Goal: Task Accomplishment & Management: Manage account settings

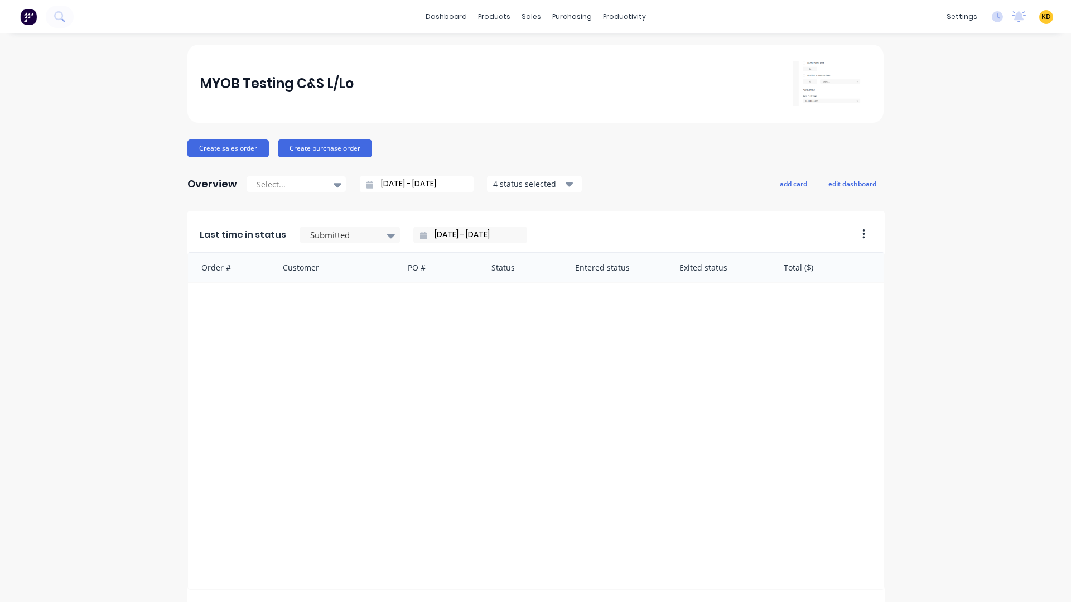
click at [1006, 203] on div "MYOB Testing C&S L/Lo Create sales order Create purchase order Overview Select.…" at bounding box center [535, 479] width 1071 height 869
click at [1042, 17] on span "KD" at bounding box center [1046, 17] width 9 height 10
click at [962, 113] on button "Profile" at bounding box center [977, 118] width 148 height 22
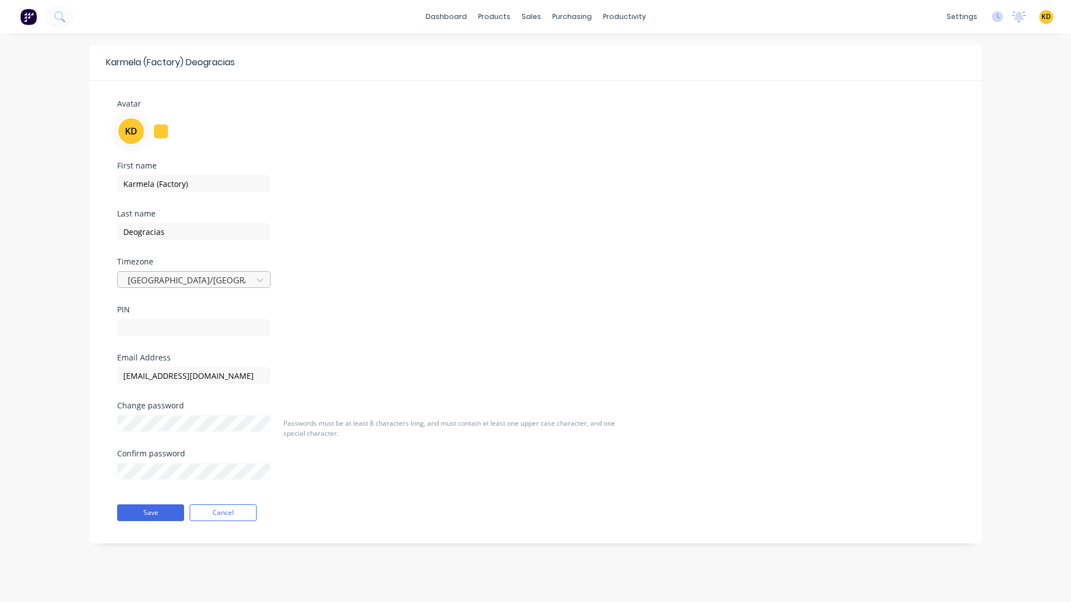
click at [231, 277] on div at bounding box center [187, 280] width 120 height 14
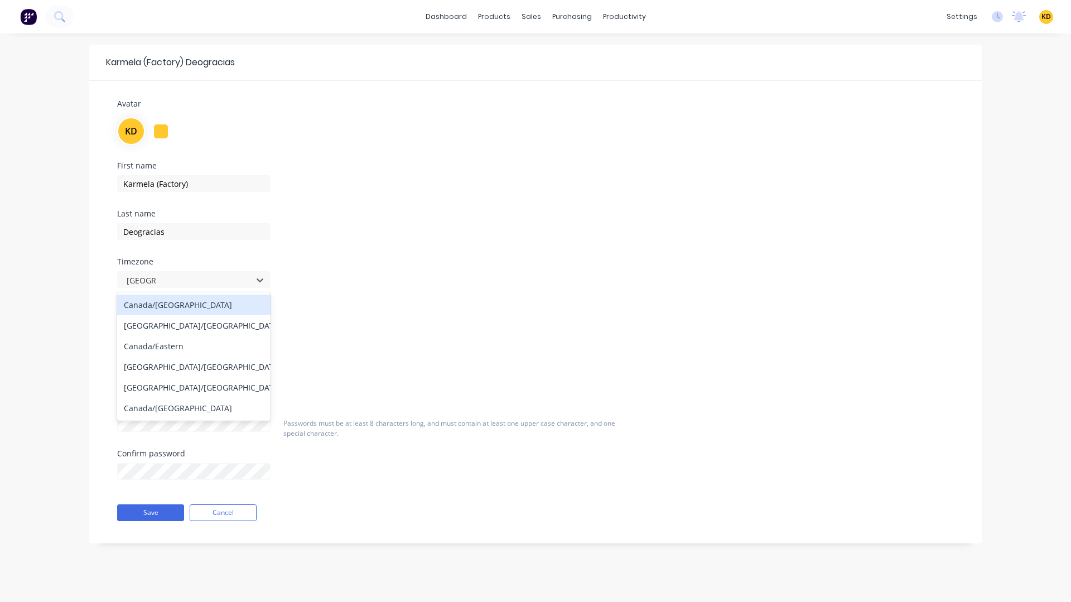
type input "canada"
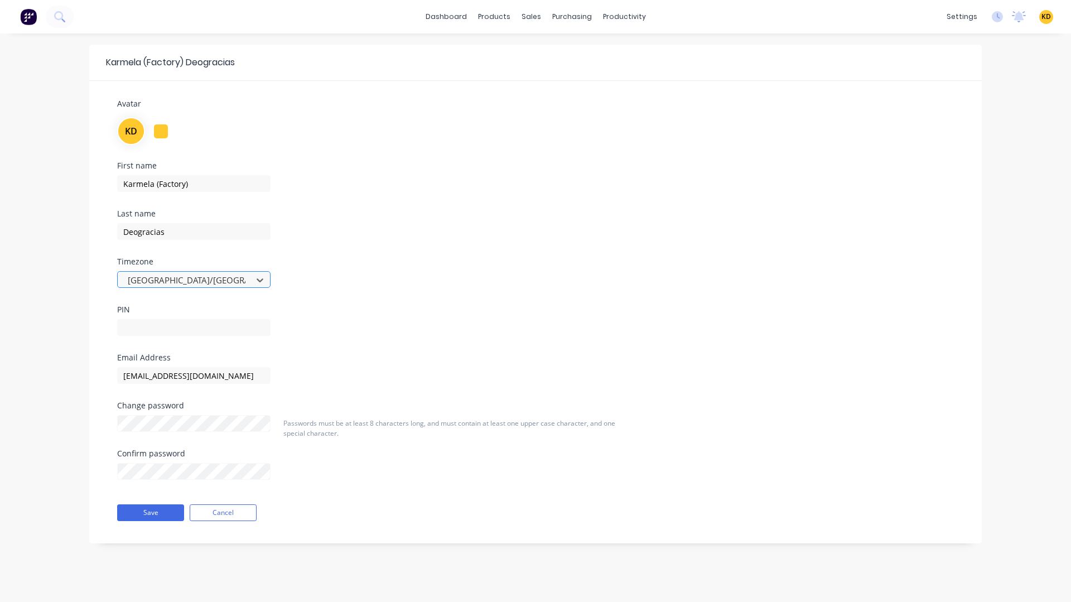
click at [203, 281] on div at bounding box center [187, 280] width 120 height 14
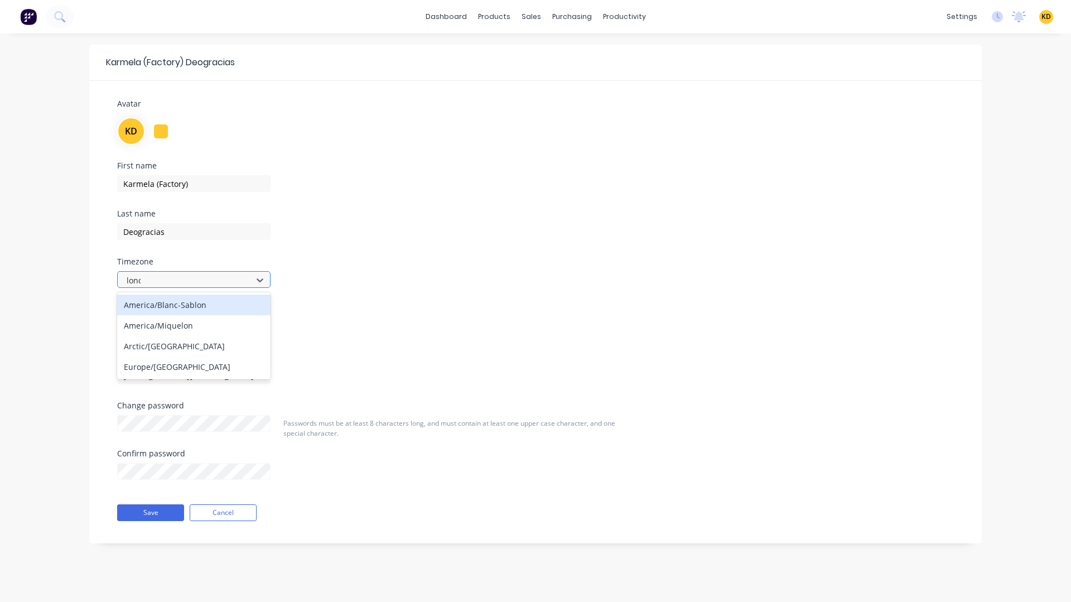
type input "londo"
click at [211, 298] on div "Europe/[GEOGRAPHIC_DATA]" at bounding box center [193, 305] width 153 height 21
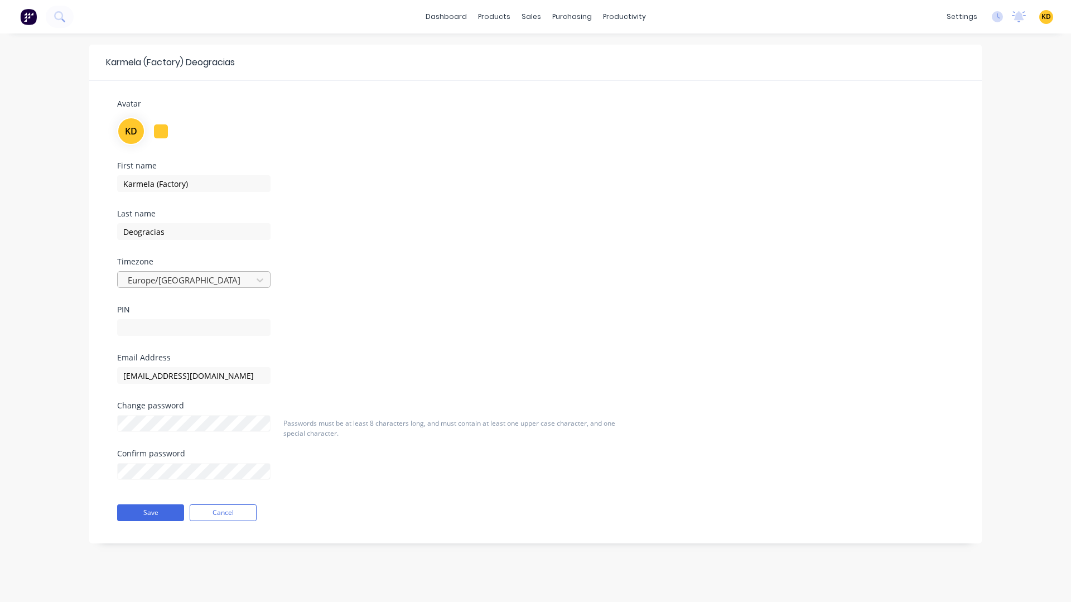
click at [169, 280] on div at bounding box center [187, 280] width 120 height 14
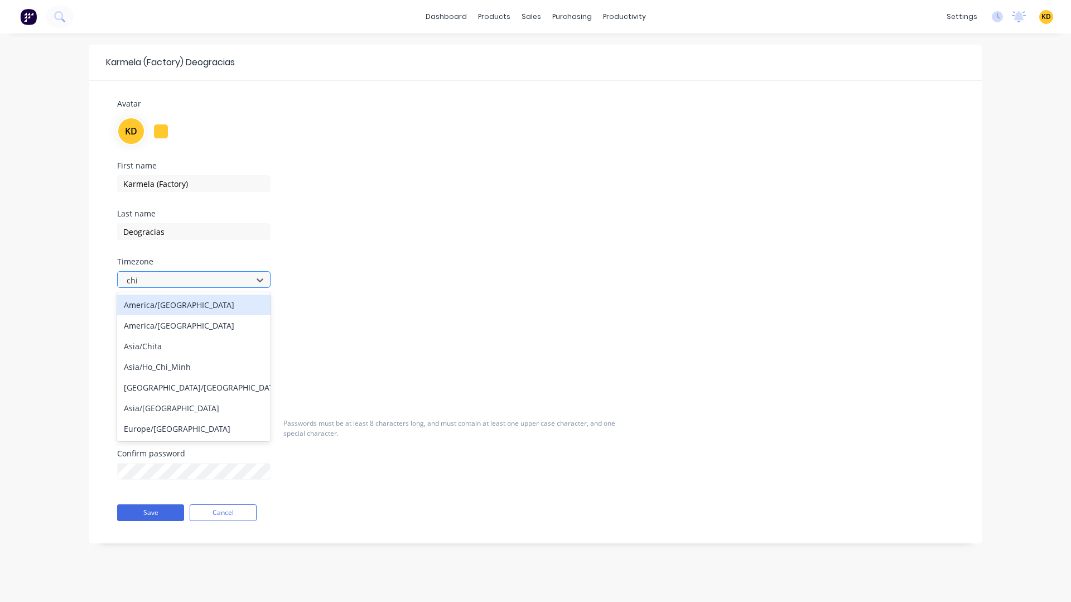
type input "chic"
click at [201, 308] on div "America/Chicago" at bounding box center [193, 305] width 153 height 21
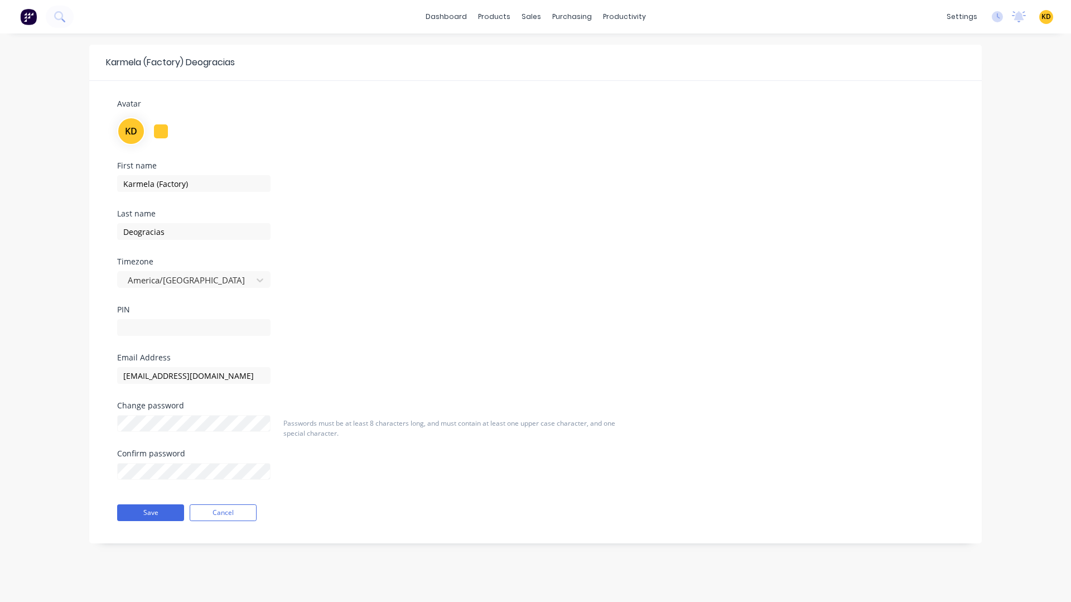
click at [464, 276] on div "First name Karmela (Factory) Last name Deogracias Timezone America/Chicago PIN" at bounding box center [536, 258] width 854 height 192
click at [142, 516] on button "Save" at bounding box center [150, 512] width 67 height 17
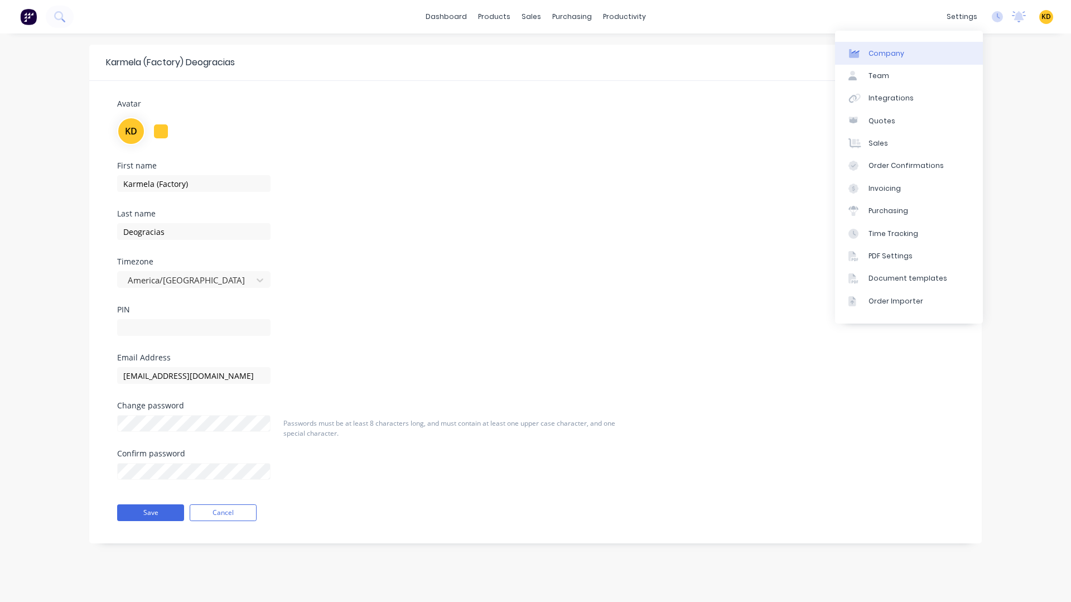
click at [915, 53] on link "Company" at bounding box center [909, 53] width 148 height 22
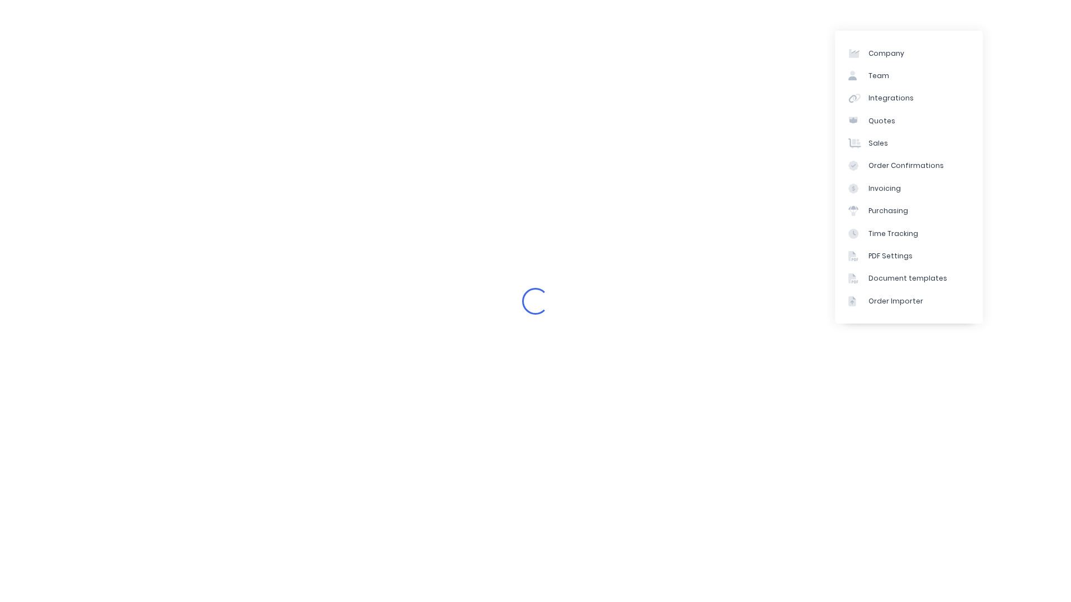
select select "AU"
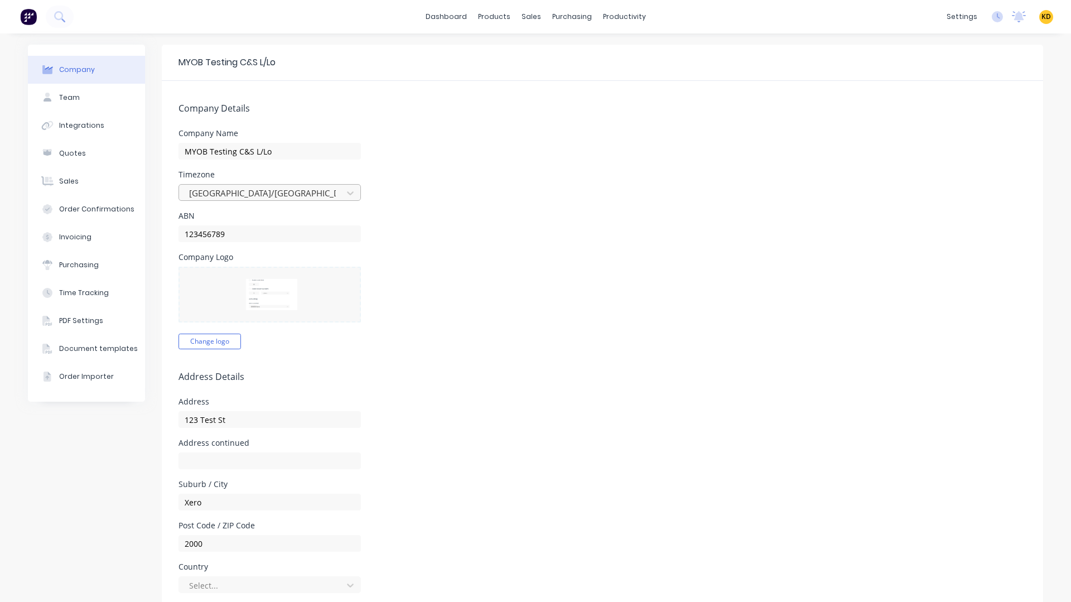
click at [205, 190] on div at bounding box center [262, 193] width 149 height 14
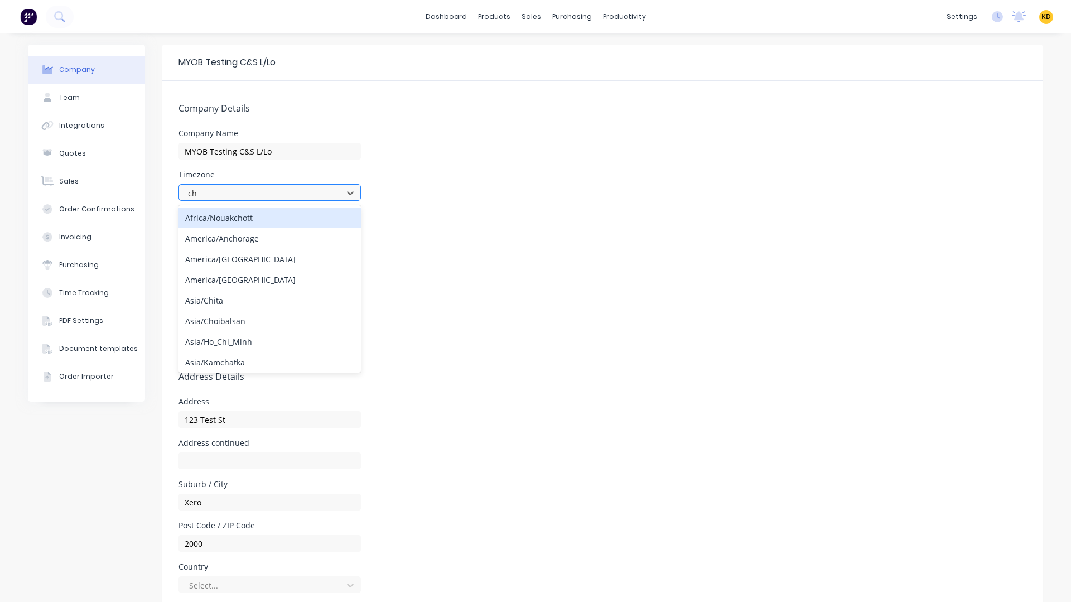
type input "chi"
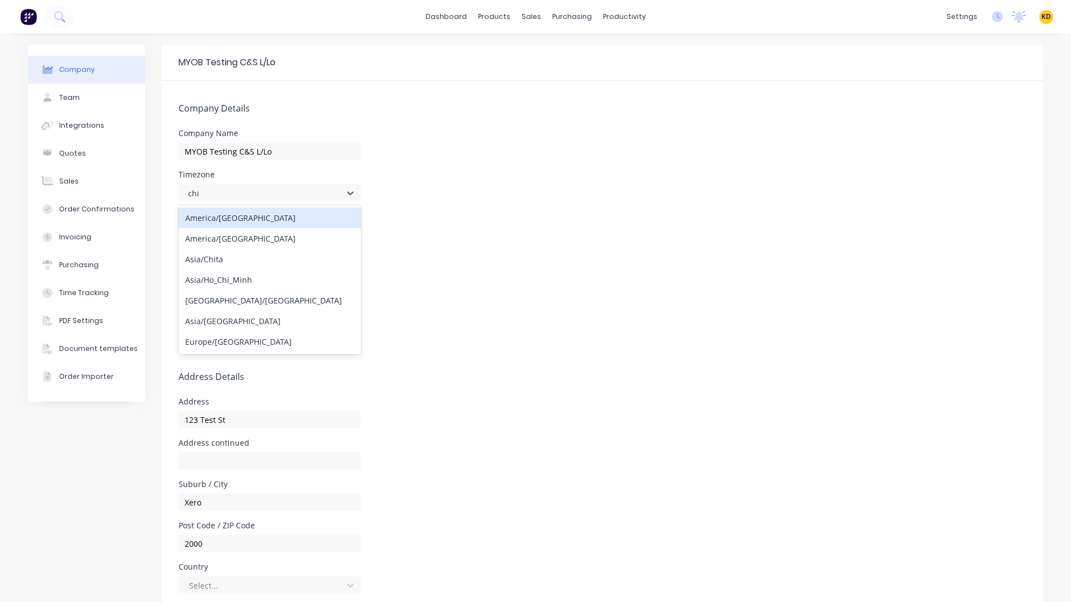
click at [235, 216] on div "America/Chicago" at bounding box center [270, 218] width 182 height 21
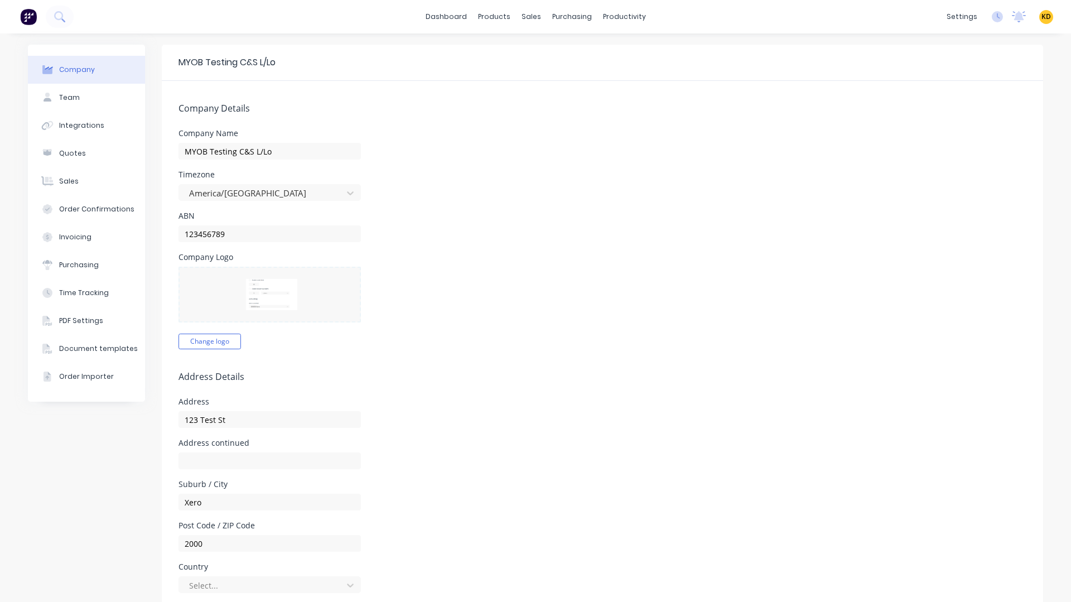
click at [553, 178] on div "Timezone America/Chicago" at bounding box center [603, 186] width 848 height 30
click at [1042, 16] on span "KD" at bounding box center [1046, 17] width 9 height 10
click at [942, 114] on div "Profile" at bounding box center [948, 118] width 22 height 10
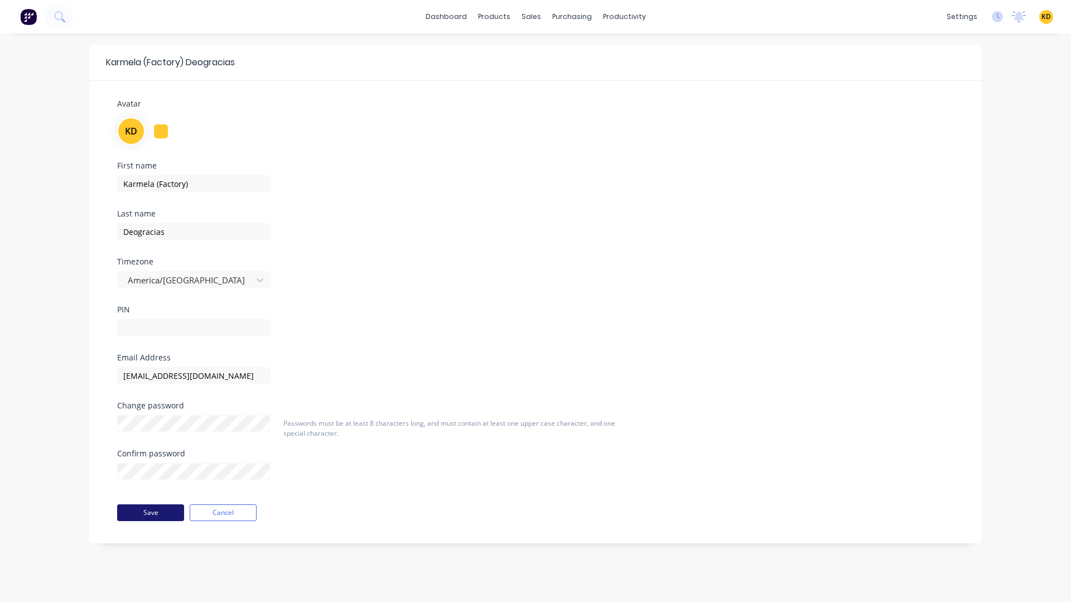
click at [131, 516] on button "Save" at bounding box center [150, 512] width 67 height 17
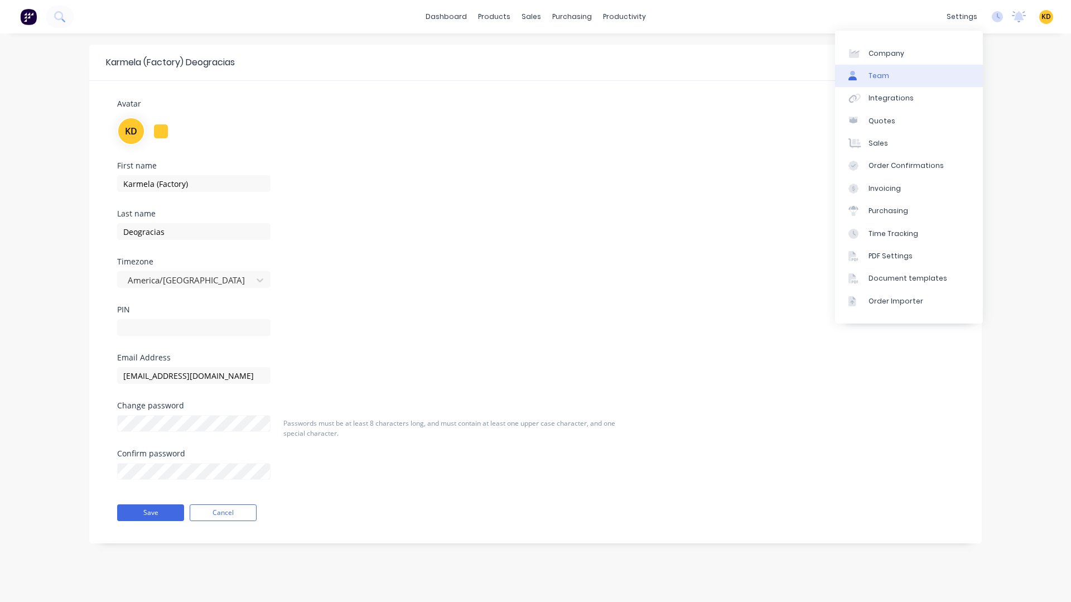
click at [910, 80] on link "Team" at bounding box center [909, 76] width 148 height 22
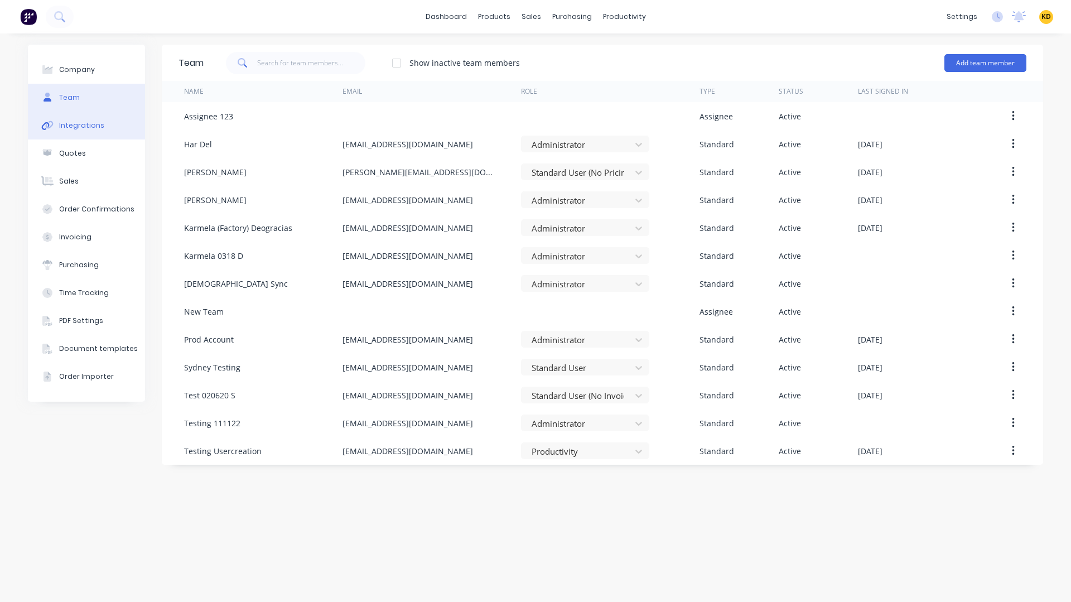
click at [80, 132] on button "Integrations" at bounding box center [86, 126] width 117 height 28
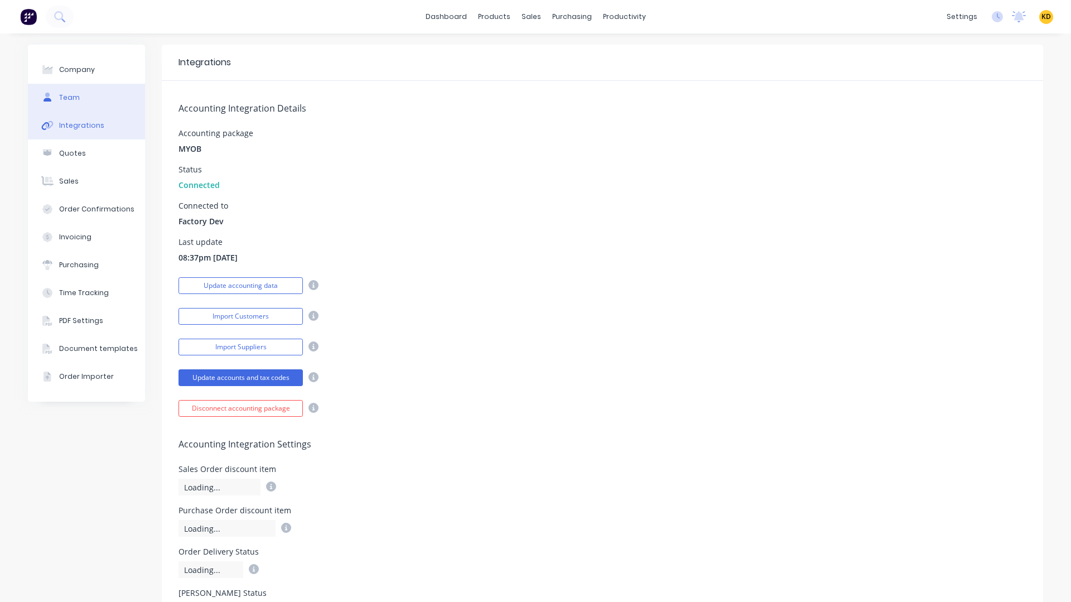
click at [81, 84] on button "Team" at bounding box center [86, 98] width 117 height 28
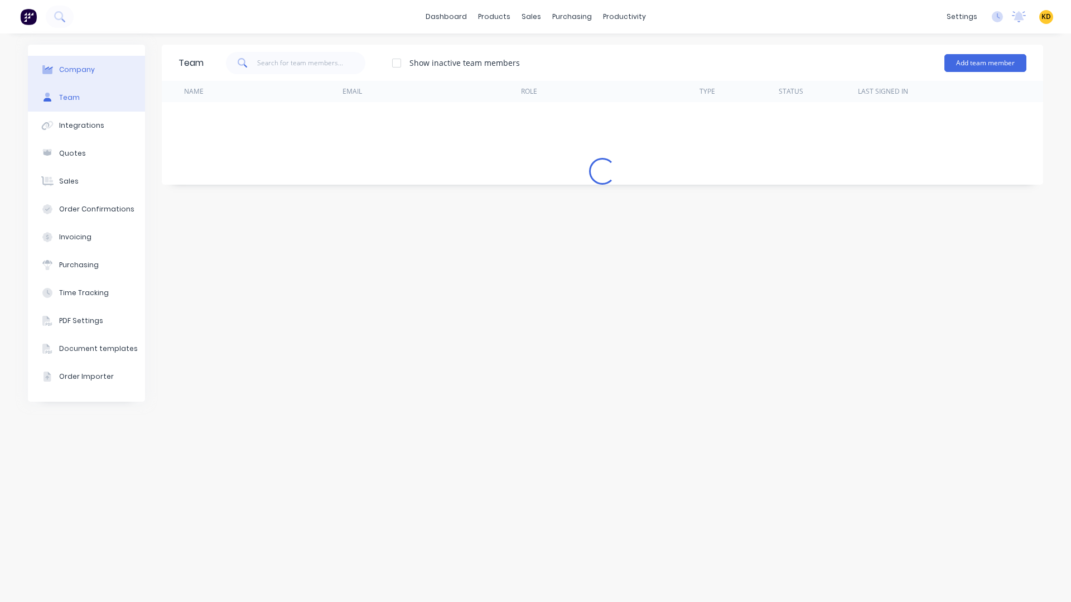
click at [85, 68] on div "Company" at bounding box center [77, 70] width 36 height 10
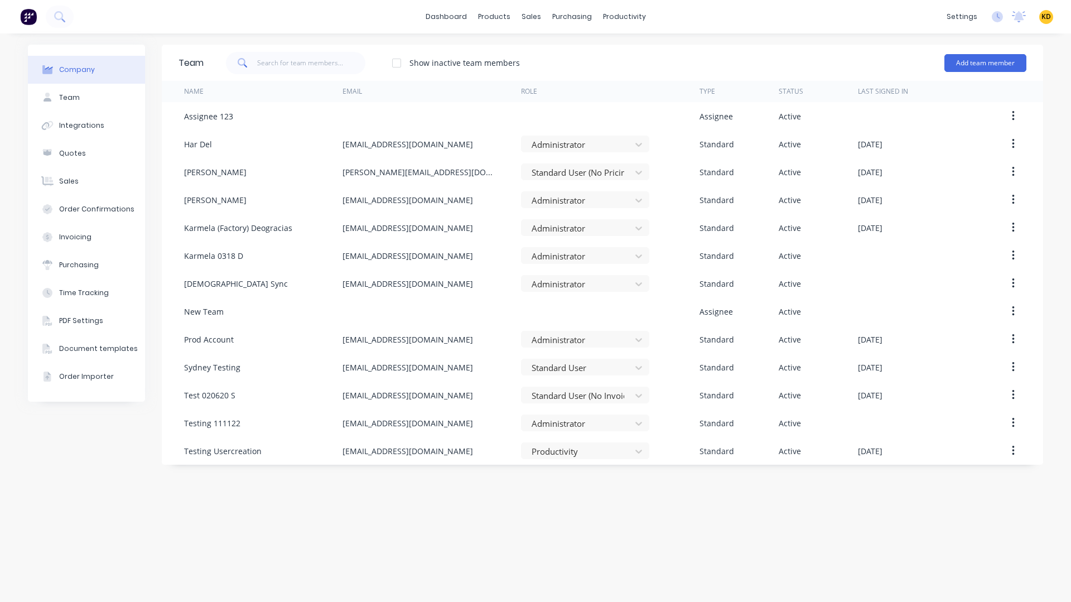
select select "AU"
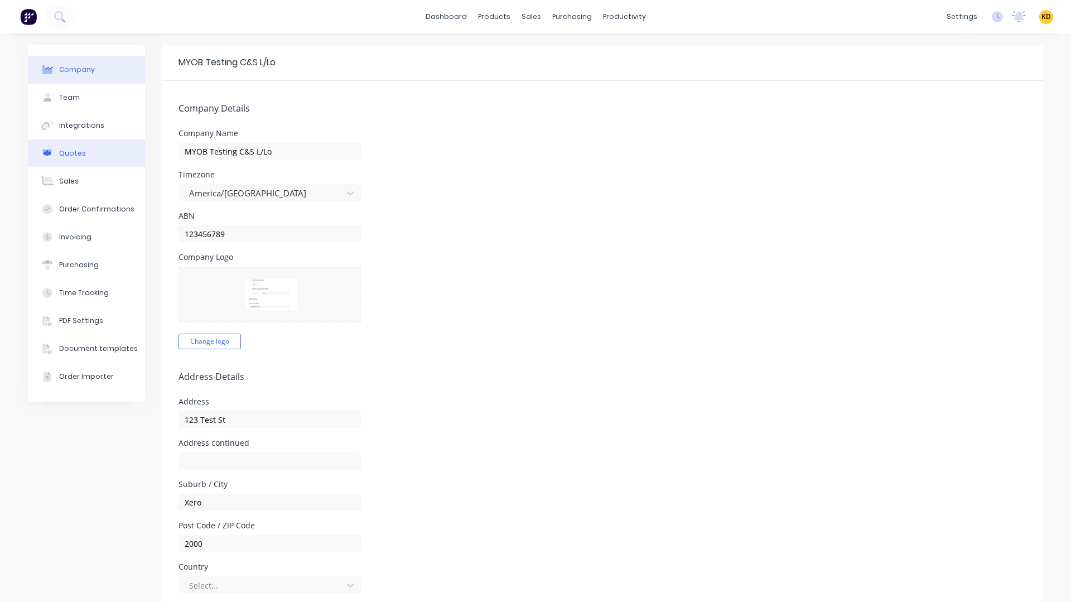
click at [81, 153] on button "Quotes" at bounding box center [86, 153] width 117 height 28
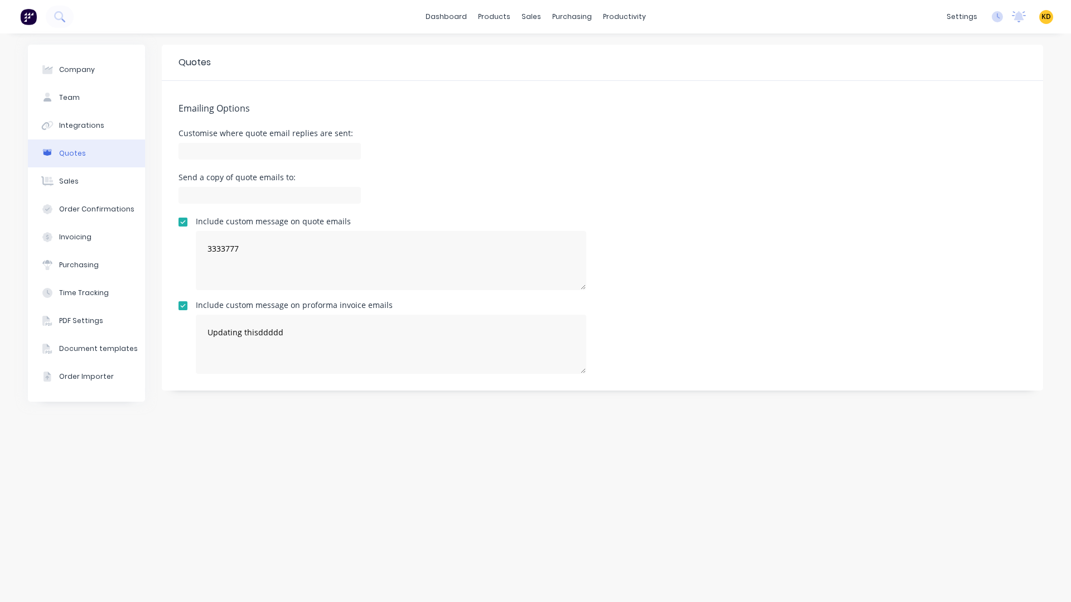
click at [79, 493] on div "Company Team Integrations Quotes Sales Order Confirmations Invoicing Purchasing…" at bounding box center [86, 318] width 117 height 546
click at [109, 64] on button "Company" at bounding box center [86, 70] width 117 height 28
select select "AU"
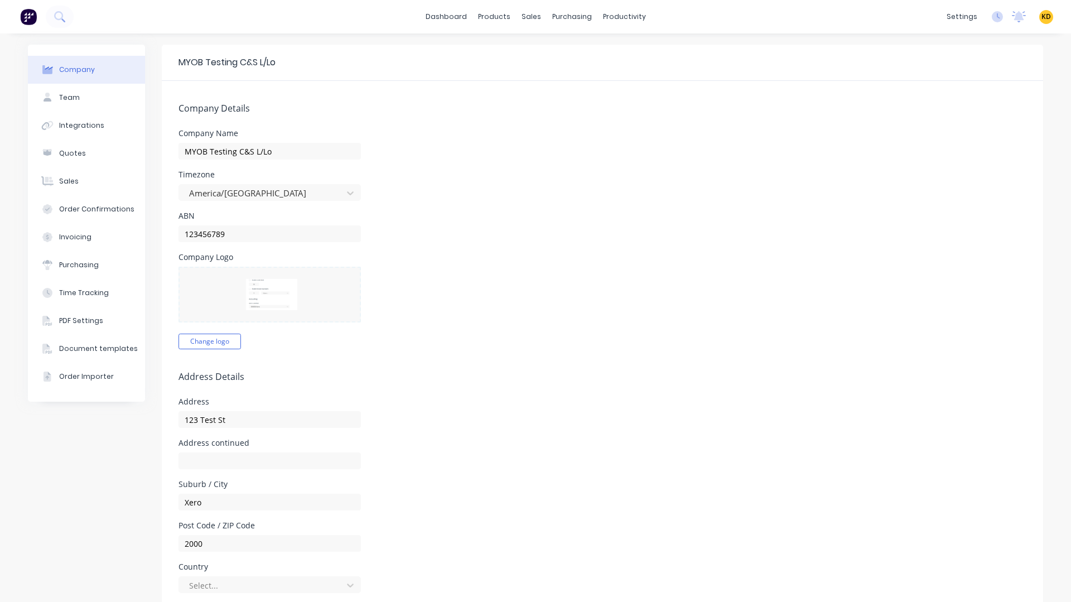
click at [658, 179] on div "Timezone America/Chicago" at bounding box center [603, 186] width 848 height 30
click at [84, 286] on button "Time Tracking" at bounding box center [86, 293] width 117 height 28
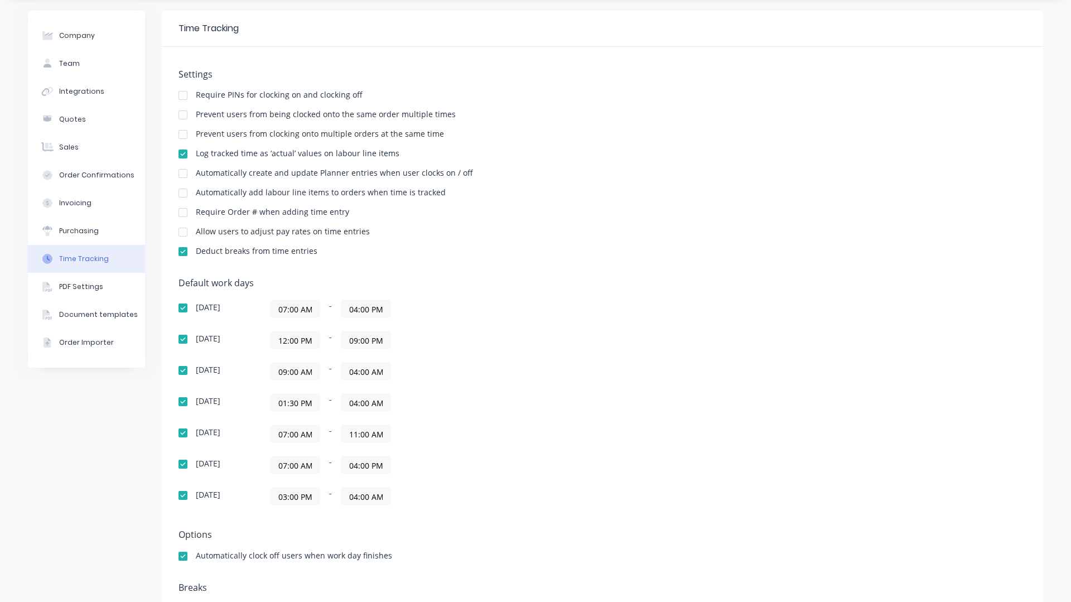
scroll to position [67, 0]
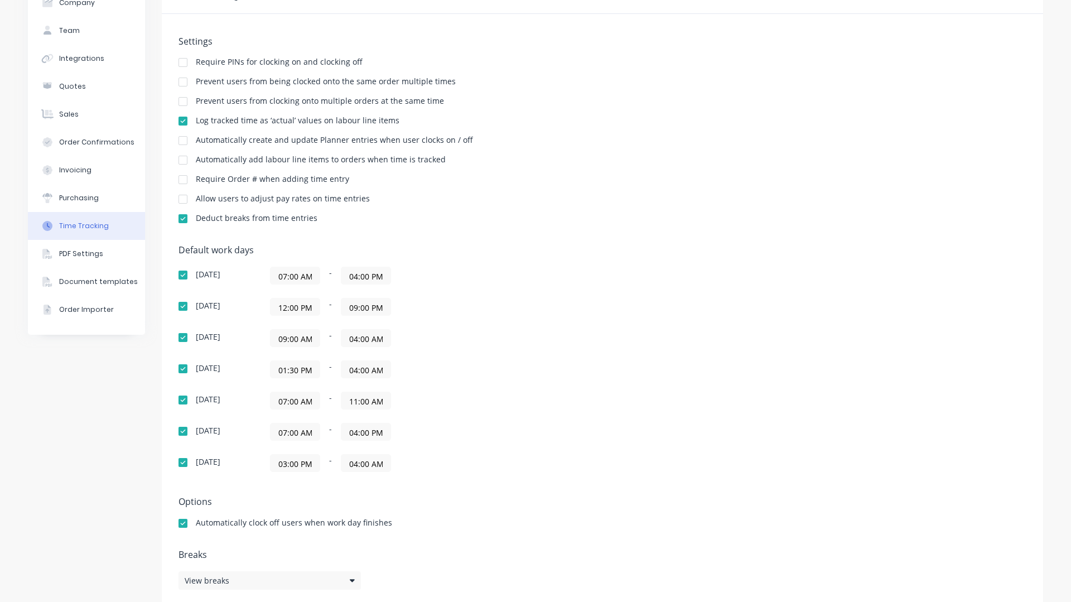
click at [536, 324] on div "Sunday 07:00 AM - 04:00 PM Monday 12:00 PM - 09:00 PM Tuesday 09:00 AM - 04:00 …" at bounding box center [374, 369] width 391 height 205
click at [286, 403] on input "07:00 AM" at bounding box center [295, 400] width 49 height 17
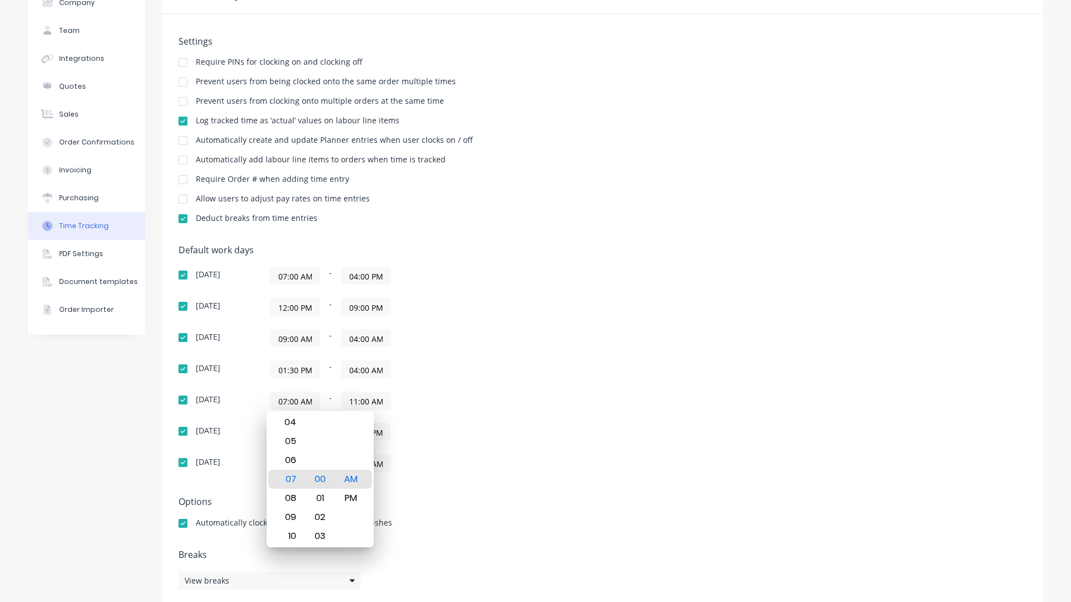
click at [556, 393] on div "Thursday 07:00 AM - 11:00 AM" at bounding box center [374, 401] width 391 height 18
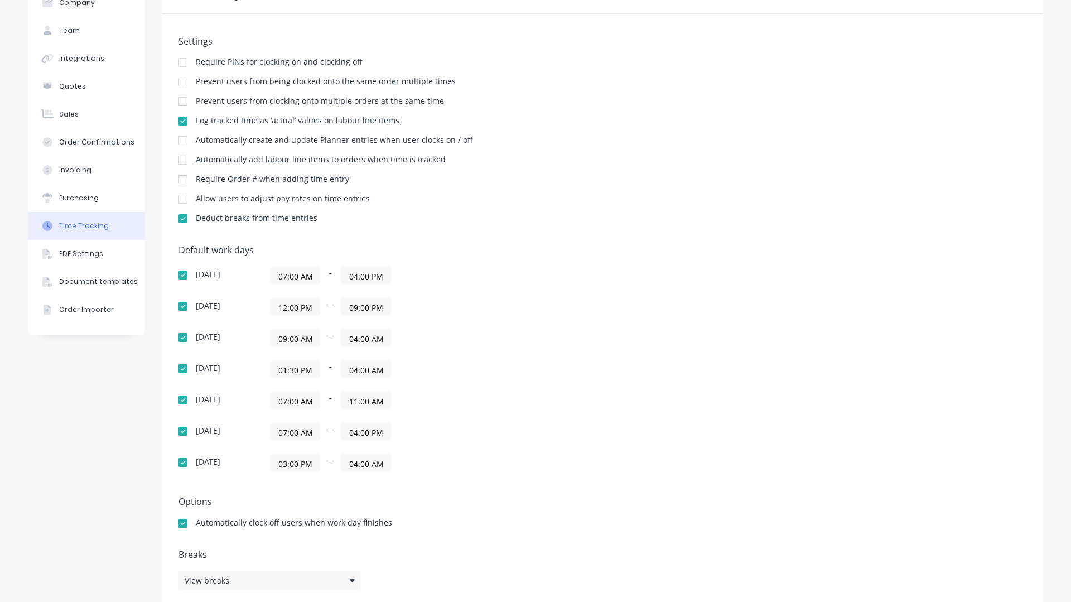
click at [360, 404] on input "11:00 AM" at bounding box center [365, 400] width 49 height 17
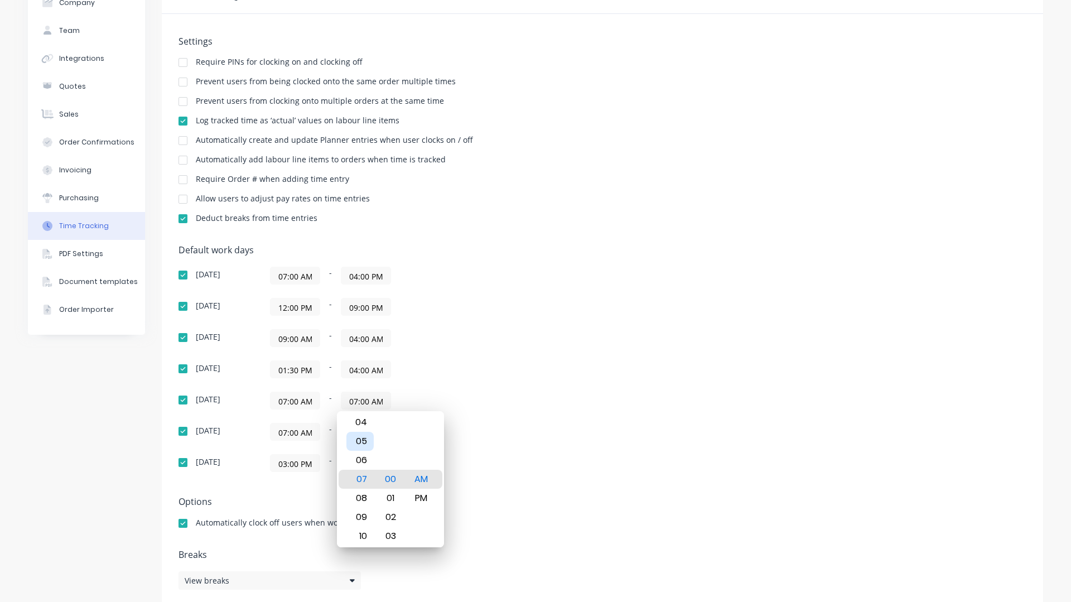
click at [363, 440] on div "05" at bounding box center [359, 441] width 27 height 19
click at [425, 496] on div "PM" at bounding box center [421, 498] width 27 height 19
type input "05:00 PM"
click at [617, 408] on div "Default work days Sunday 07:00 AM - 04:00 PM Monday 12:00 PM - 09:00 PM Tuesday…" at bounding box center [603, 365] width 848 height 240
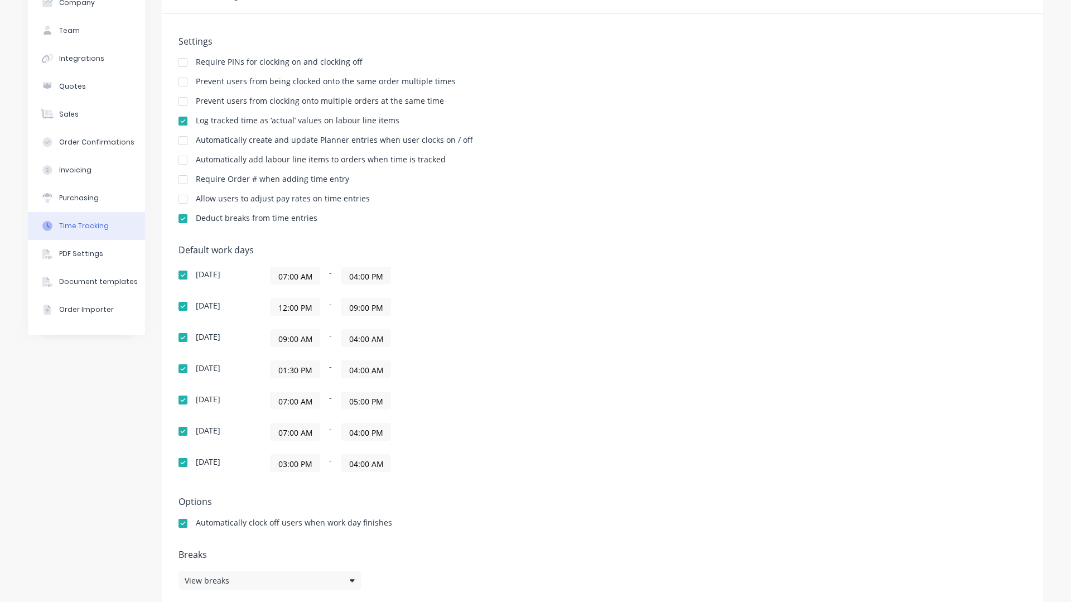
click at [617, 408] on div "Default work days Sunday 07:00 AM - 04:00 PM Monday 12:00 PM - 09:00 PM Tuesday…" at bounding box center [603, 365] width 848 height 240
click at [551, 288] on div "Sunday 07:00 AM - 04:00 PM Monday 12:00 PM - 09:00 PM Tuesday 09:00 AM - 04:00 …" at bounding box center [374, 369] width 391 height 205
click at [627, 227] on div "Settings Require PINs for clocking on and clocking off Prevent users from being…" at bounding box center [603, 135] width 848 height 198
click at [663, 238] on div "Settings Require PINs for clocking on and clocking off Prevent users from being…" at bounding box center [603, 310] width 882 height 593
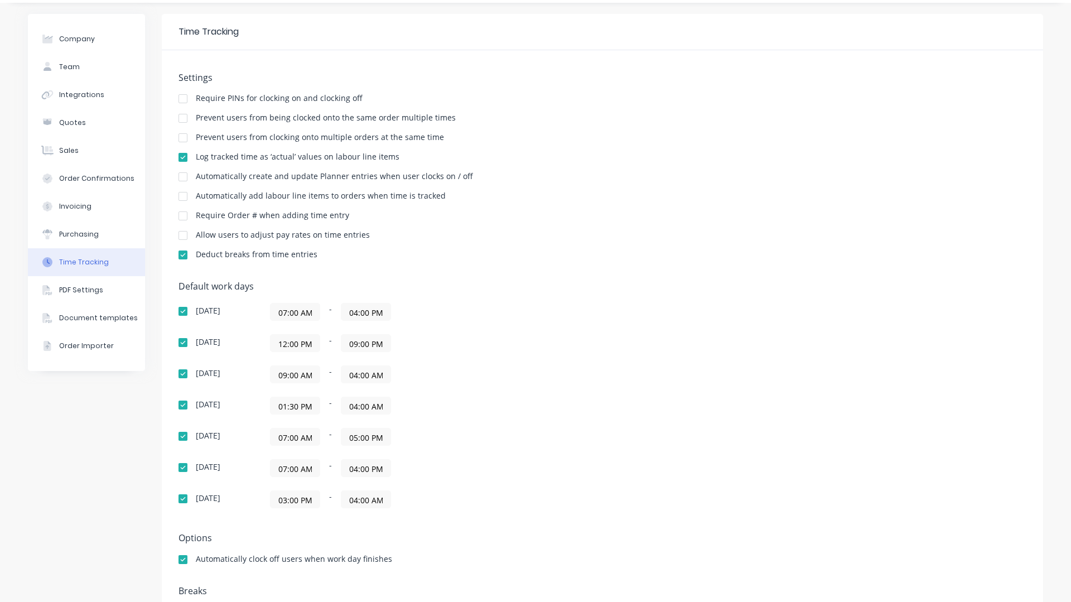
scroll to position [0, 0]
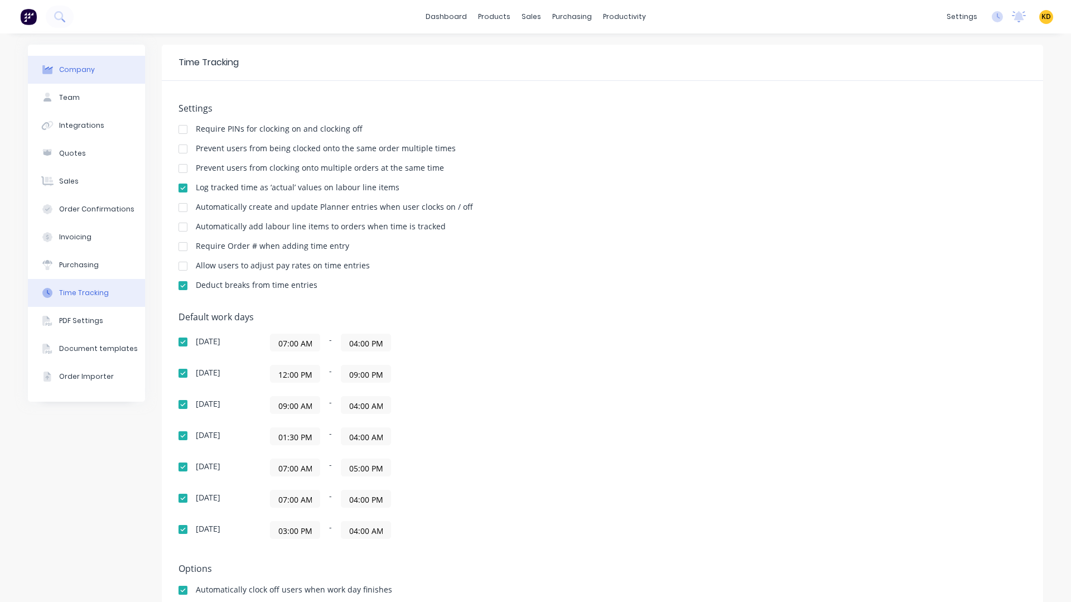
click at [101, 63] on button "Company" at bounding box center [86, 70] width 117 height 28
select select "AU"
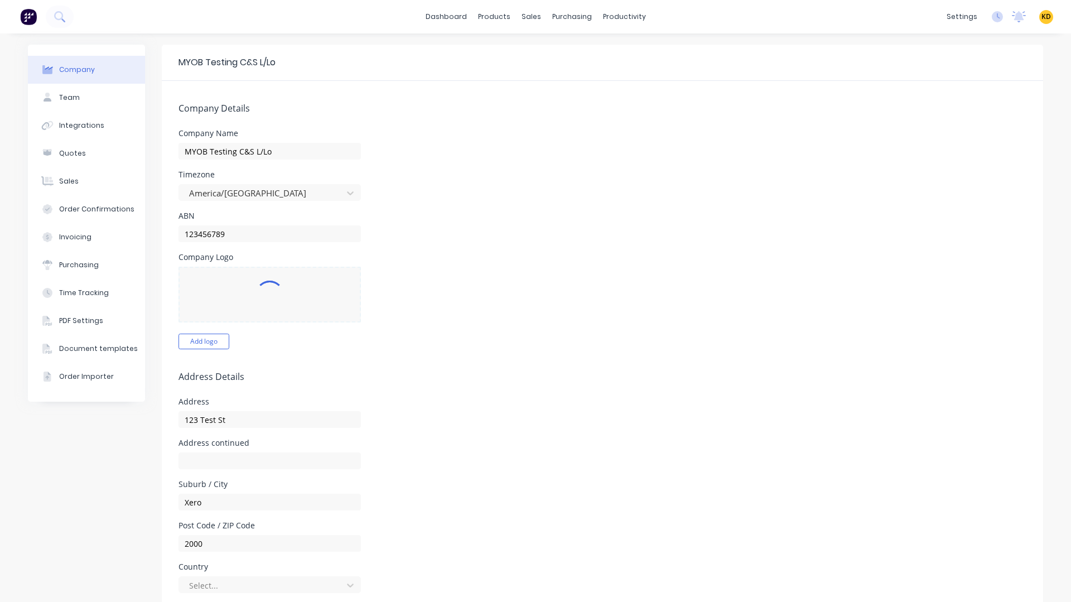
click at [735, 171] on div "Timezone America/Chicago" at bounding box center [603, 186] width 848 height 30
click at [301, 187] on div at bounding box center [262, 193] width 149 height 14
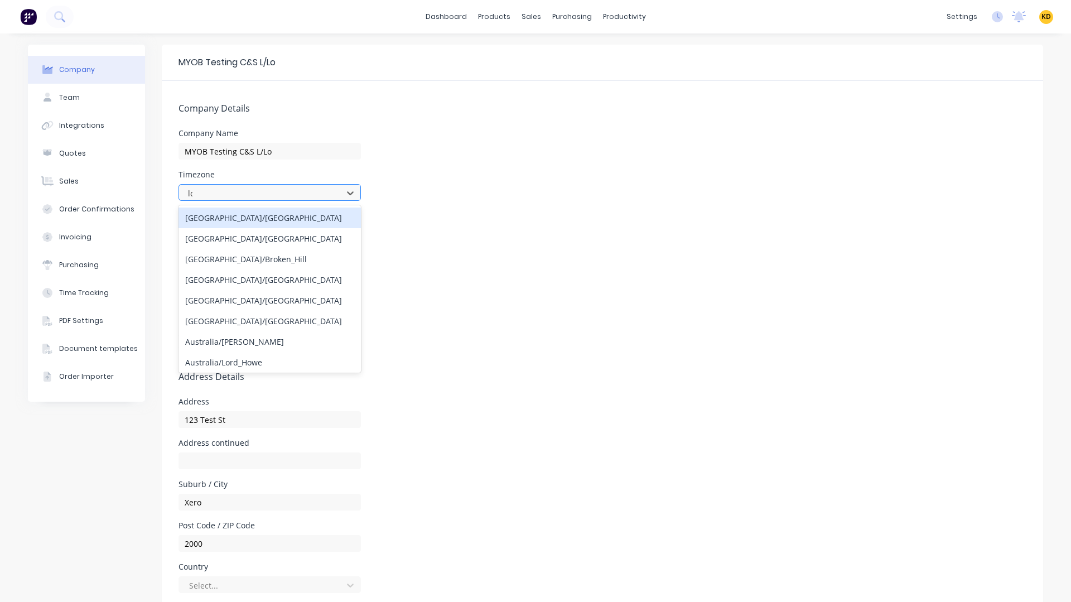
type input "lon"
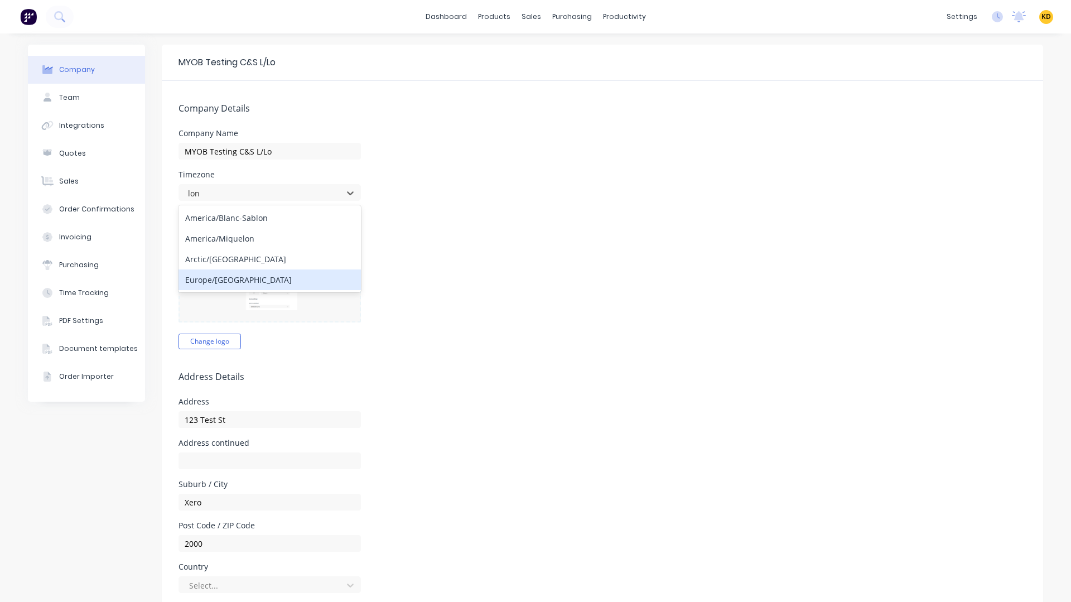
click at [281, 282] on div "Europe/London" at bounding box center [270, 279] width 182 height 21
click at [601, 249] on form "Company Details Company Name MYOB Testing C&S L/Lo Timezone Europe/London ABN 1…" at bounding box center [603, 518] width 882 height 874
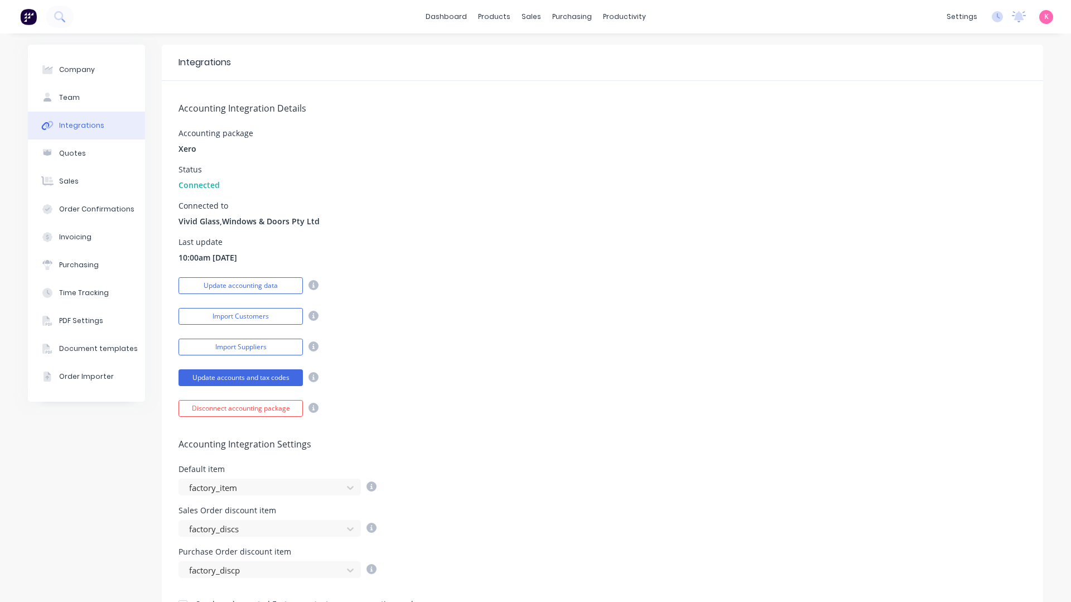
click at [695, 215] on div "Connected to Vivid Glass,Windows & Doors Pty Ltd" at bounding box center [603, 214] width 848 height 25
click at [653, 239] on div "Last update 10:00am 01/01/00" at bounding box center [603, 250] width 848 height 25
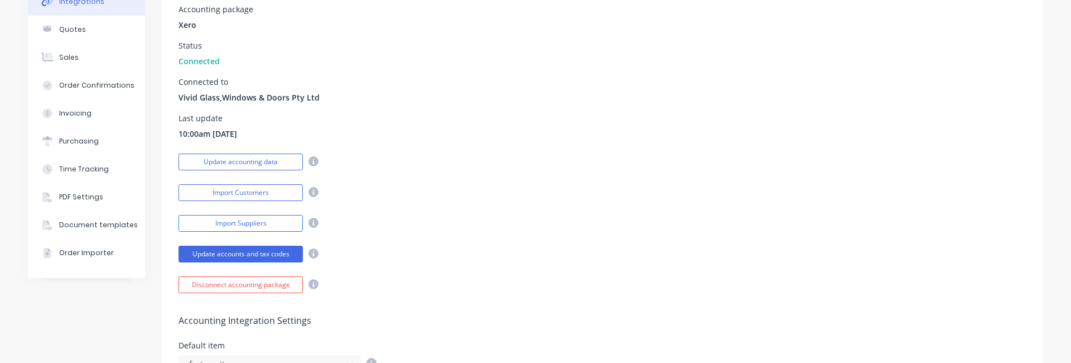
scroll to position [134, 0]
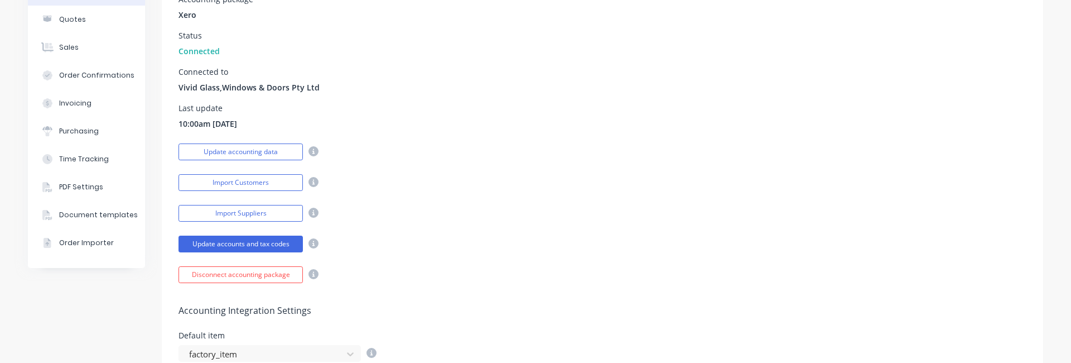
drag, startPoint x: 179, startPoint y: 123, endPoint x: 286, endPoint y: 119, distance: 107.2
click at [286, 119] on div "Last update 10:00am 01/01/00" at bounding box center [603, 116] width 848 height 25
click at [678, 84] on div "Connected to Vivid Glass,Windows & Doors Pty Ltd" at bounding box center [603, 80] width 848 height 25
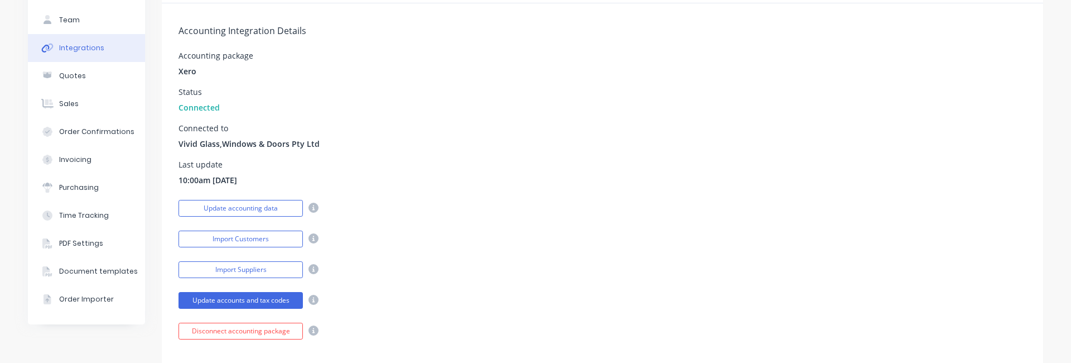
scroll to position [112, 0]
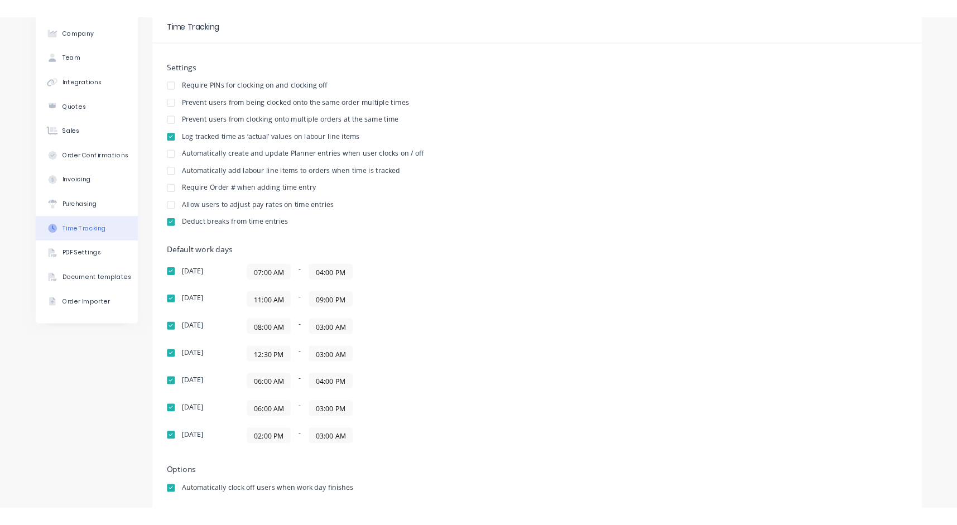
scroll to position [67, 0]
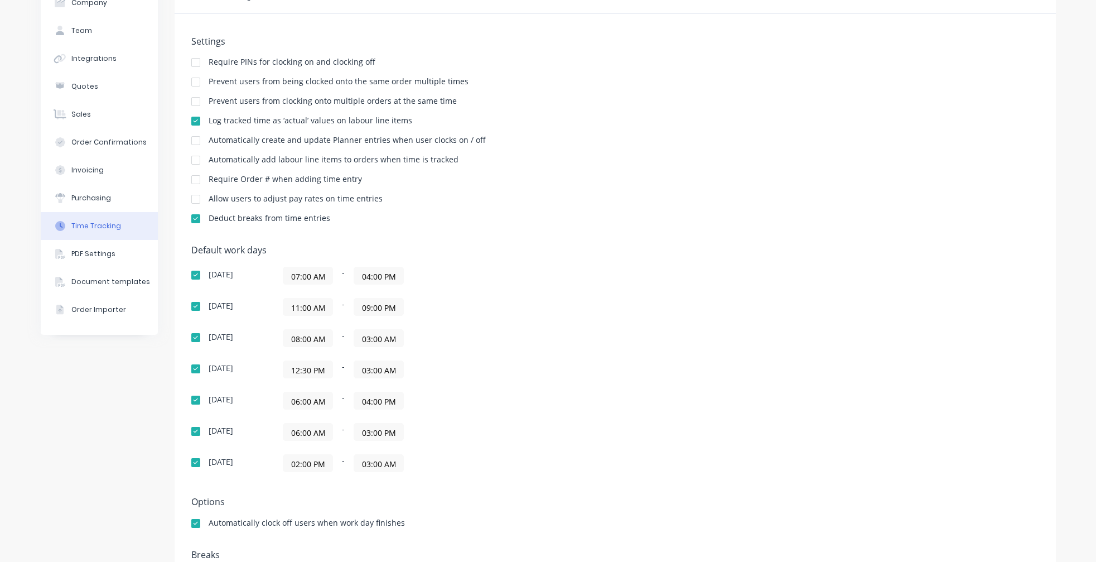
click at [783, 290] on div "Default work days [DATE] 07:00 AM - 04:00 PM [DATE] 11:00 AM - 09:00 PM [DATE] …" at bounding box center [615, 365] width 848 height 240
click at [581, 369] on div "Default work days [DATE] 07:00 AM - 04:00 PM [DATE] 11:00 AM - 09:00 PM [DATE] …" at bounding box center [615, 365] width 848 height 240
click at [570, 373] on div "Wednesday 12:30 PM - 03:00 AM" at bounding box center [386, 369] width 391 height 18
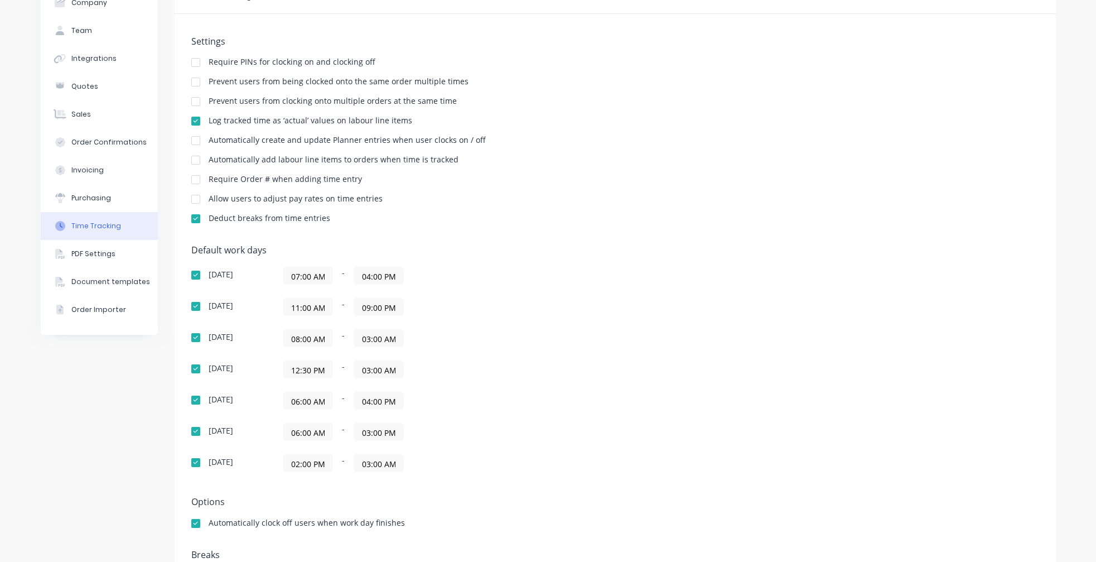
click at [887, 224] on div "Deduct breaks from time entries" at bounding box center [615, 219] width 848 height 11
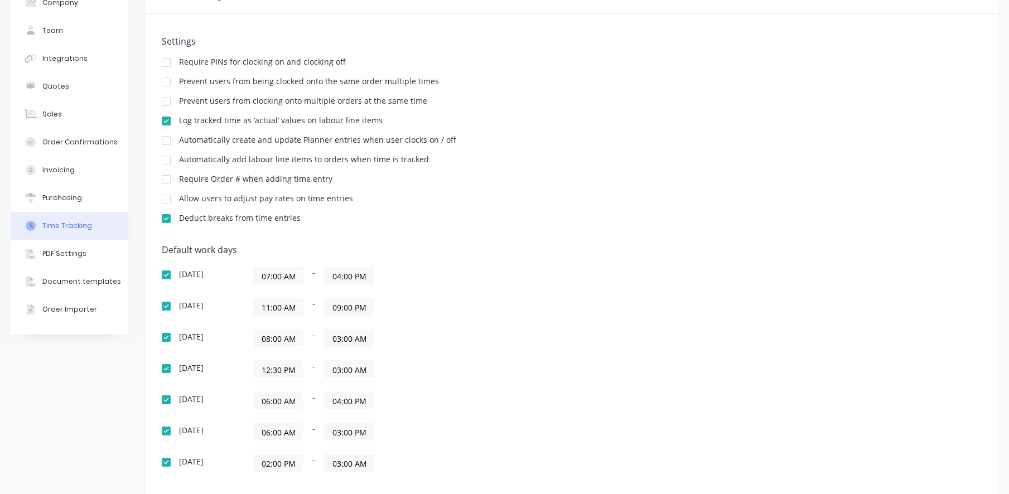
click at [885, 176] on div "Require Order # when adding time entry" at bounding box center [572, 180] width 820 height 11
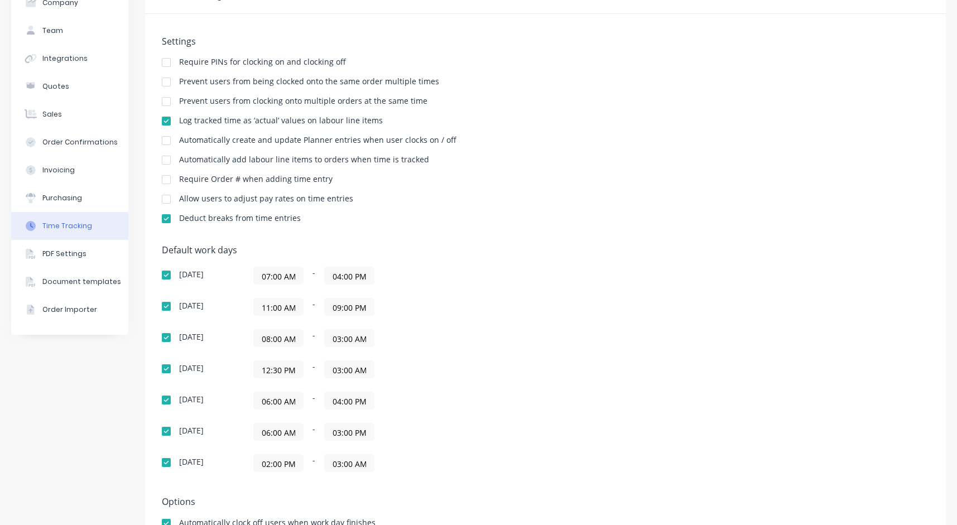
click at [818, 348] on div "Default work days [DATE] 07:00 AM - 04:00 PM [DATE] 11:00 AM - 09:00 PM [DATE] …" at bounding box center [545, 365] width 767 height 240
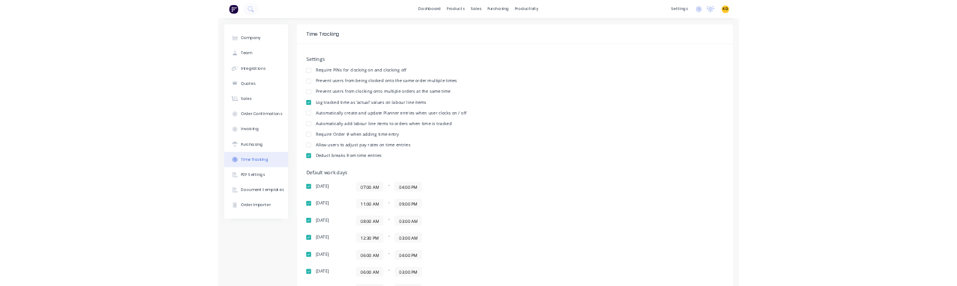
scroll to position [160, 0]
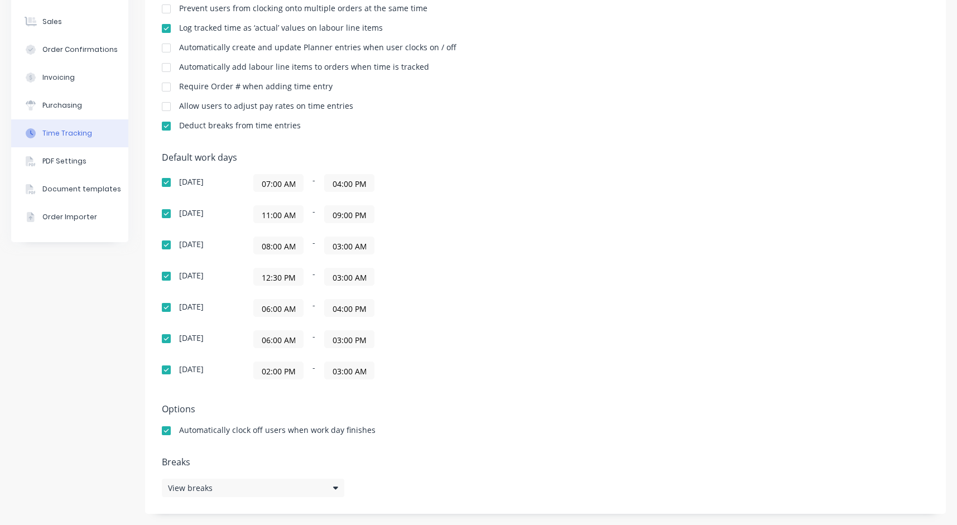
click at [808, 335] on div "Default work days [DATE] 07:00 AM - 04:00 PM [DATE] 11:00 AM - 09:00 PM [DATE] …" at bounding box center [545, 272] width 767 height 240
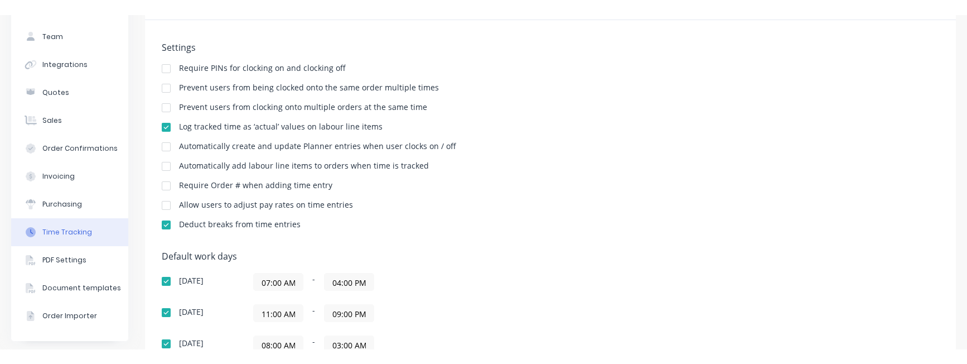
scroll to position [201, 0]
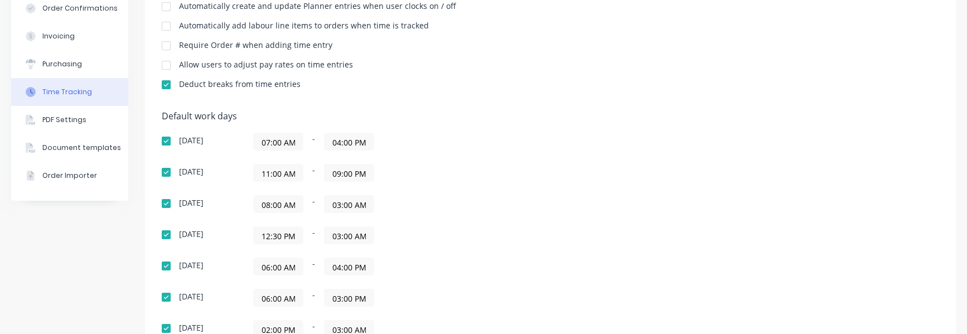
click at [660, 279] on div "Default work days [DATE] 07:00 AM - 04:00 PM [DATE] 11:00 AM - 09:00 PM [DATE] …" at bounding box center [551, 231] width 778 height 240
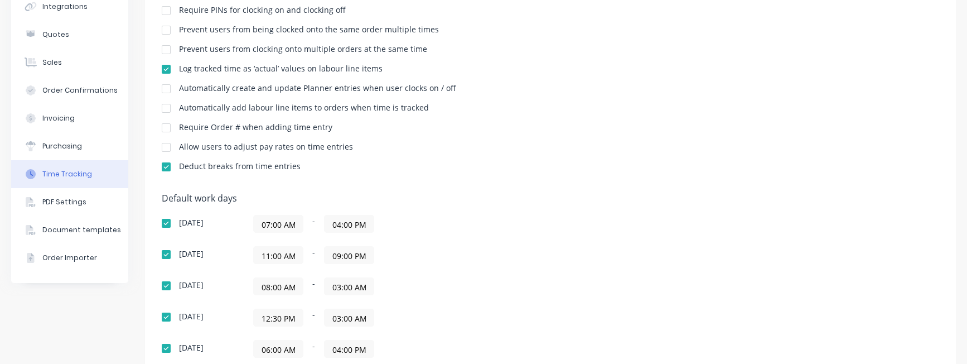
scroll to position [0, 0]
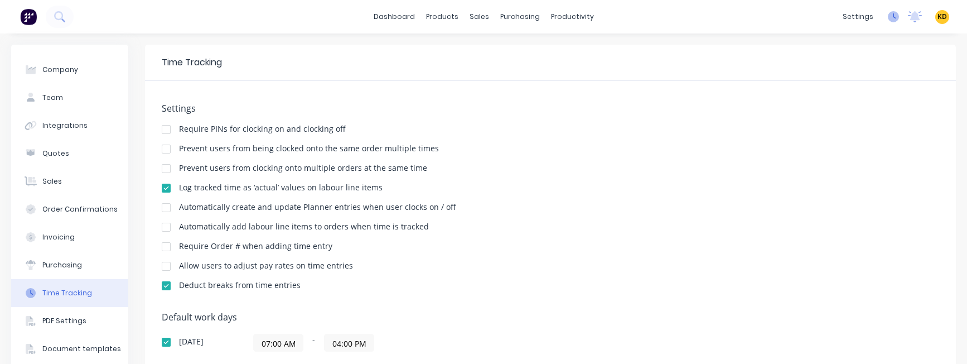
click at [888, 19] on icon at bounding box center [893, 16] width 11 height 11
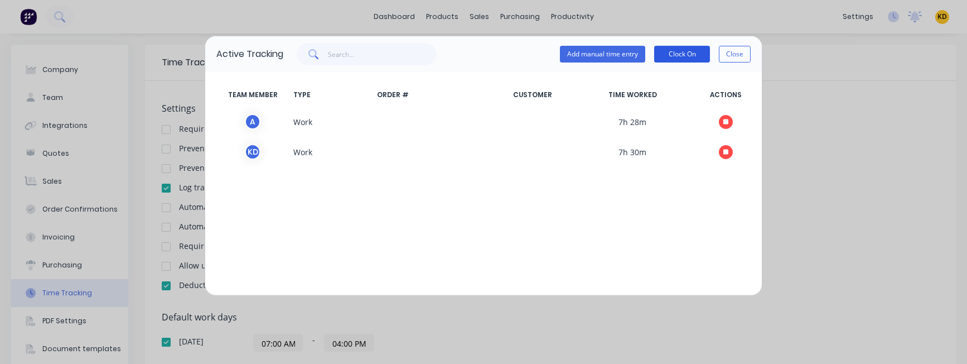
click at [688, 61] on button "Clock On" at bounding box center [682, 54] width 56 height 17
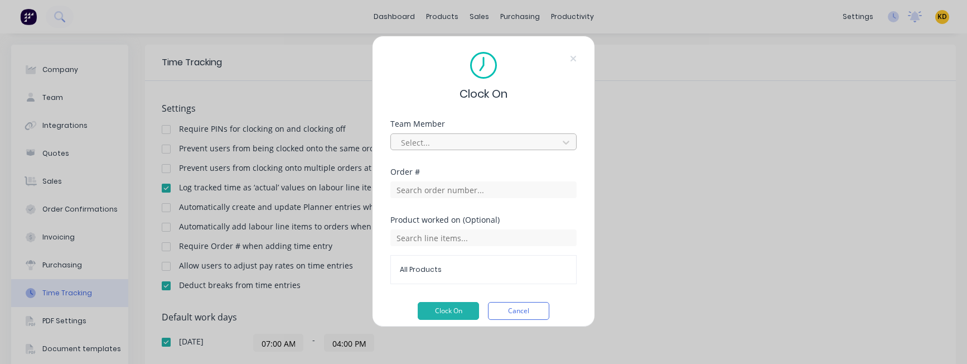
click at [485, 136] on div at bounding box center [476, 143] width 153 height 14
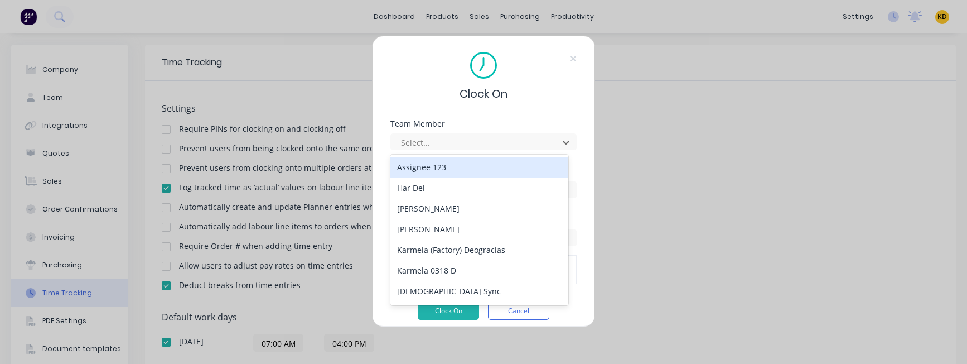
click at [485, 168] on div "Assignee 123" at bounding box center [480, 167] width 178 height 21
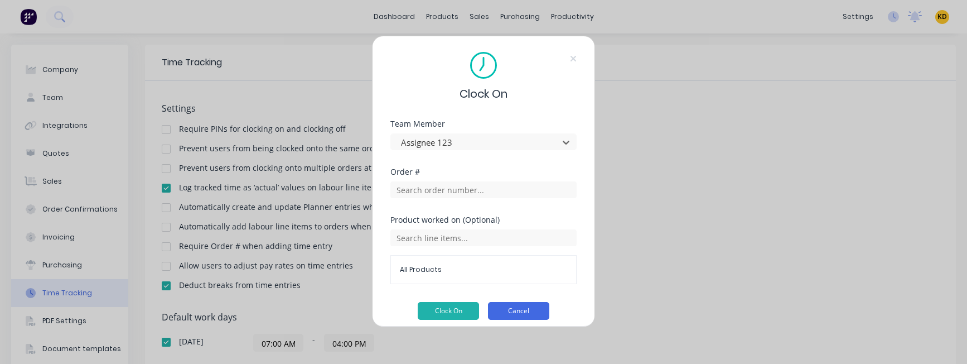
click at [521, 285] on button "Cancel" at bounding box center [518, 311] width 61 height 18
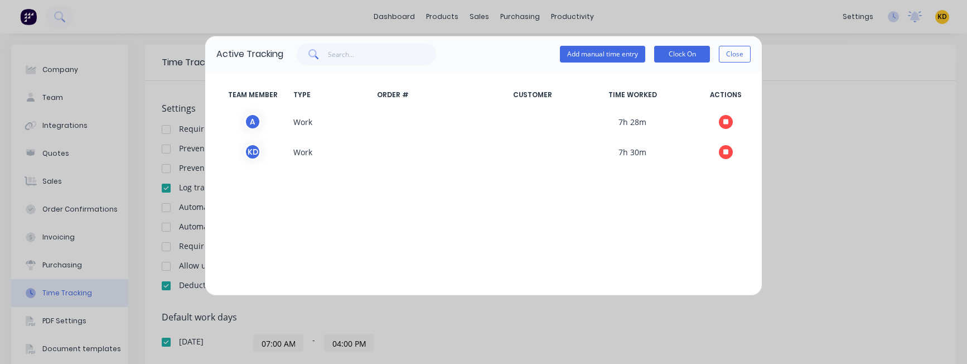
click at [731, 59] on button "Close" at bounding box center [735, 54] width 32 height 17
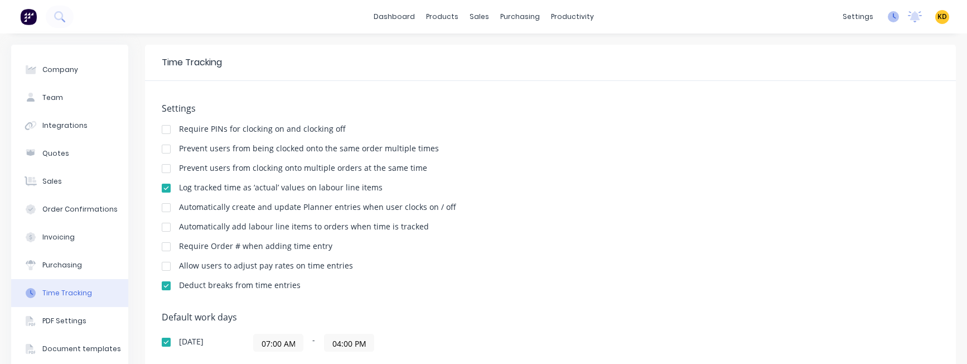
click at [888, 13] on icon at bounding box center [893, 16] width 11 height 11
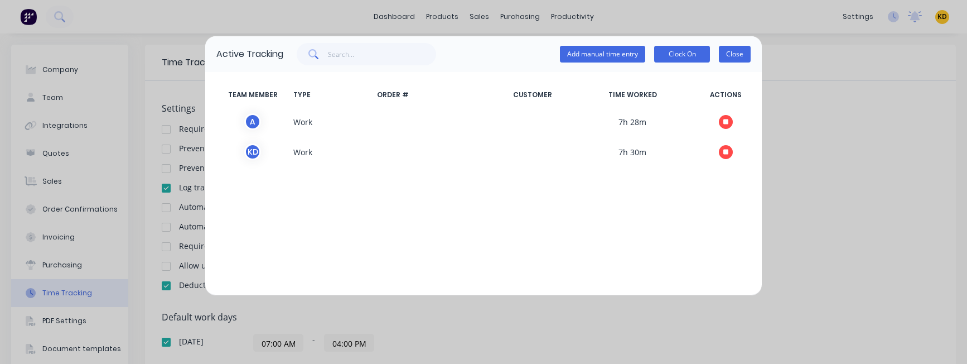
click at [745, 56] on button "Close" at bounding box center [735, 54] width 32 height 17
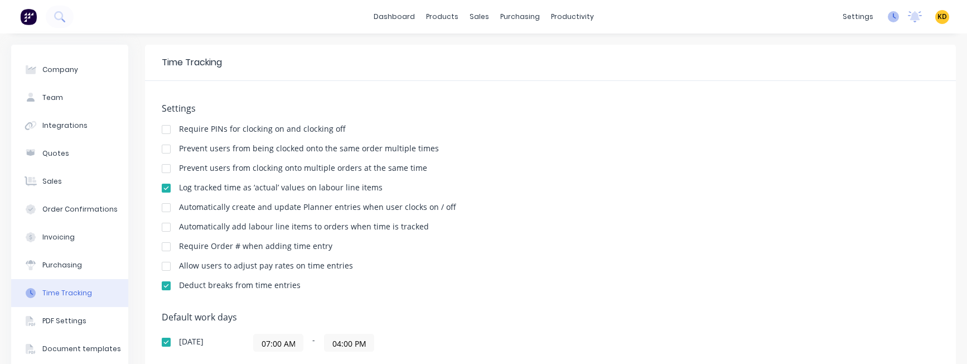
click at [888, 17] on icon at bounding box center [893, 16] width 11 height 11
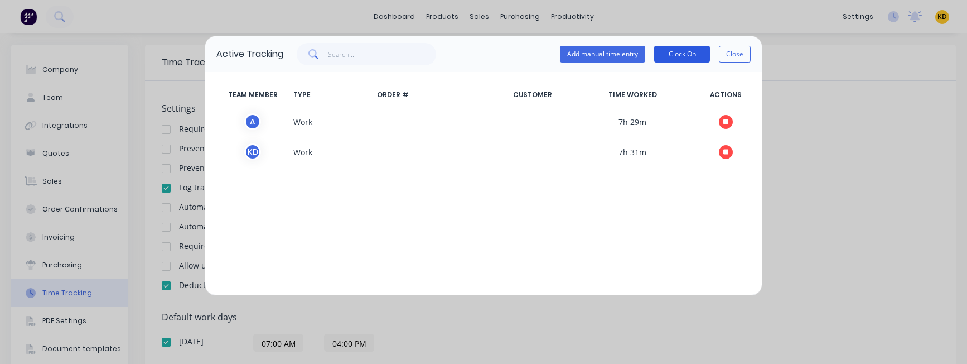
click at [676, 56] on button "Clock On" at bounding box center [682, 54] width 56 height 17
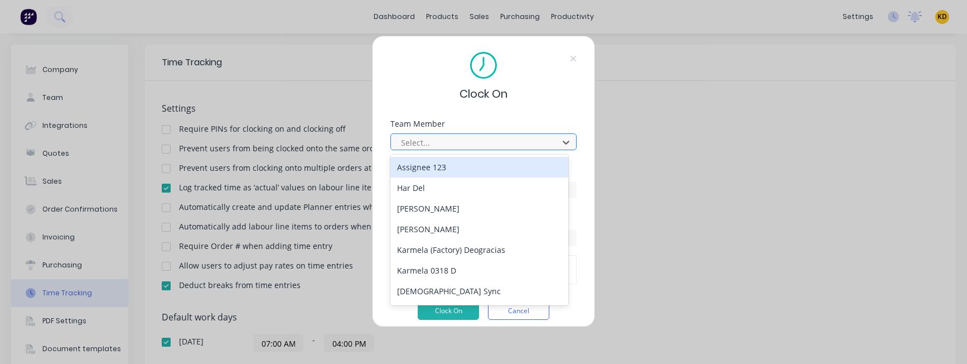
click at [466, 139] on div at bounding box center [476, 143] width 153 height 14
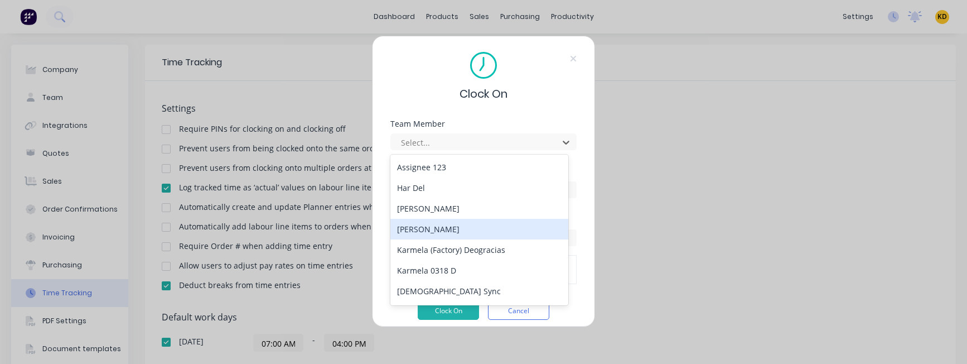
click at [455, 225] on div "Karmela Deogracias" at bounding box center [480, 229] width 178 height 21
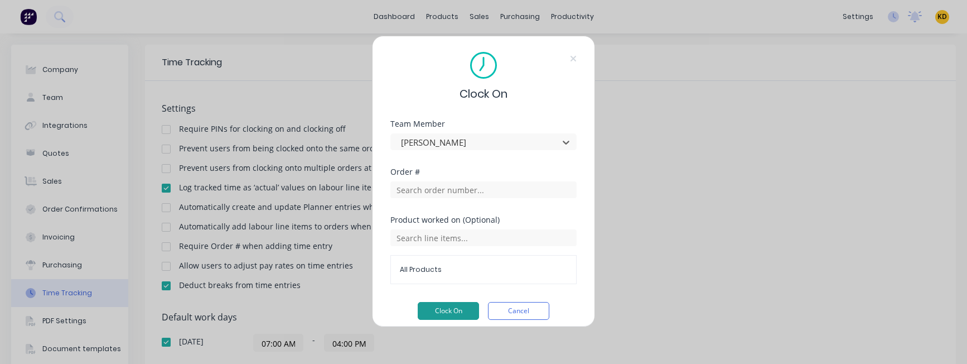
click at [442, 285] on button "Clock On" at bounding box center [448, 311] width 61 height 18
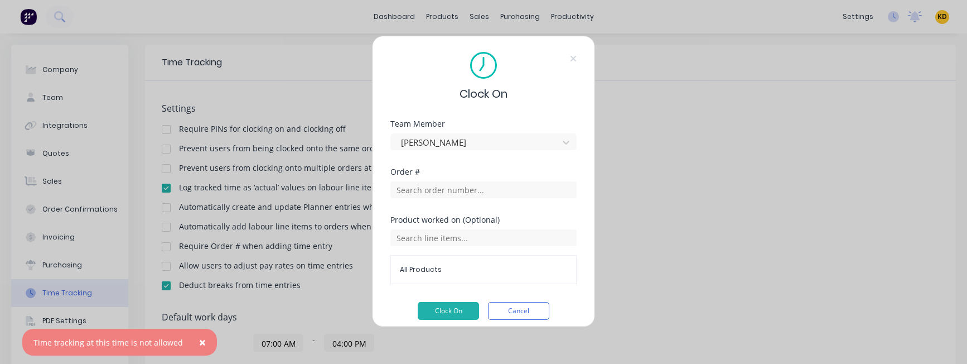
click at [199, 285] on span "×" at bounding box center [202, 342] width 7 height 16
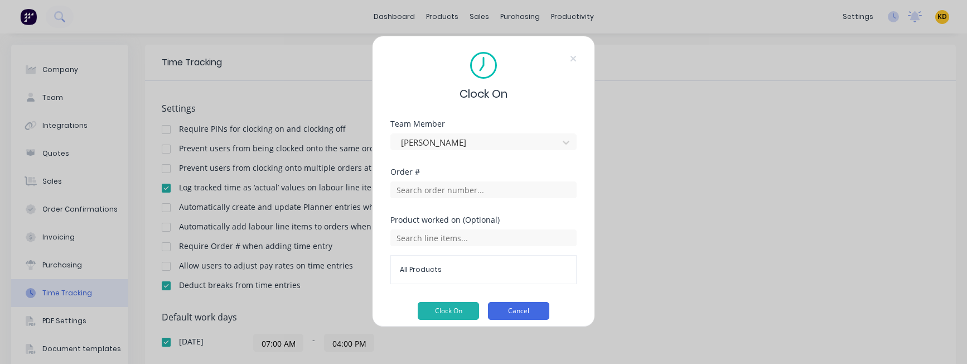
click at [504, 285] on button "Cancel" at bounding box center [518, 311] width 61 height 18
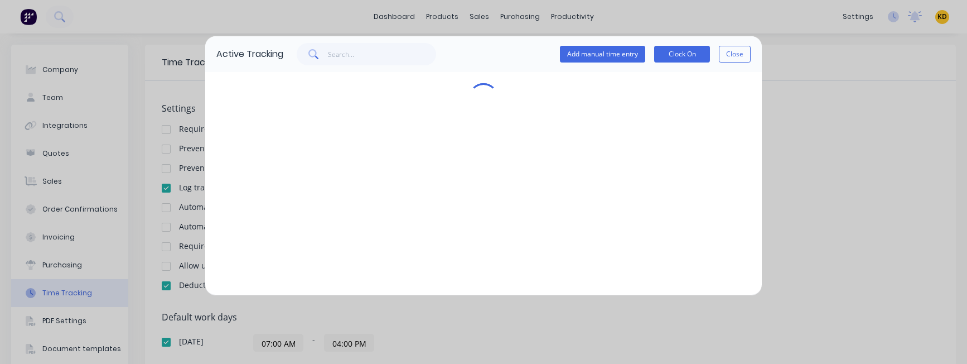
click at [760, 213] on div at bounding box center [483, 183] width 557 height 223
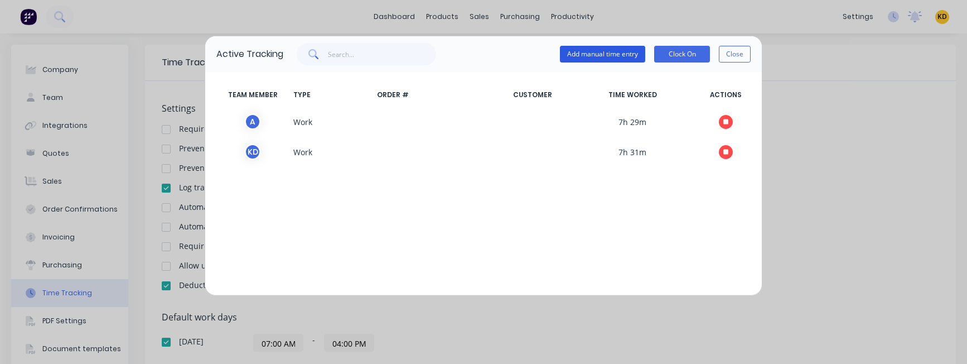
click at [612, 58] on button "Add manual time entry" at bounding box center [602, 54] width 85 height 17
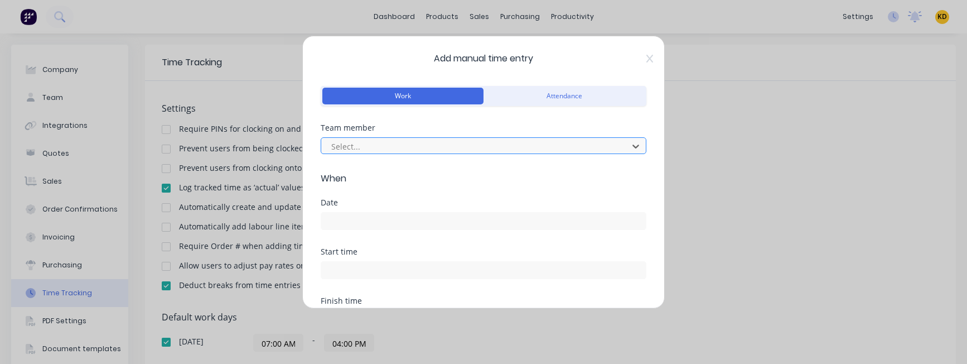
click at [369, 150] on div at bounding box center [476, 146] width 292 height 14
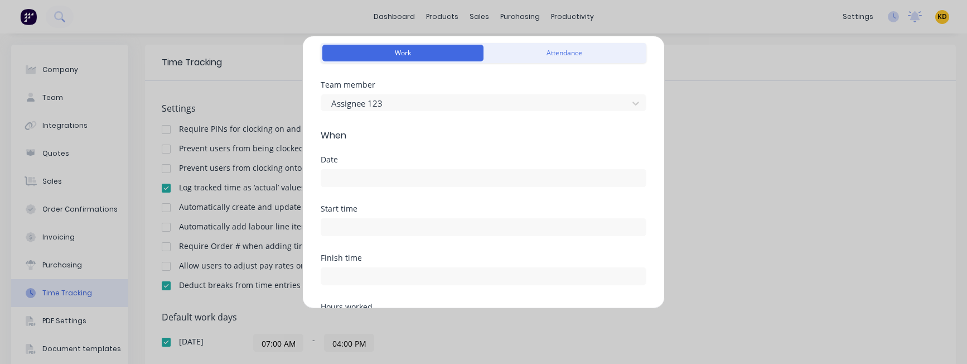
scroll to position [67, 0]
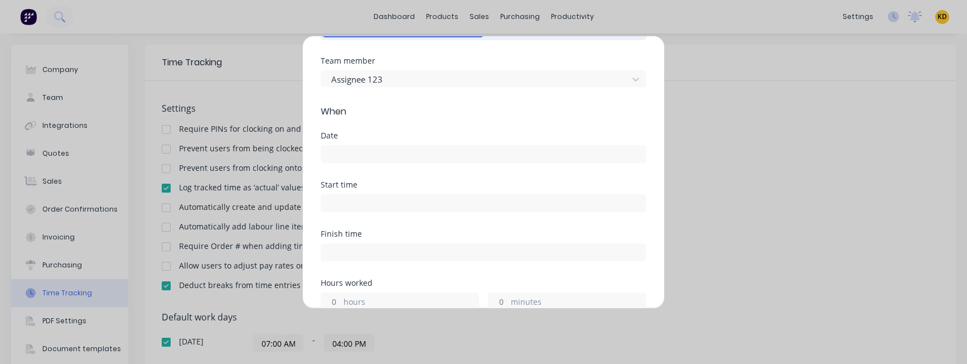
click at [359, 147] on input at bounding box center [483, 154] width 325 height 17
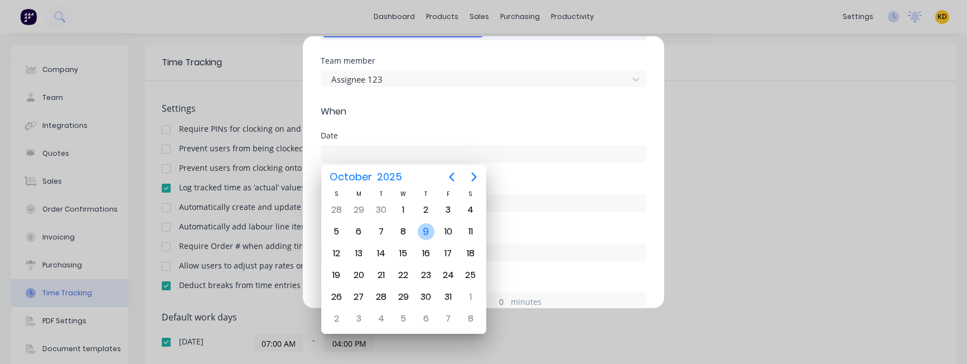
click at [424, 229] on div "9" at bounding box center [426, 231] width 17 height 17
type input "09/10/2025"
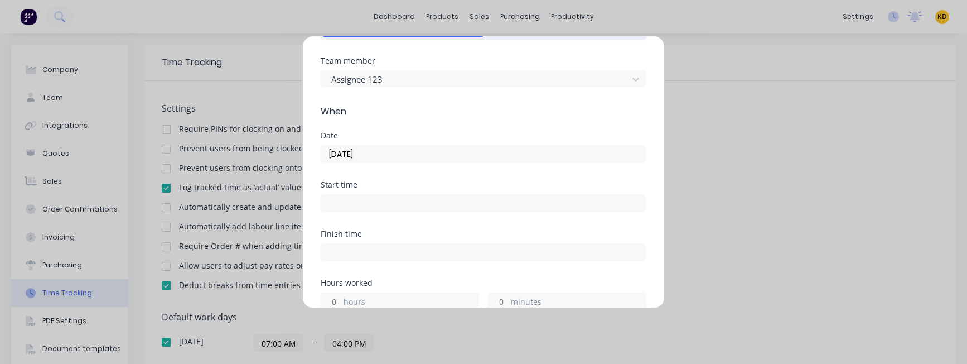
click at [365, 205] on input at bounding box center [483, 203] width 325 height 17
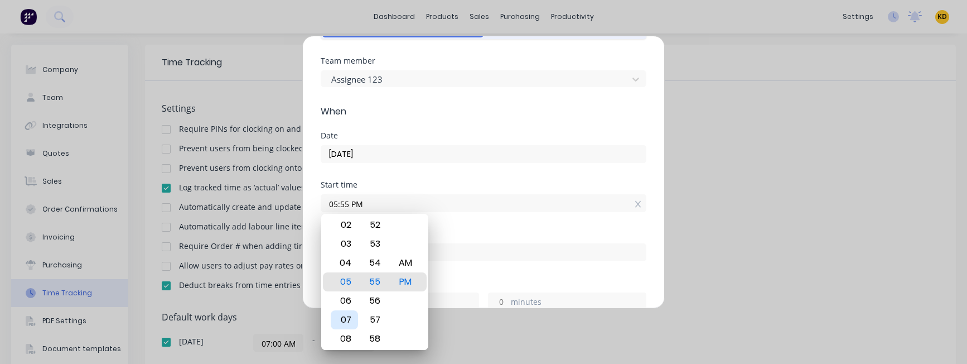
click at [342, 285] on div "07" at bounding box center [344, 319] width 27 height 19
click at [374, 281] on div "00" at bounding box center [375, 281] width 27 height 19
click at [402, 264] on div "AM" at bounding box center [405, 262] width 27 height 19
type input "07:00 AM"
click at [488, 232] on div "Finish time" at bounding box center [484, 234] width 326 height 8
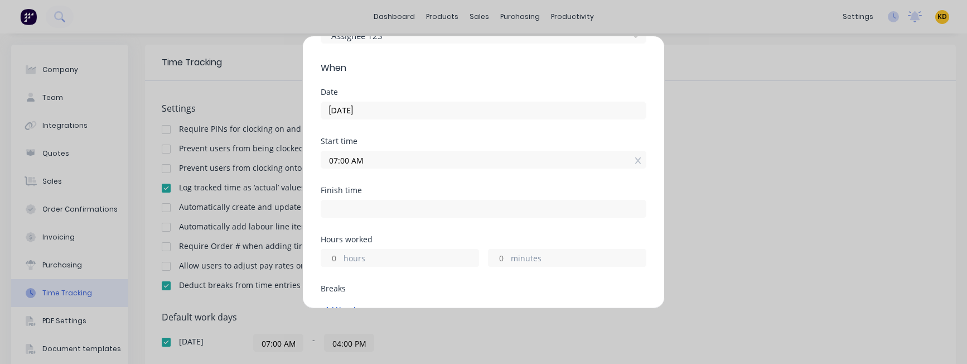
scroll to position [134, 0]
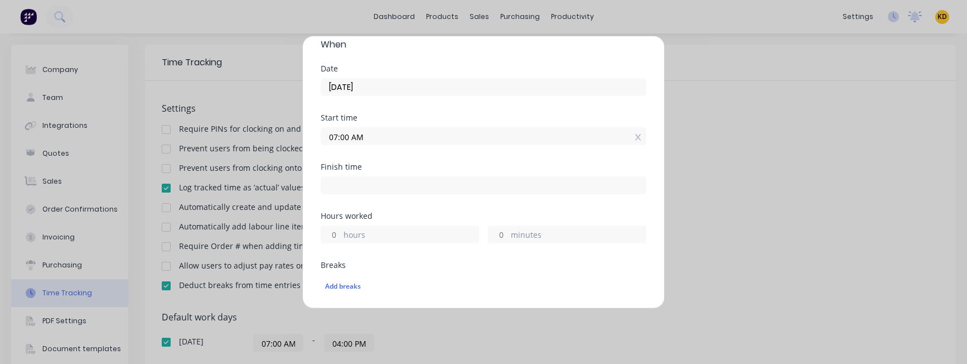
click at [335, 236] on input "hours" at bounding box center [331, 234] width 20 height 17
type input "2"
type input "09:00 AM"
type input "0"
click at [404, 204] on div "Finish time 09:00 AM" at bounding box center [484, 187] width 326 height 49
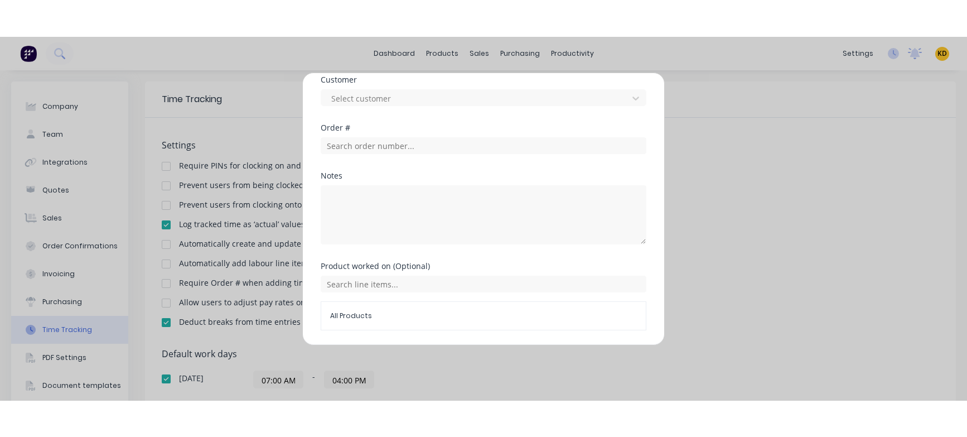
scroll to position [609, 0]
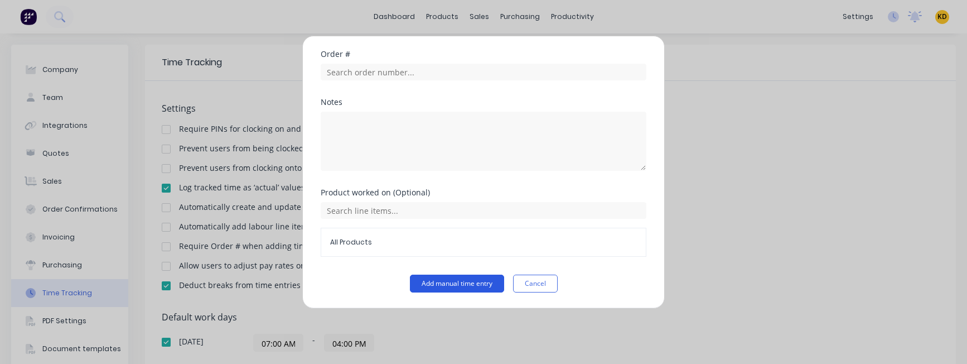
click at [425, 285] on button "Add manual time entry" at bounding box center [457, 284] width 94 height 18
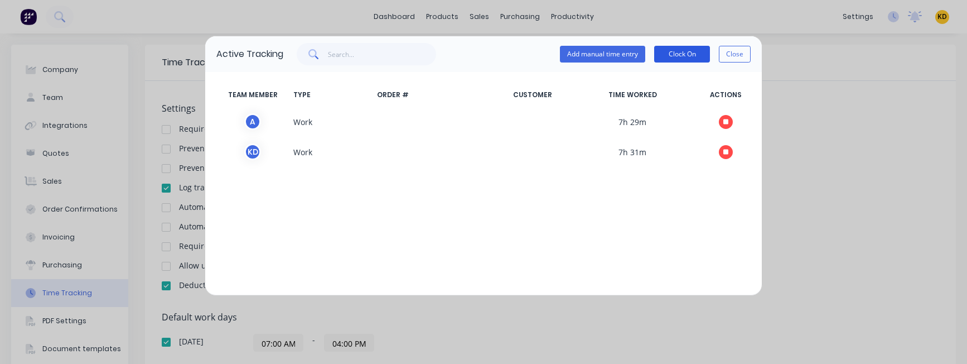
click at [699, 57] on button "Clock On" at bounding box center [682, 54] width 56 height 17
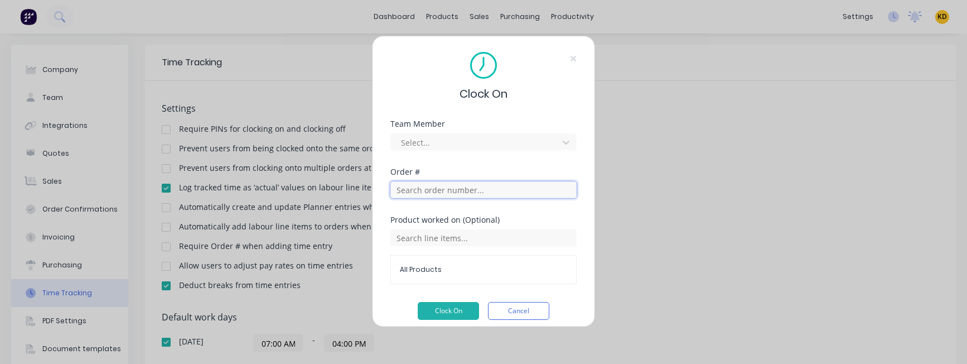
click at [439, 189] on input "text" at bounding box center [484, 189] width 186 height 17
click at [440, 138] on div at bounding box center [476, 143] width 153 height 14
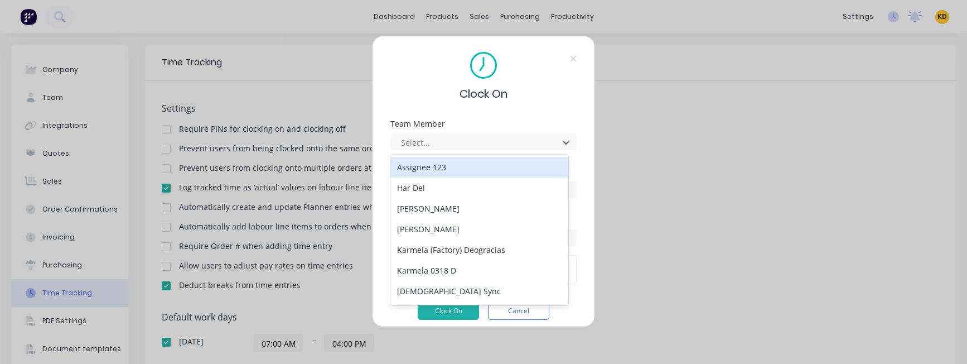
click at [450, 243] on div "Karmela (Factory) Deogracias" at bounding box center [480, 249] width 178 height 21
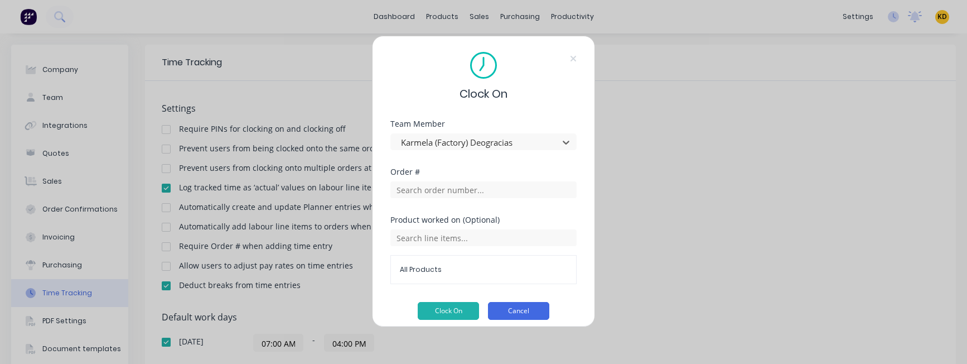
click at [535, 285] on button "Cancel" at bounding box center [518, 311] width 61 height 18
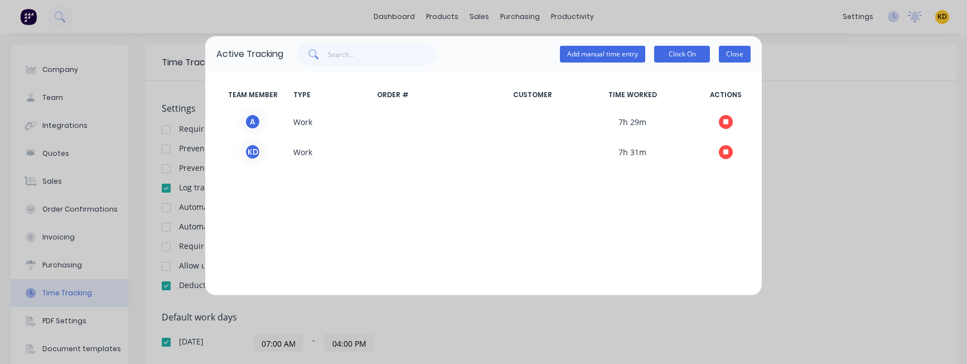
click at [738, 56] on button "Close" at bounding box center [735, 54] width 32 height 17
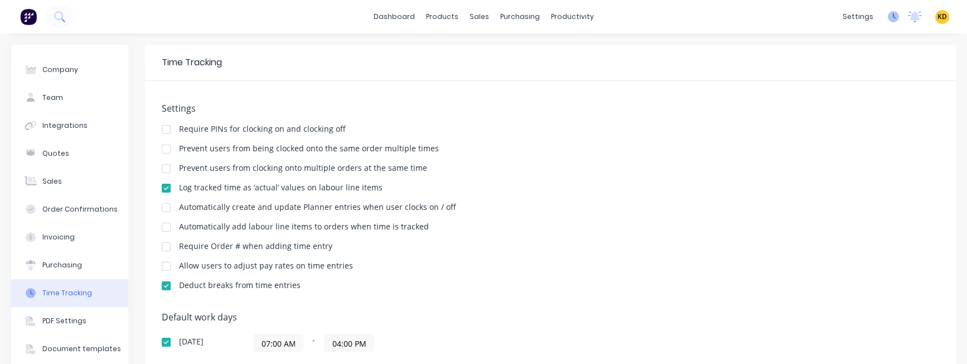
click at [888, 20] on icon at bounding box center [893, 16] width 11 height 11
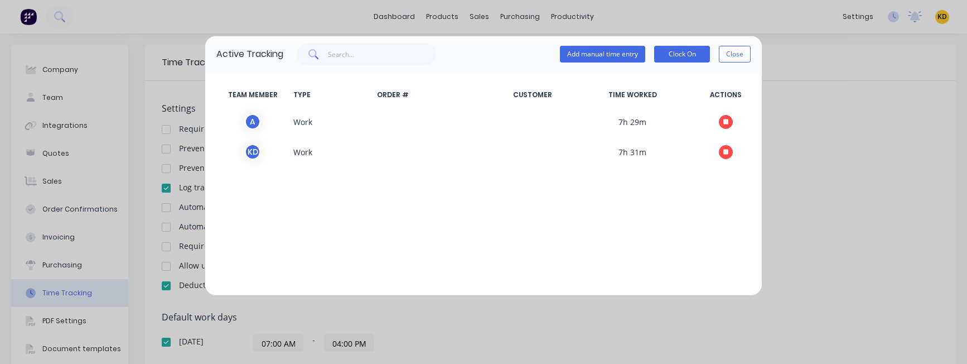
click at [752, 50] on div "Active Tracking Add manual time entry Clock On Close" at bounding box center [483, 54] width 557 height 36
click at [743, 52] on button "Close" at bounding box center [735, 54] width 32 height 17
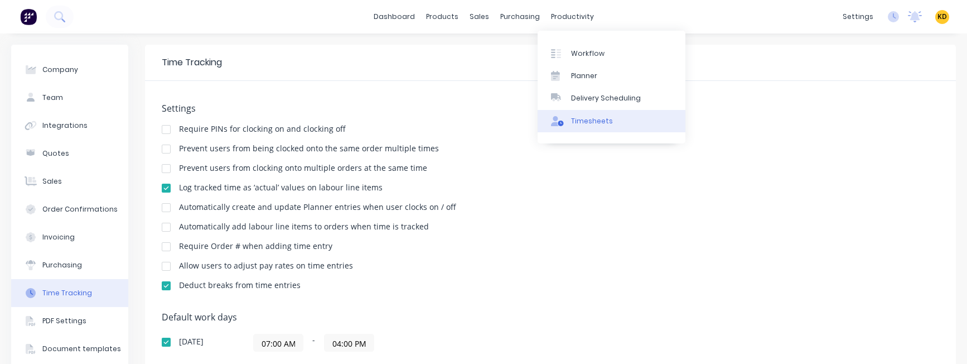
click at [603, 122] on div "Timesheets" at bounding box center [592, 121] width 42 height 10
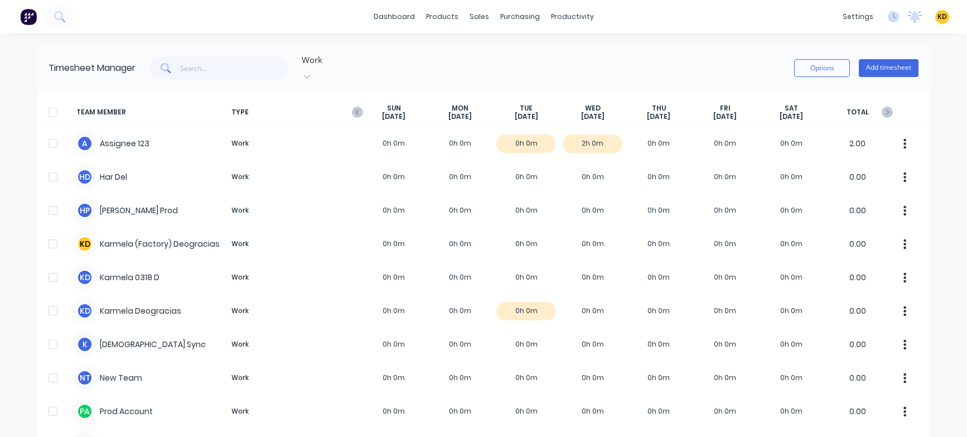
click at [725, 44] on div "dashboard products sales purchasing productivity dashboard products Product Cat…" at bounding box center [483, 218] width 967 height 437
click at [893, 16] on icon at bounding box center [894, 16] width 3 height 6
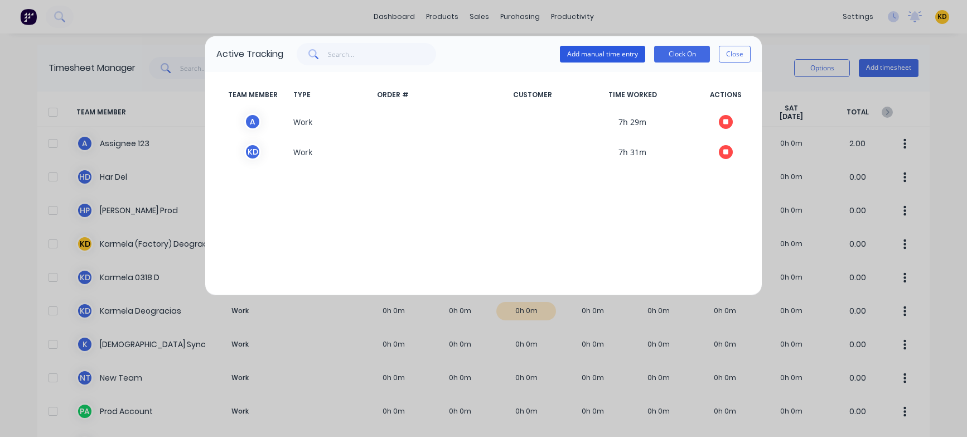
click at [630, 51] on button "Add manual time entry" at bounding box center [602, 54] width 85 height 17
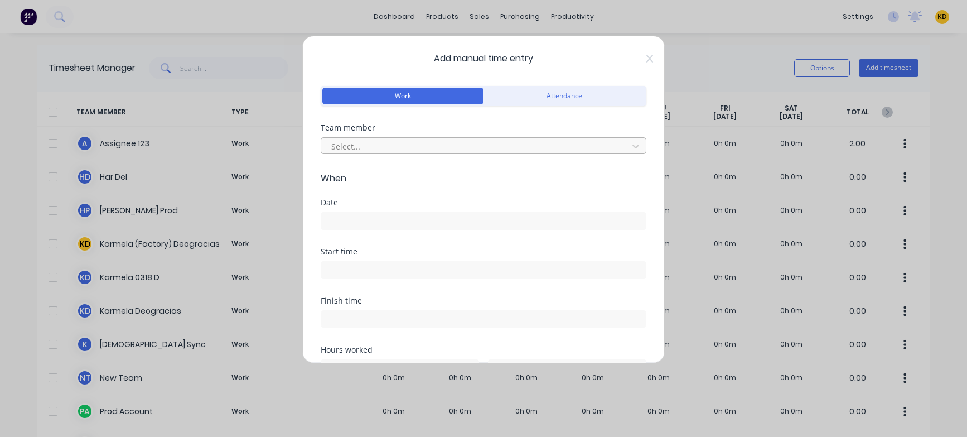
click at [375, 149] on div at bounding box center [476, 146] width 292 height 14
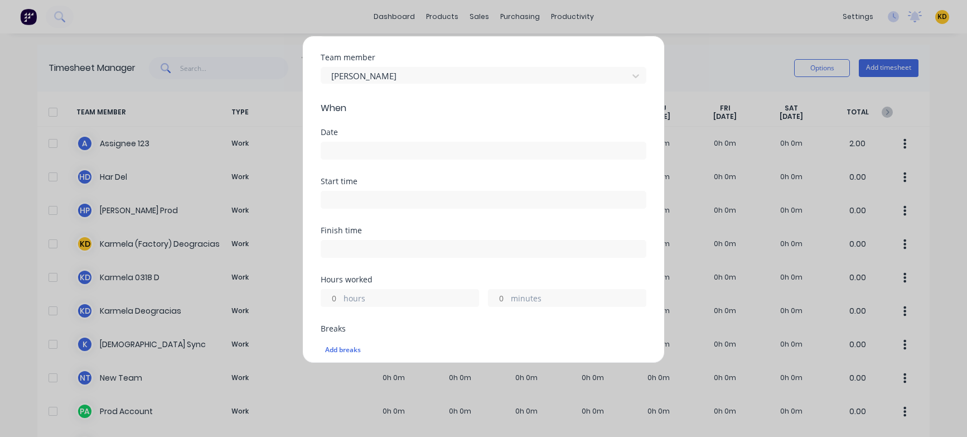
scroll to position [67, 0]
click at [340, 153] on input at bounding box center [483, 154] width 325 height 17
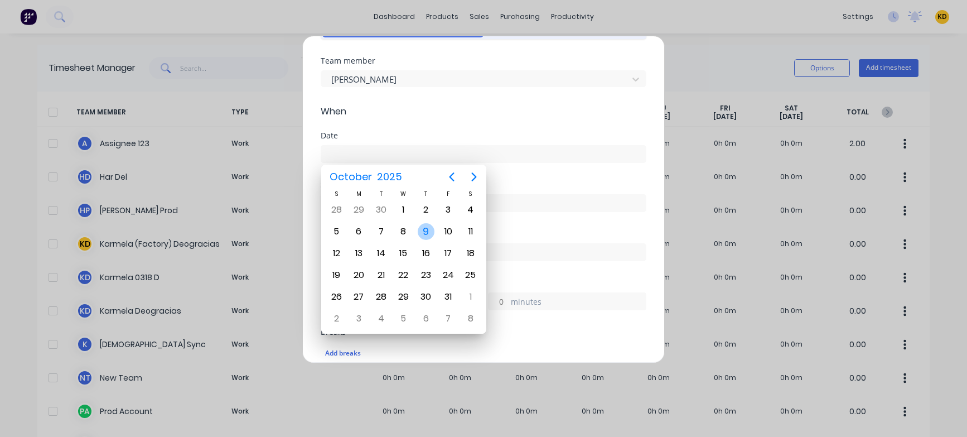
click at [422, 235] on div "9" at bounding box center [426, 231] width 17 height 17
type input "09/10/2025"
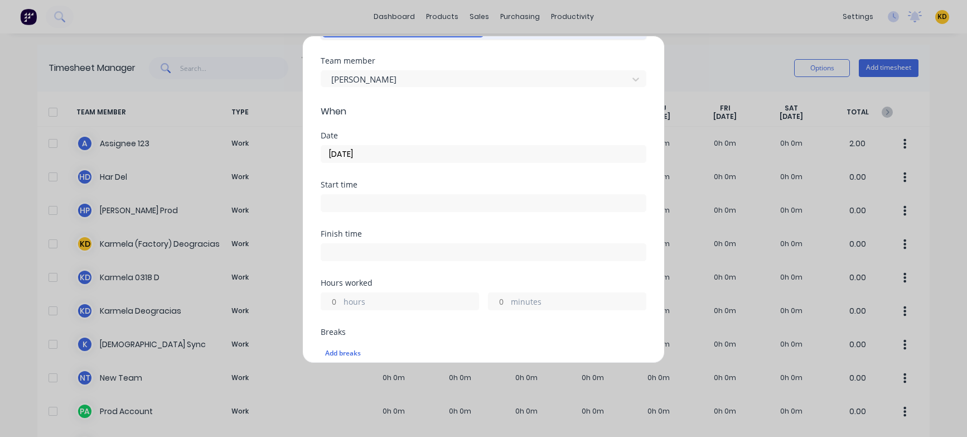
click at [532, 165] on div "Date 09/10/2025" at bounding box center [484, 156] width 326 height 49
click at [333, 200] on input at bounding box center [483, 203] width 325 height 17
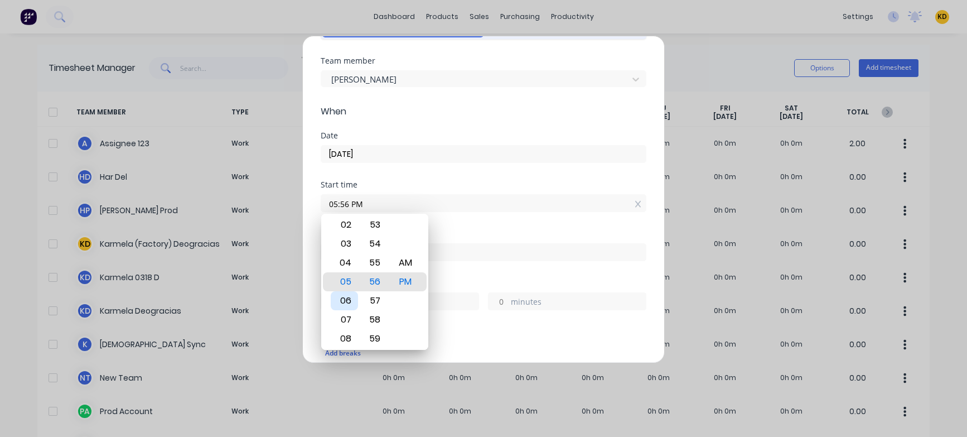
click at [350, 285] on div "06" at bounding box center [344, 300] width 27 height 19
click at [412, 262] on div "AM" at bounding box center [405, 262] width 27 height 19
type input "06:56 AM"
click at [461, 222] on div "Start time 06:56 AM" at bounding box center [484, 205] width 326 height 49
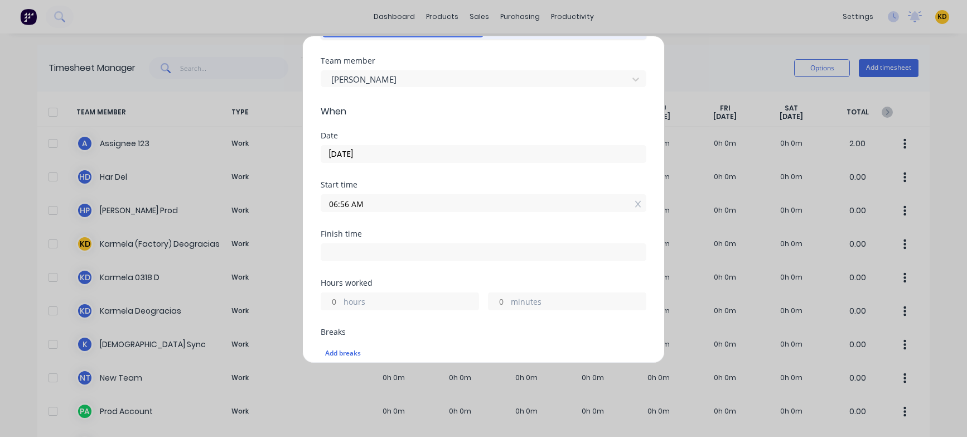
click at [333, 285] on input "hours" at bounding box center [331, 301] width 20 height 17
type input "7"
type input "01:56 PM"
type input "0"
click at [426, 267] on div "Finish time 01:56 PM" at bounding box center [484, 254] width 326 height 49
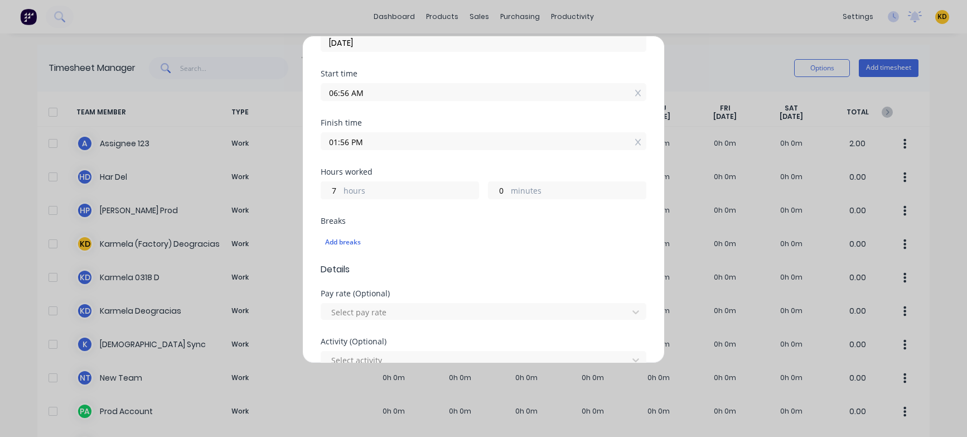
scroll to position [536, 0]
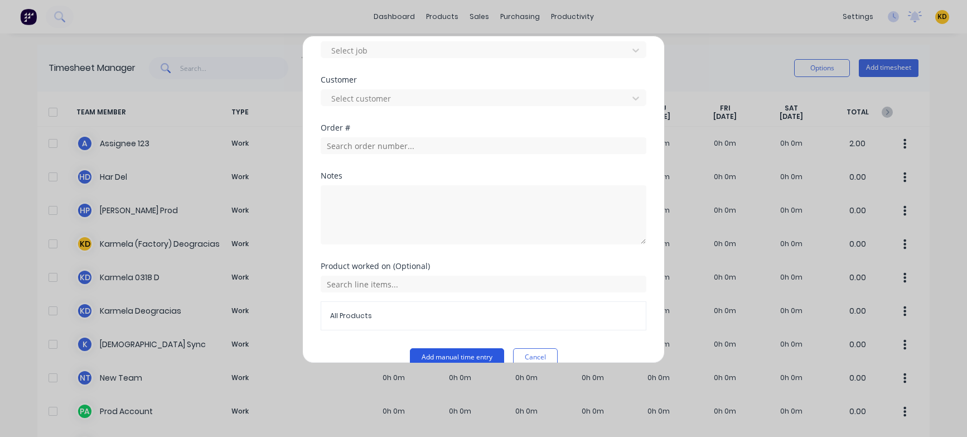
click at [474, 285] on button "Add manual time entry" at bounding box center [457, 357] width 94 height 18
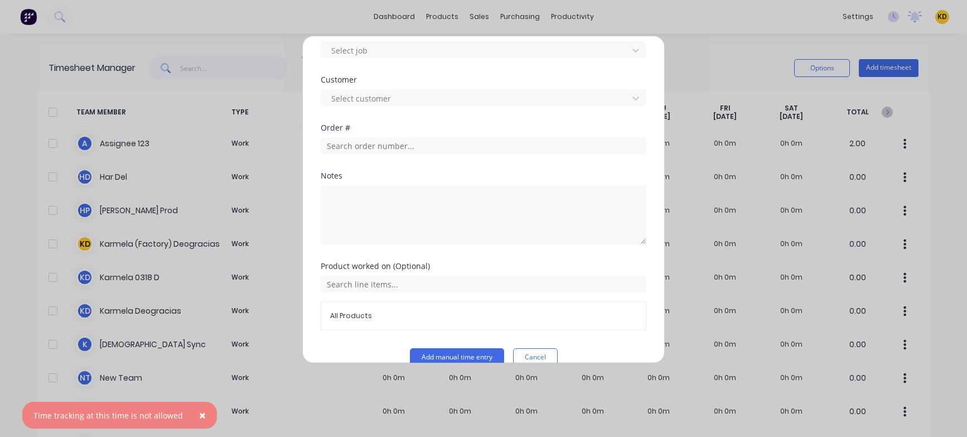
click at [199, 285] on span "×" at bounding box center [202, 415] width 7 height 16
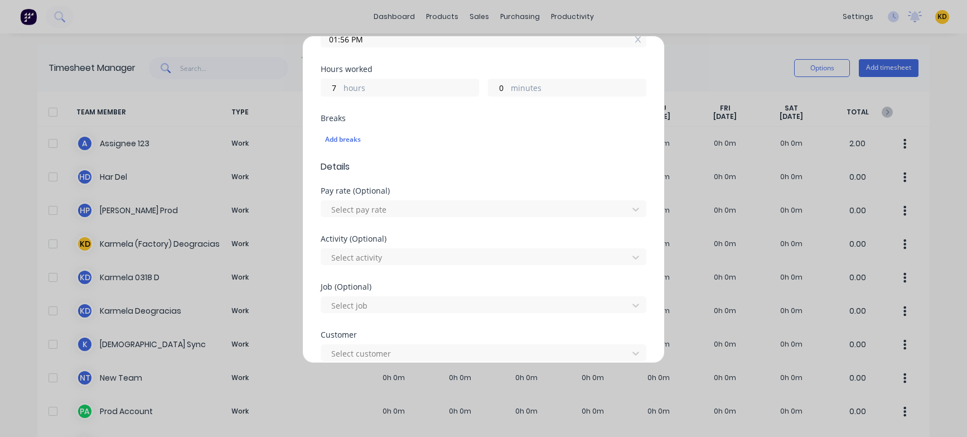
scroll to position [201, 0]
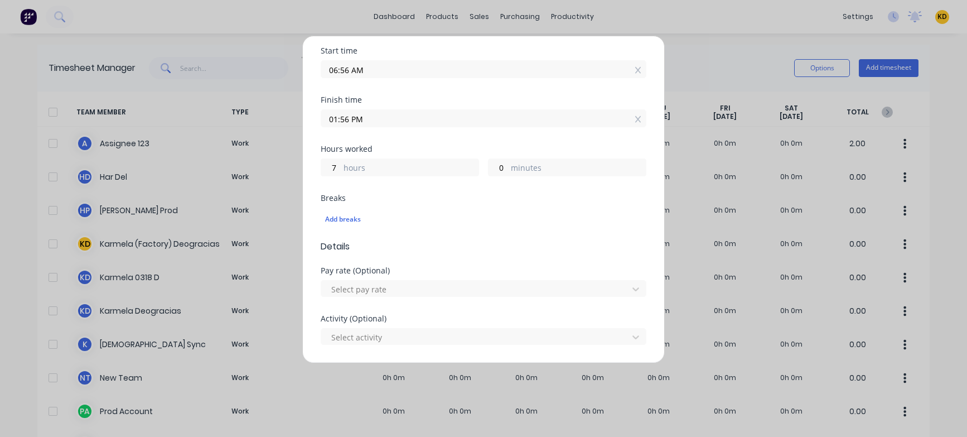
click at [342, 71] on input "06:56 AM" at bounding box center [483, 69] width 325 height 17
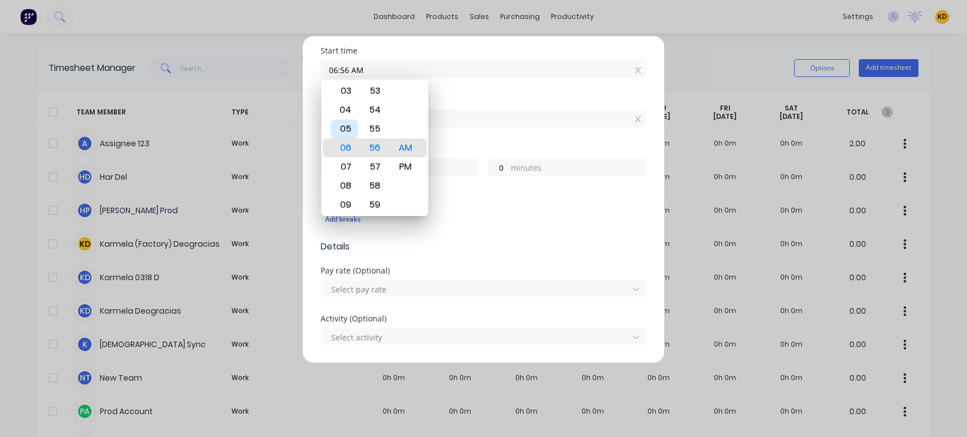
click at [345, 131] on div "05" at bounding box center [344, 128] width 27 height 19
type input "05:56 AM"
type input "8"
click at [407, 162] on div "PM" at bounding box center [405, 166] width 27 height 19
type input "05:56 PM"
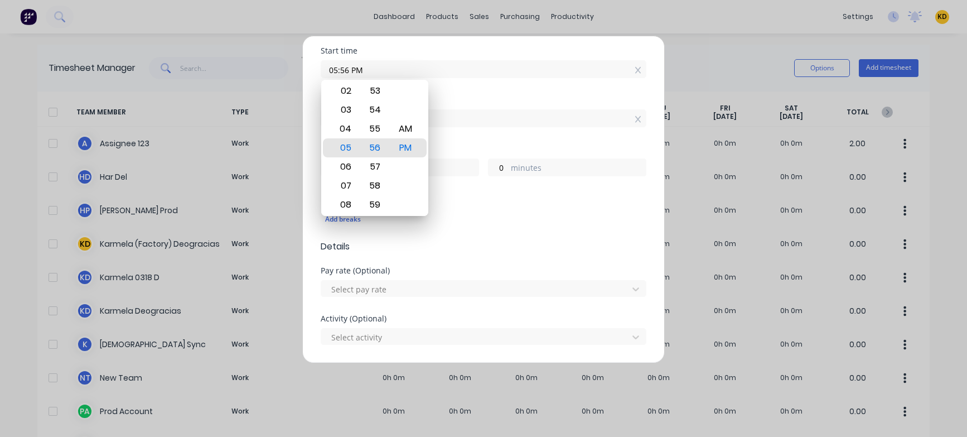
click at [502, 138] on div "Finish time 01:56 PM" at bounding box center [484, 120] width 326 height 49
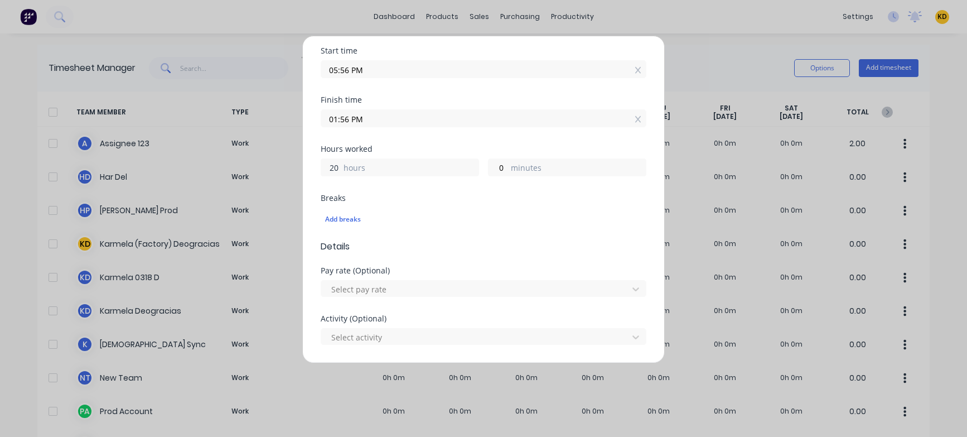
click at [331, 167] on input "20" at bounding box center [331, 167] width 20 height 17
type input "1"
type input "06:56 PM"
click at [413, 145] on div "Hours worked" at bounding box center [484, 149] width 326 height 8
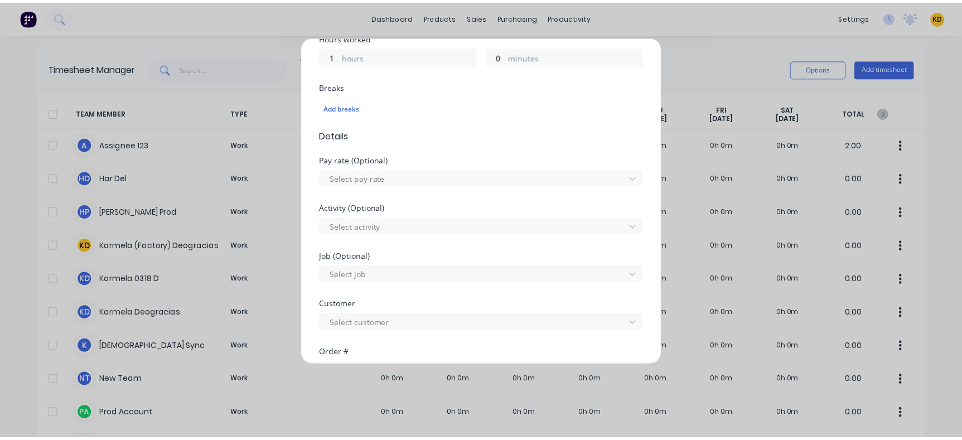
scroll to position [555, 0]
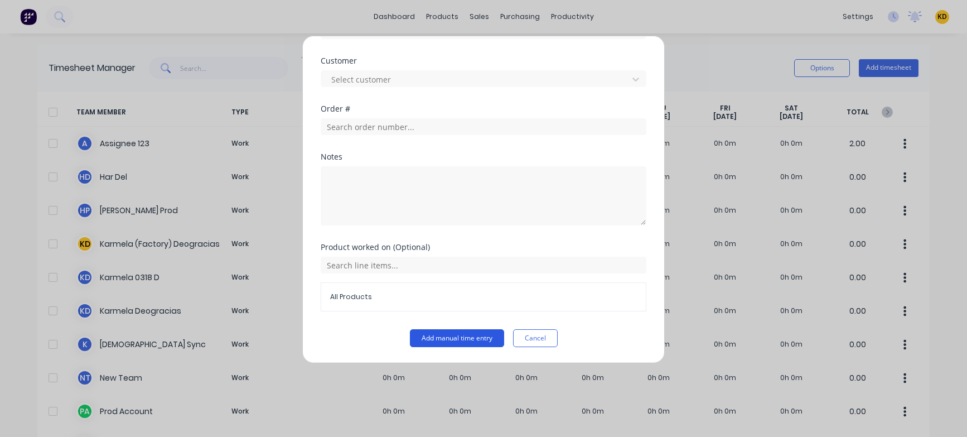
click at [447, 285] on button "Add manual time entry" at bounding box center [457, 338] width 94 height 18
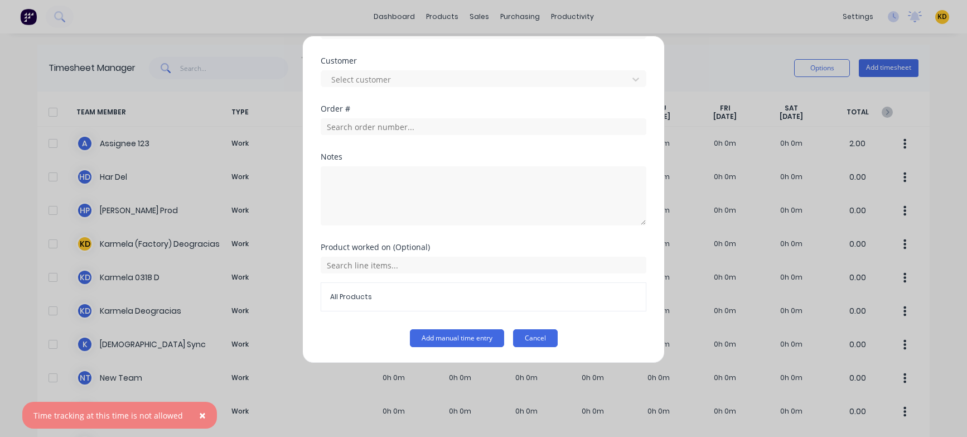
click at [516, 285] on button "Cancel" at bounding box center [535, 338] width 45 height 18
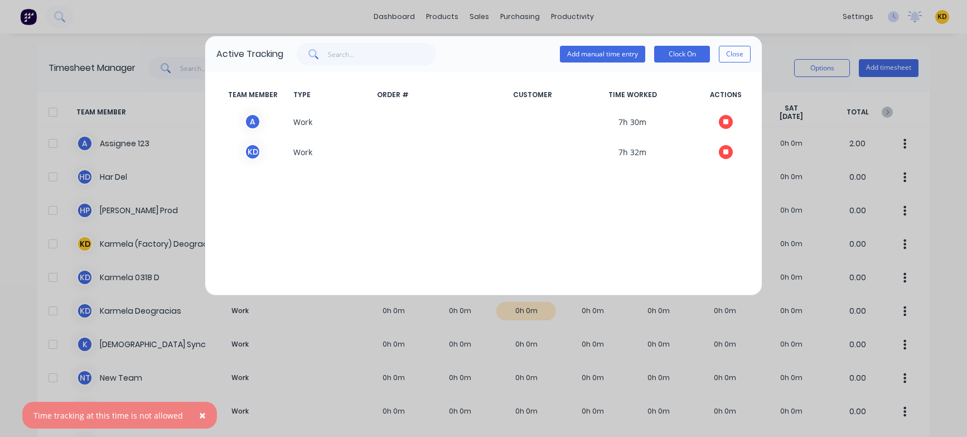
click at [736, 52] on button "Close" at bounding box center [735, 54] width 32 height 17
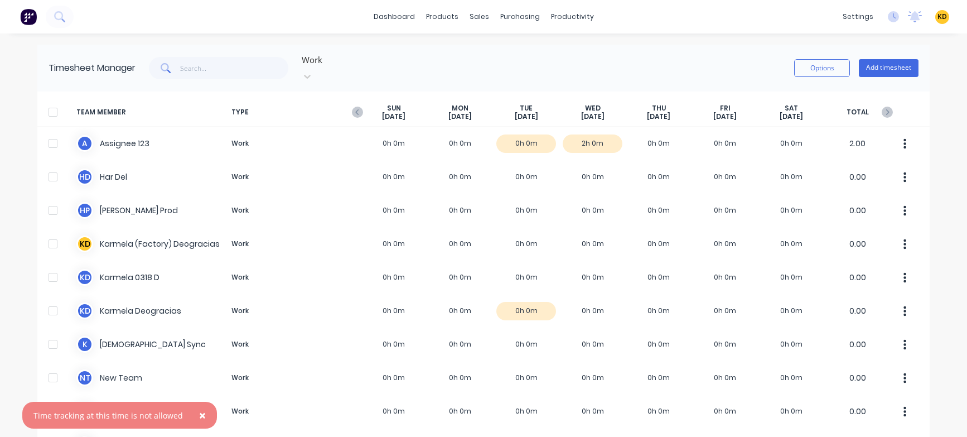
click at [938, 98] on div "× Time tracking at this time is not allowed dashboard products sales purchasing…" at bounding box center [483, 218] width 967 height 437
click at [199, 285] on span "×" at bounding box center [202, 415] width 7 height 16
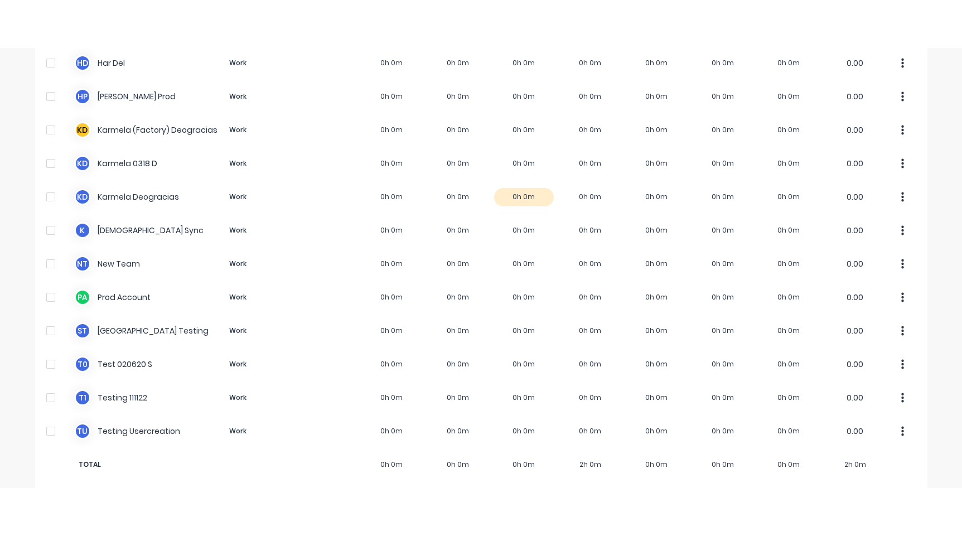
scroll to position [0, 0]
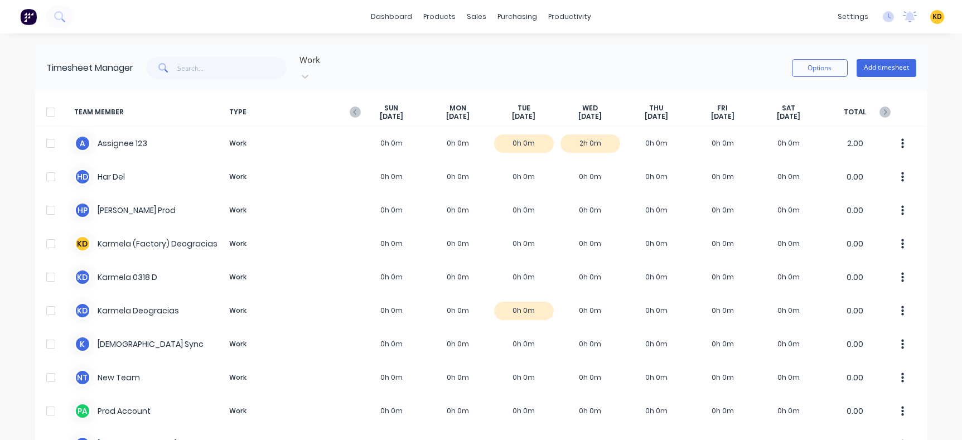
click at [943, 193] on div "dashboard products sales purchasing productivity dashboard products Product Cat…" at bounding box center [481, 220] width 962 height 440
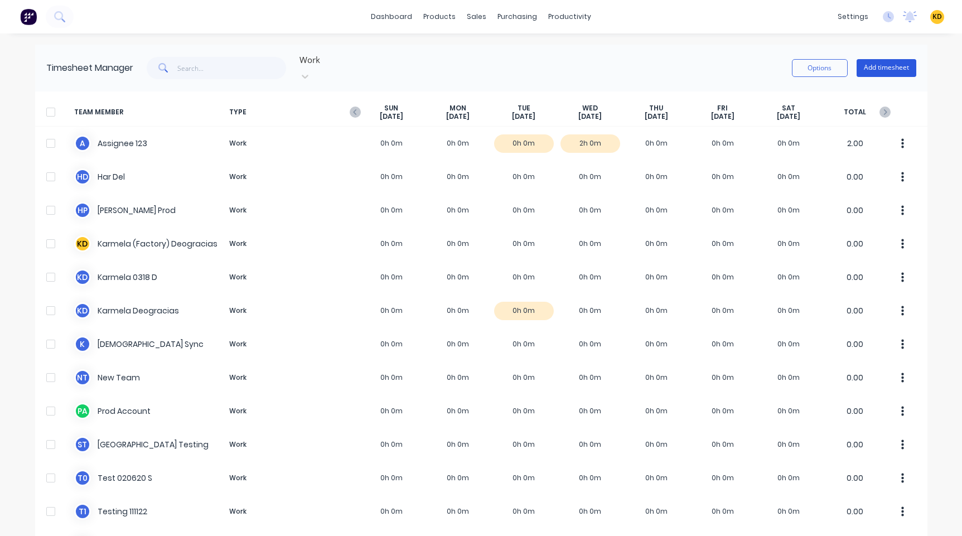
click at [876, 59] on button "Add timesheet" at bounding box center [887, 68] width 60 height 18
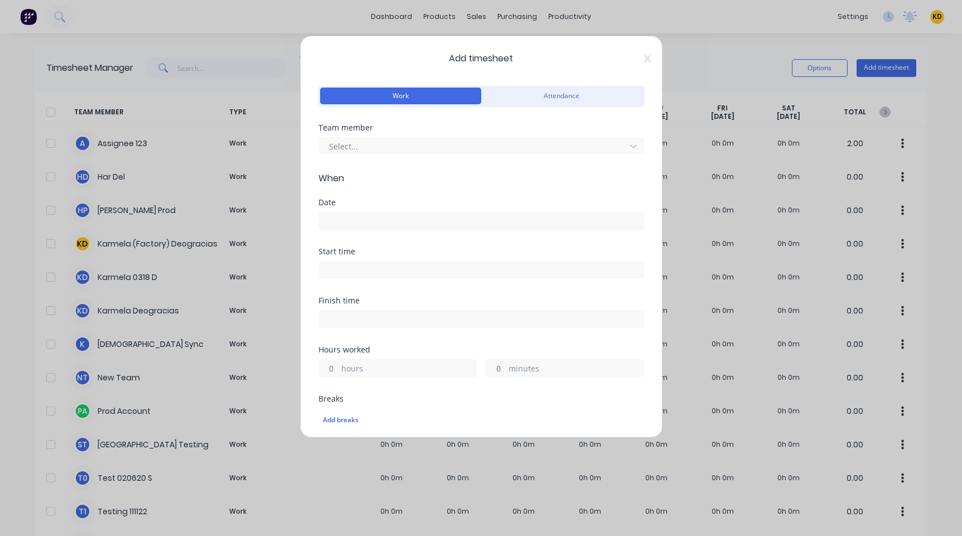
click at [404, 104] on button "Work" at bounding box center [400, 96] width 161 height 17
click at [388, 141] on div at bounding box center [474, 146] width 292 height 14
click at [644, 55] on icon at bounding box center [647, 58] width 7 height 9
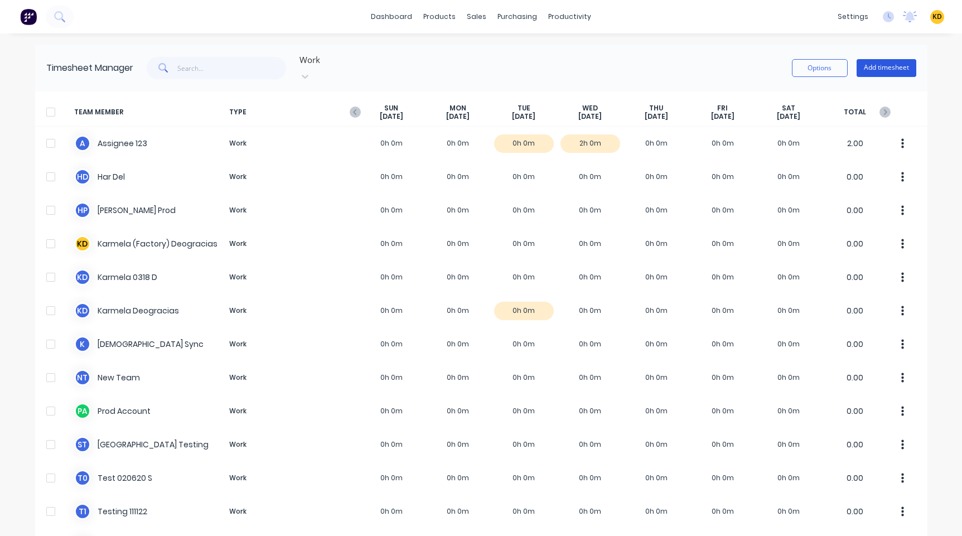
click at [903, 68] on button "Add timesheet" at bounding box center [887, 68] width 60 height 18
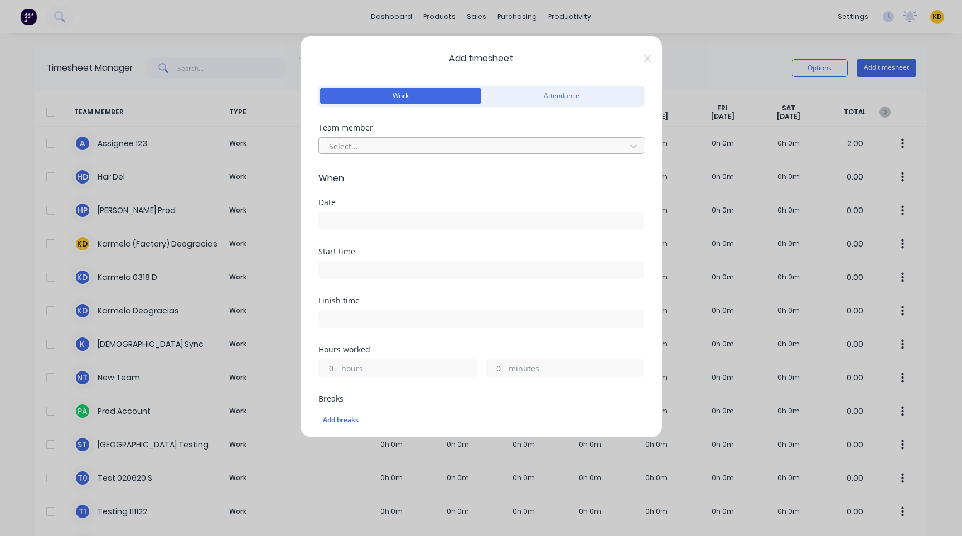
click at [415, 148] on div at bounding box center [474, 146] width 292 height 14
click at [370, 217] on input at bounding box center [481, 221] width 325 height 17
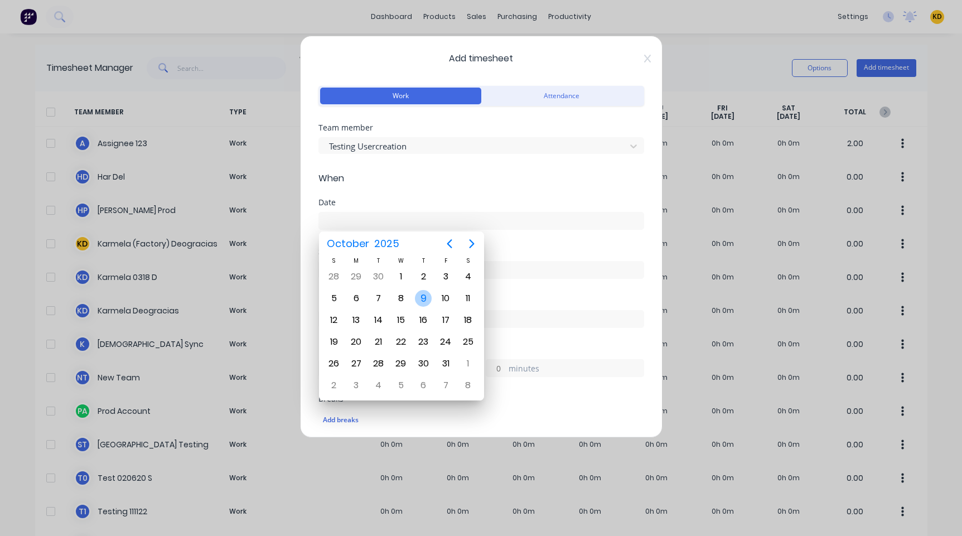
click at [422, 285] on div "9" at bounding box center [423, 298] width 17 height 17
type input "[DATE]"
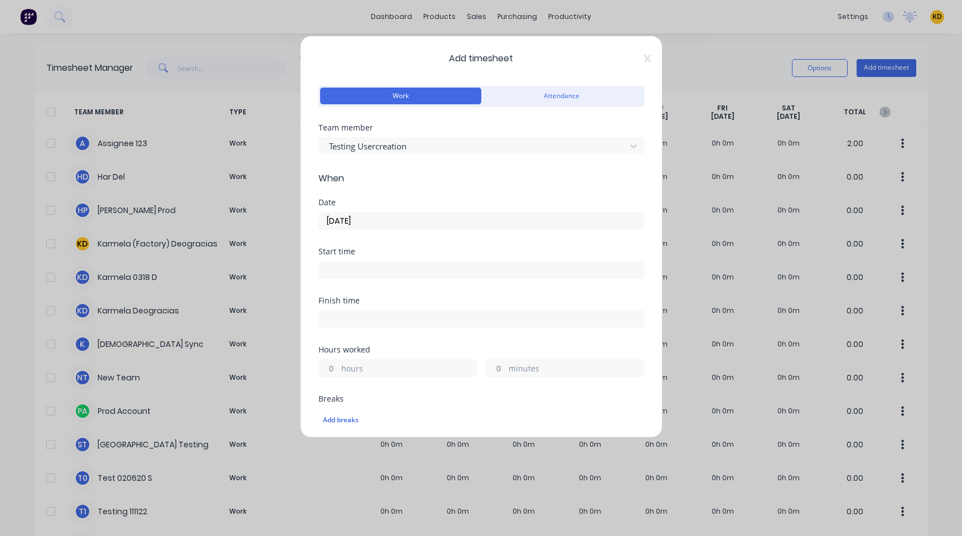
click at [351, 261] on label at bounding box center [482, 270] width 326 height 18
click at [351, 262] on input at bounding box center [481, 270] width 325 height 17
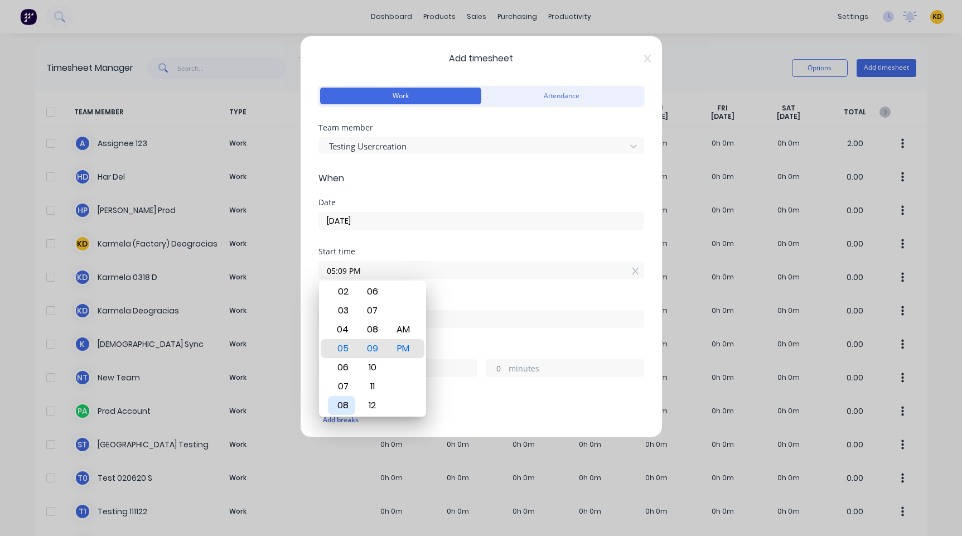
click at [348, 285] on div "08" at bounding box center [341, 405] width 27 height 19
click at [403, 285] on div "AM" at bounding box center [402, 329] width 27 height 19
type input "08:09 AM"
click at [461, 281] on div "Start time 08:09 AM" at bounding box center [482, 272] width 326 height 49
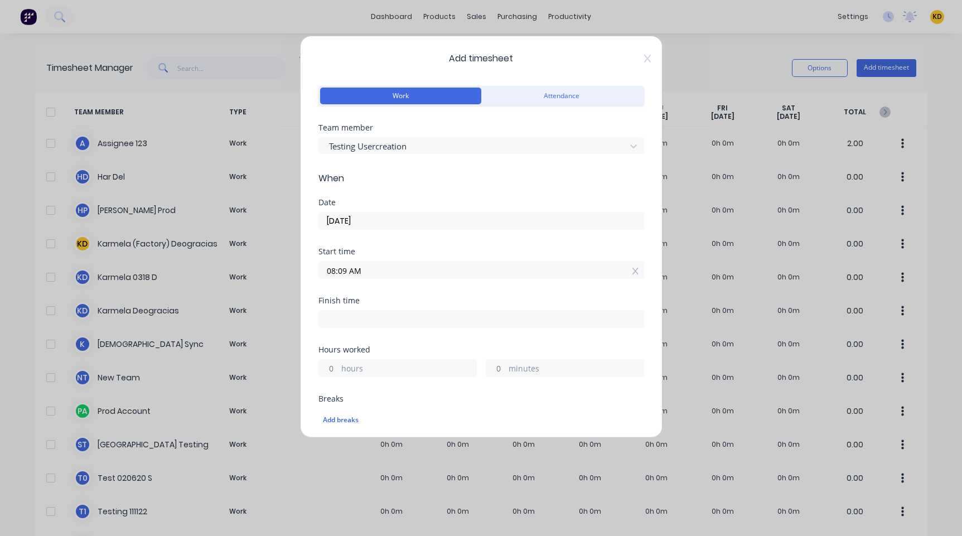
click at [329, 285] on input at bounding box center [481, 319] width 325 height 17
type input "05:09 PM"
type input "9"
type input "0"
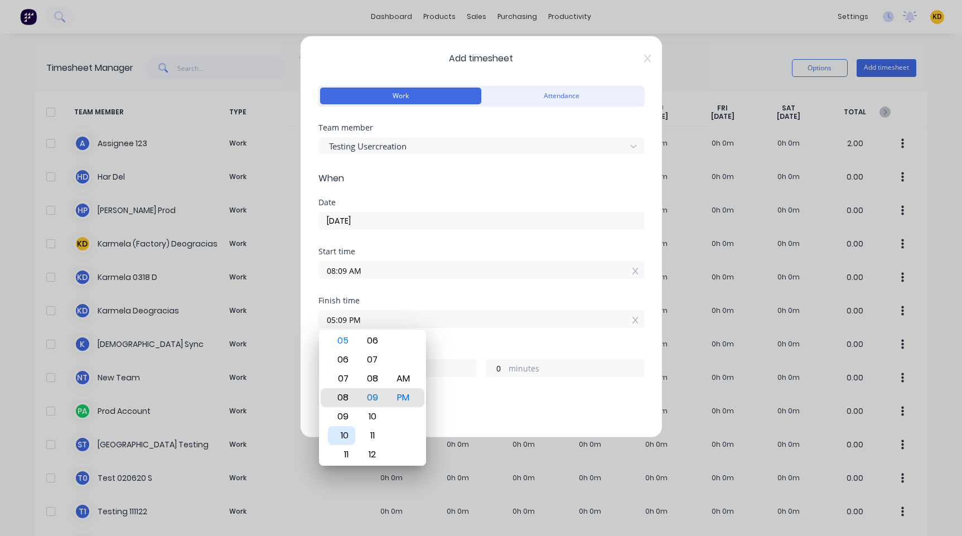
type input "08:09 PM"
type input "12"
click at [344, 285] on div "09" at bounding box center [341, 416] width 27 height 19
type input "09:09 PM"
type input "13"
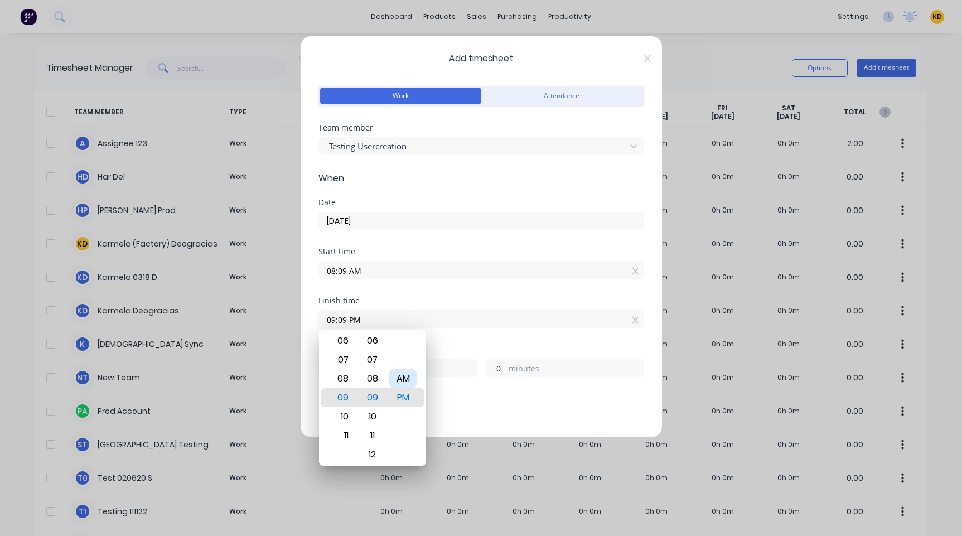
click at [406, 285] on div "AM" at bounding box center [402, 378] width 27 height 19
type input "09:09 AM"
type input "1"
click at [446, 281] on div "Start time 08:09 AM" at bounding box center [482, 272] width 326 height 49
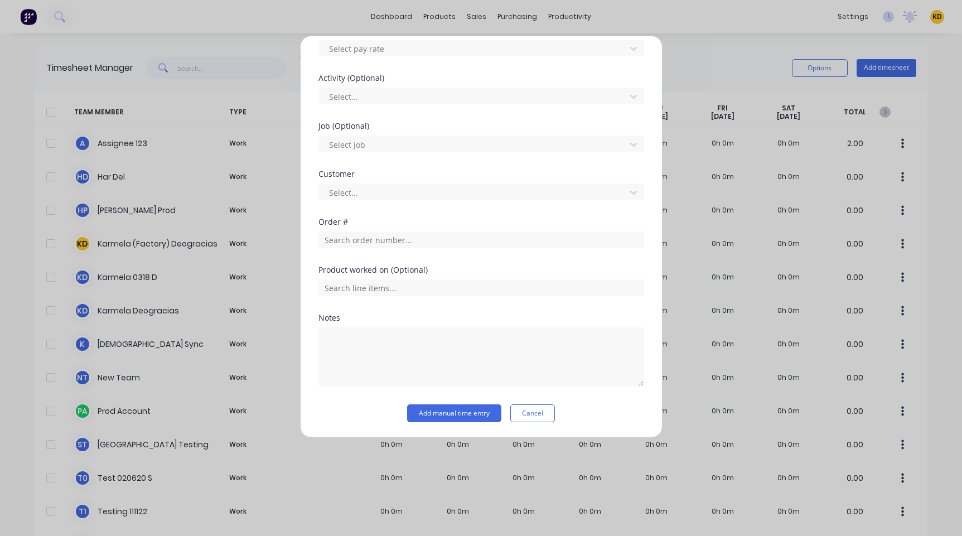
scroll to position [442, 0]
click at [440, 285] on button "Add manual time entry" at bounding box center [454, 413] width 94 height 18
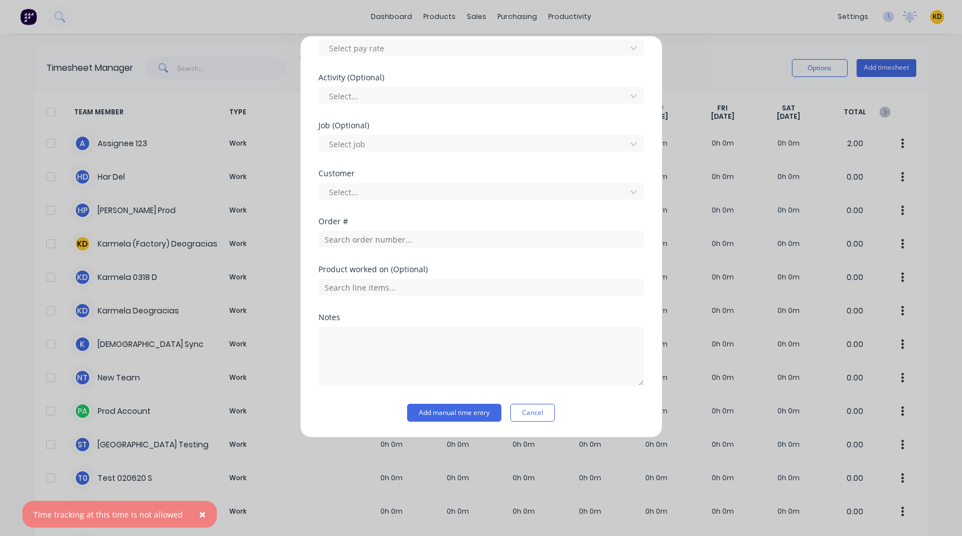
click at [203, 285] on button "×" at bounding box center [202, 514] width 29 height 27
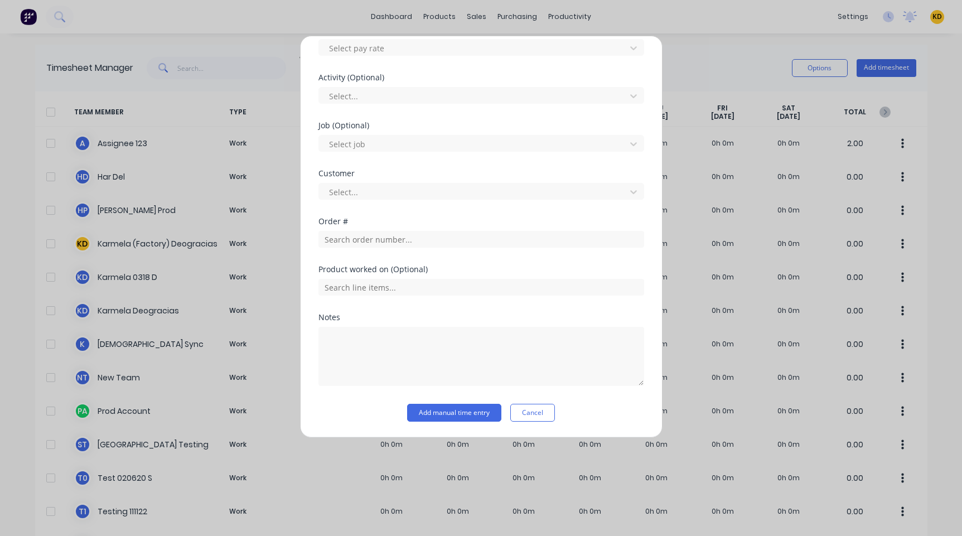
click at [570, 285] on div "Add manual time entry Cancel" at bounding box center [482, 413] width 326 height 18
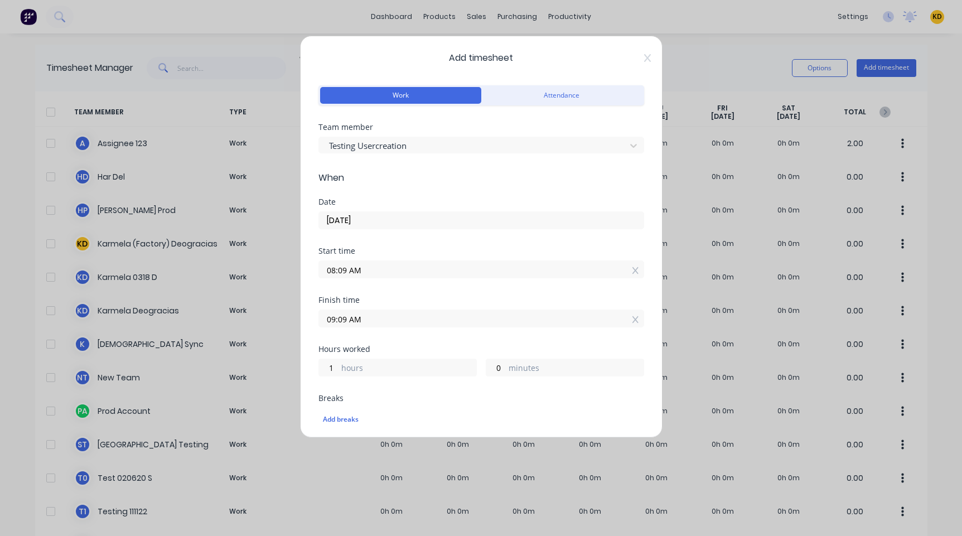
scroll to position [0, 0]
click at [347, 272] on input "08:09 AM" at bounding box center [481, 270] width 325 height 17
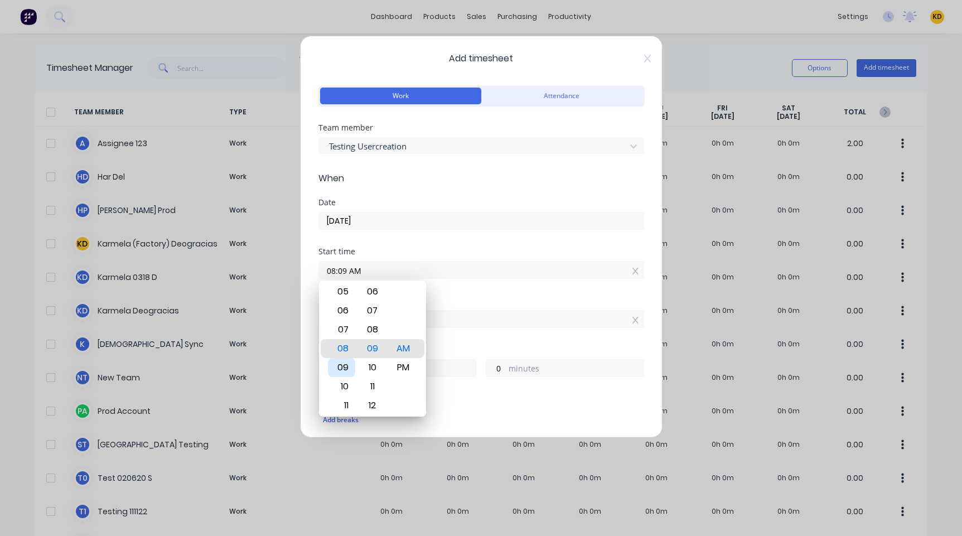
click at [341, 285] on div "09" at bounding box center [341, 367] width 27 height 19
type input "09:09 AM"
type input "0"
click at [478, 285] on div "Start time 09:09 AM" at bounding box center [482, 272] width 326 height 49
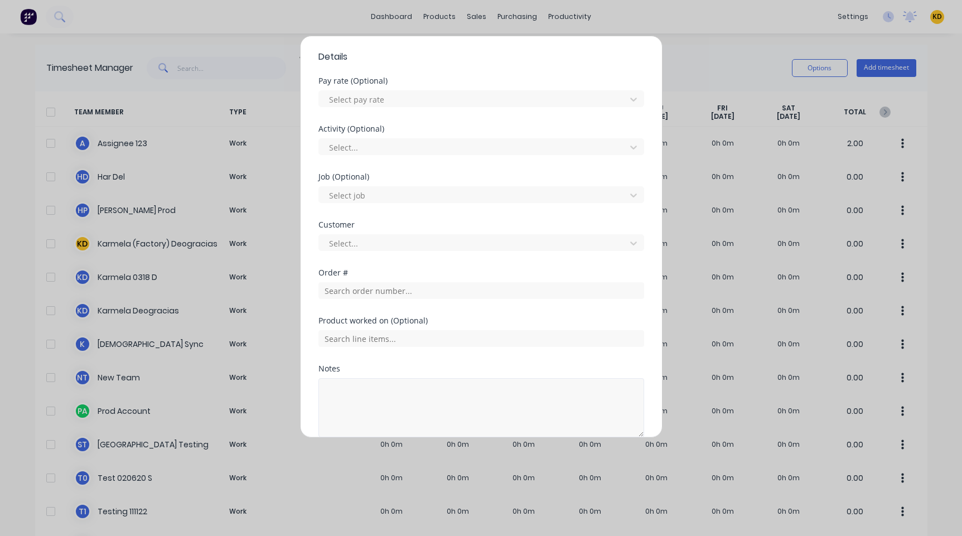
scroll to position [442, 0]
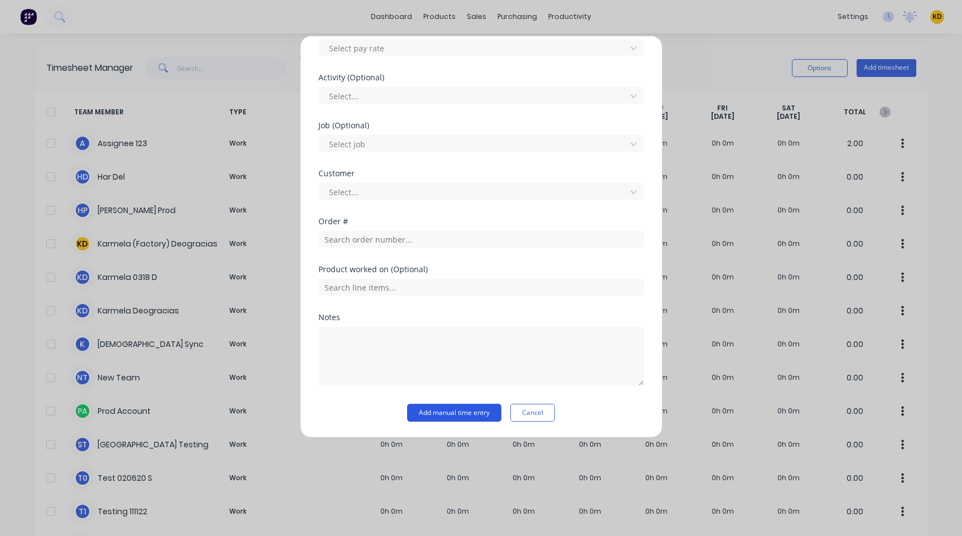
click at [456, 285] on button "Add manual time entry" at bounding box center [454, 413] width 94 height 18
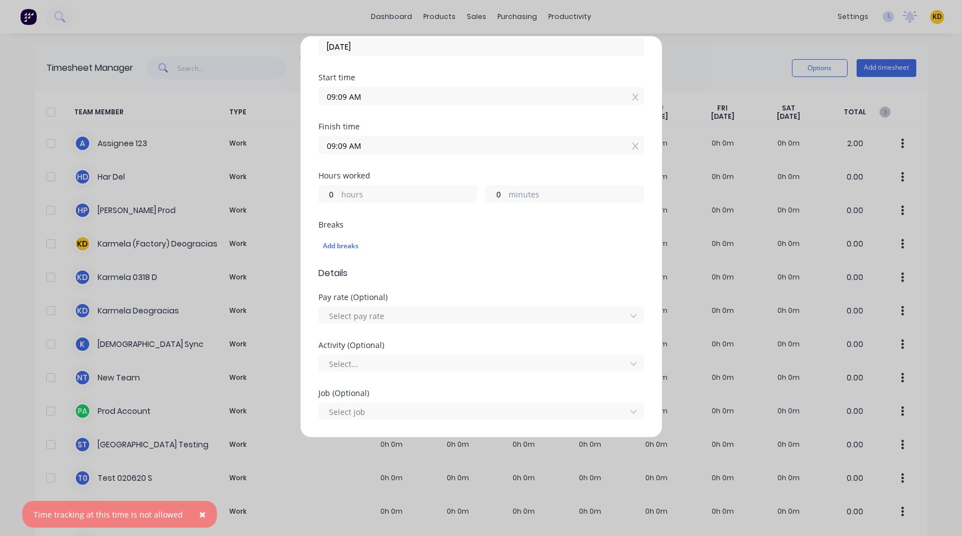
click at [396, 255] on div "Add breaks" at bounding box center [482, 245] width 326 height 23
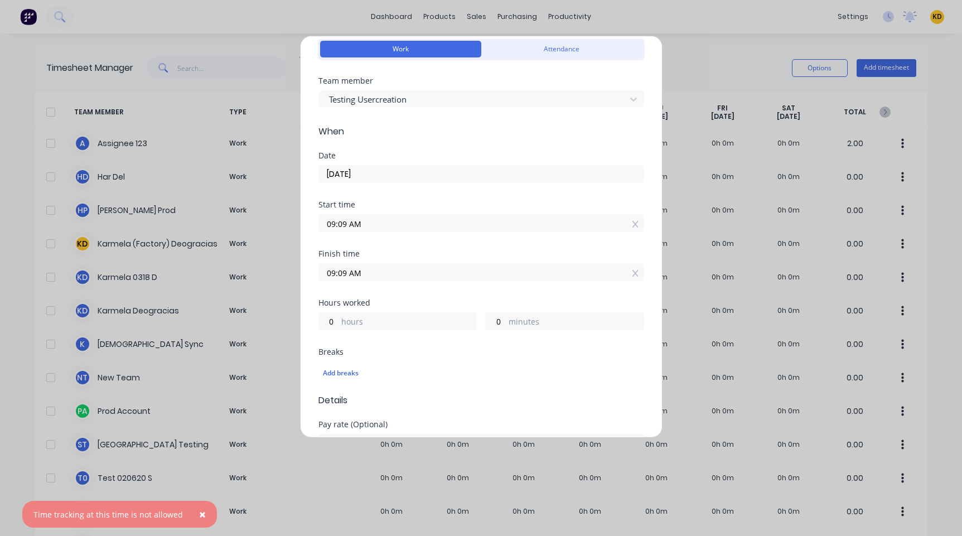
scroll to position [40, 0]
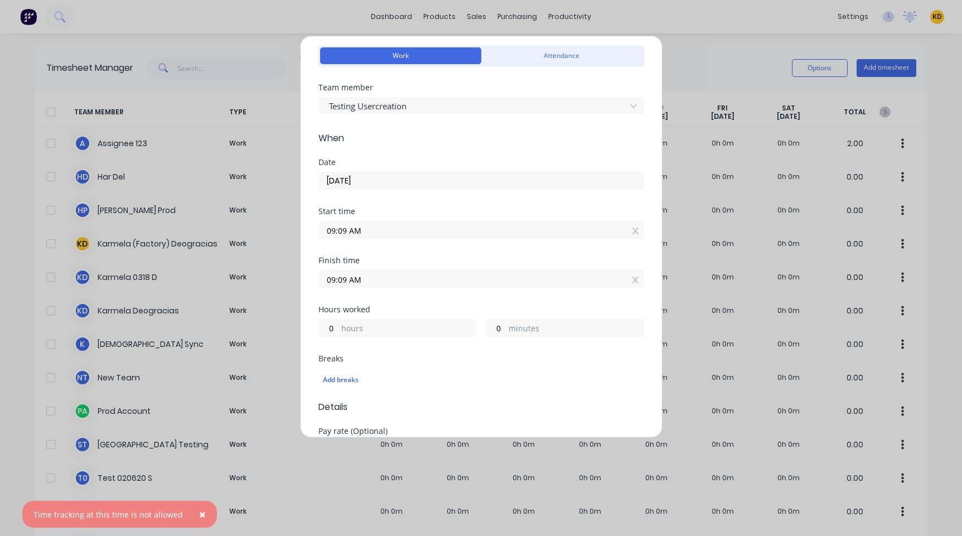
click at [382, 156] on form "Work Attendance Team member Testing Usercreation When Date 09/10/2025 Start tim…" at bounding box center [482, 433] width 326 height 781
click at [374, 180] on input "[DATE]" at bounding box center [481, 180] width 325 height 17
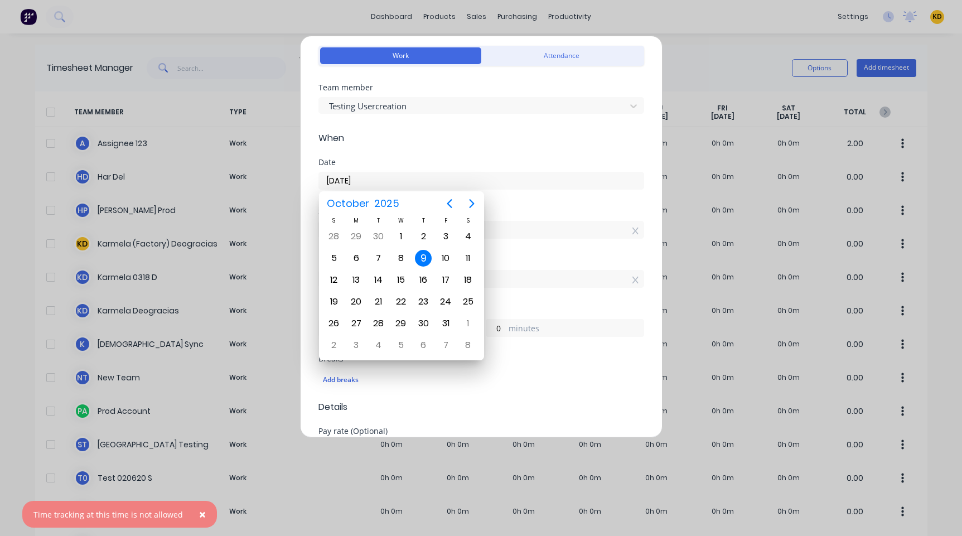
click at [428, 256] on div "9" at bounding box center [423, 258] width 17 height 17
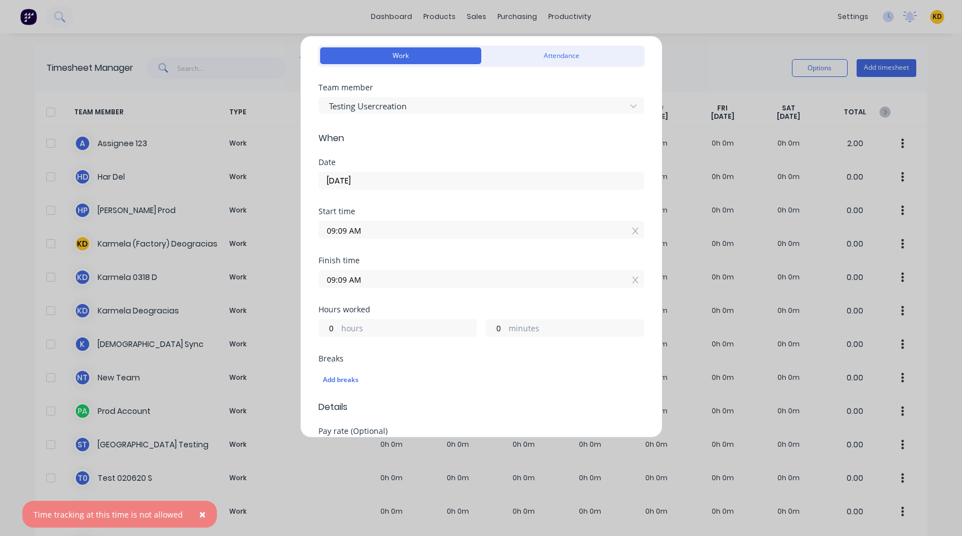
click at [199, 285] on span "×" at bounding box center [202, 515] width 7 height 16
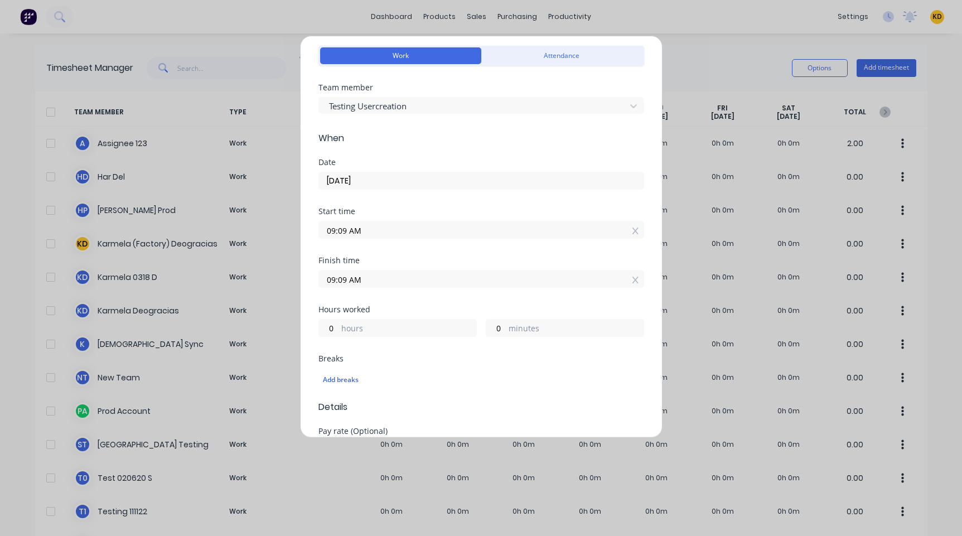
click at [451, 285] on div "Finish time 09:09 AM" at bounding box center [482, 281] width 326 height 49
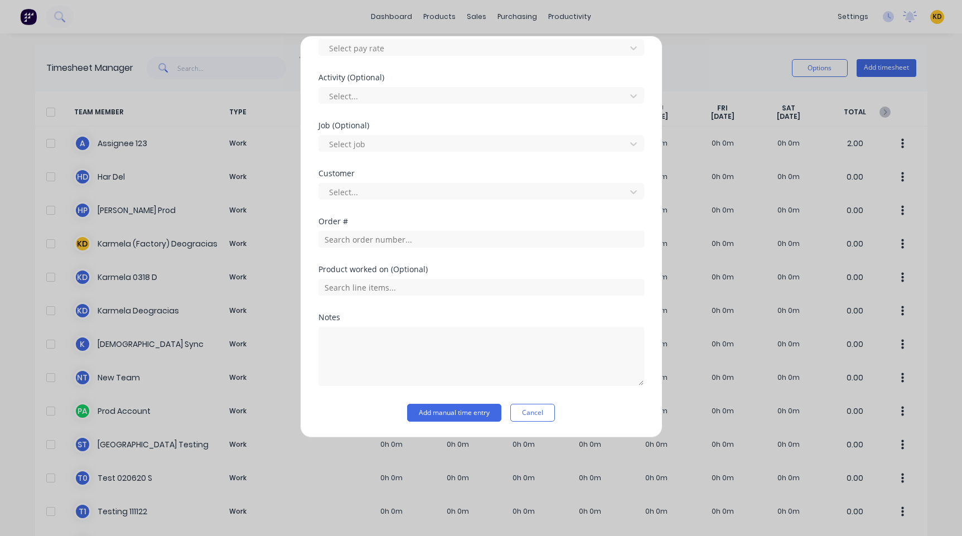
scroll to position [107, 0]
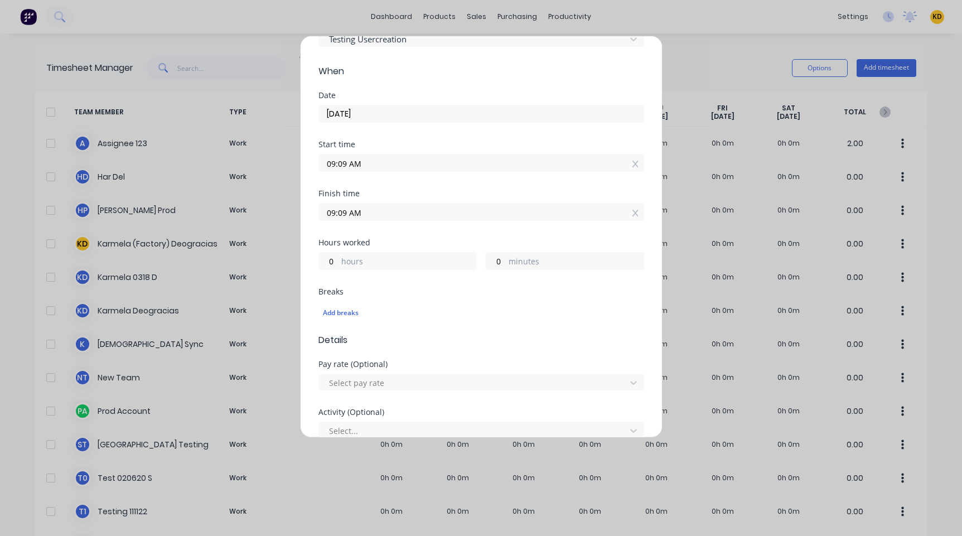
click at [343, 211] on input "09:09 AM" at bounding box center [481, 212] width 325 height 17
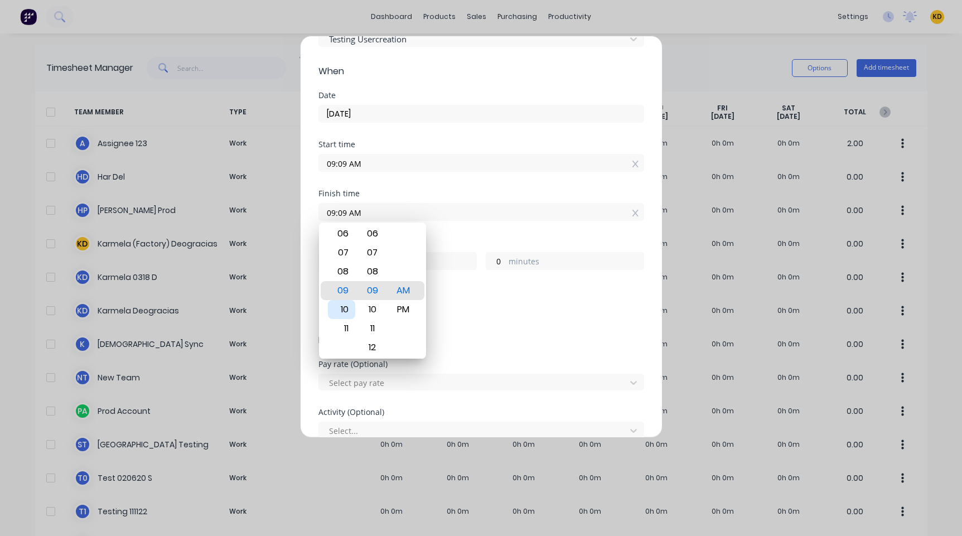
click at [352, 285] on div "10" at bounding box center [341, 309] width 27 height 19
type input "10:09 AM"
type input "1"
click at [457, 227] on div "Finish time 10:09 AM" at bounding box center [482, 214] width 326 height 49
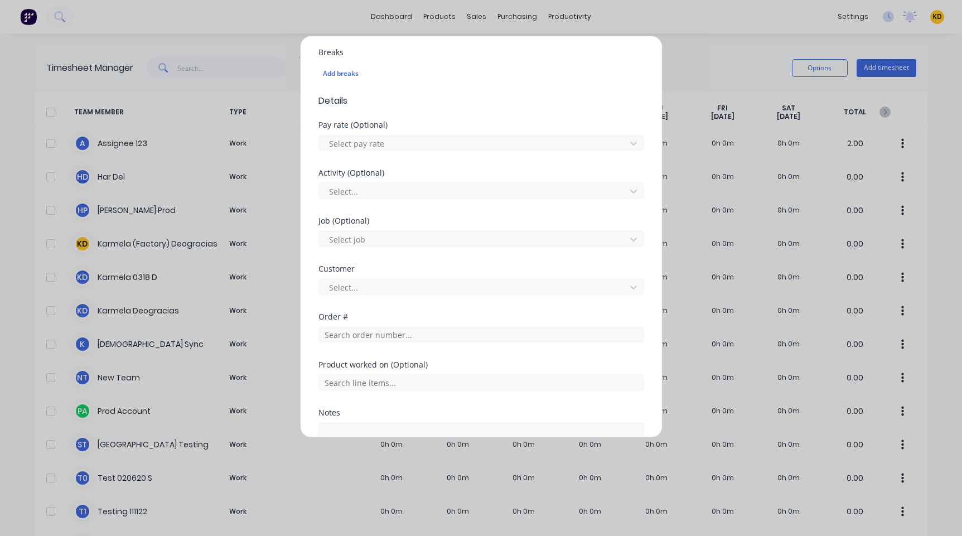
scroll to position [442, 0]
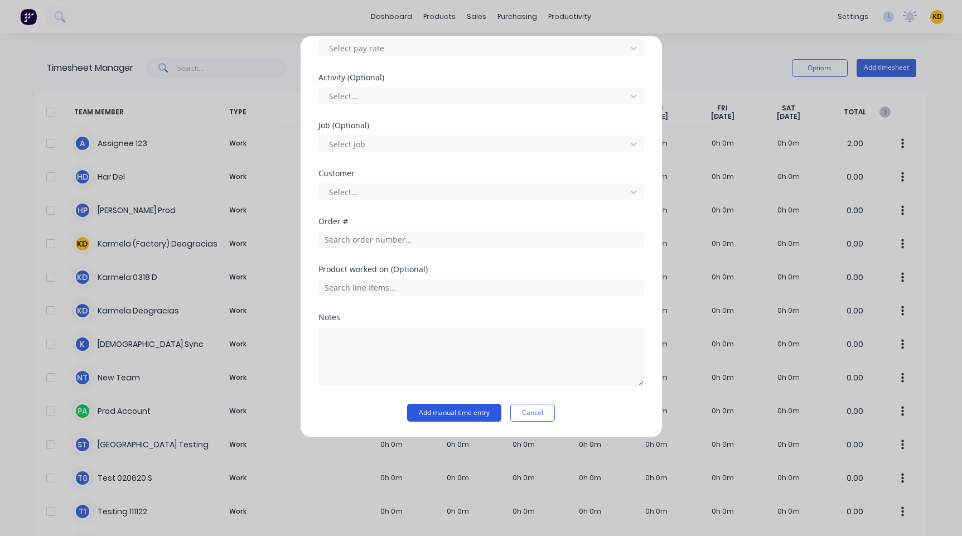
click at [445, 285] on button "Add manual time entry" at bounding box center [454, 413] width 94 height 18
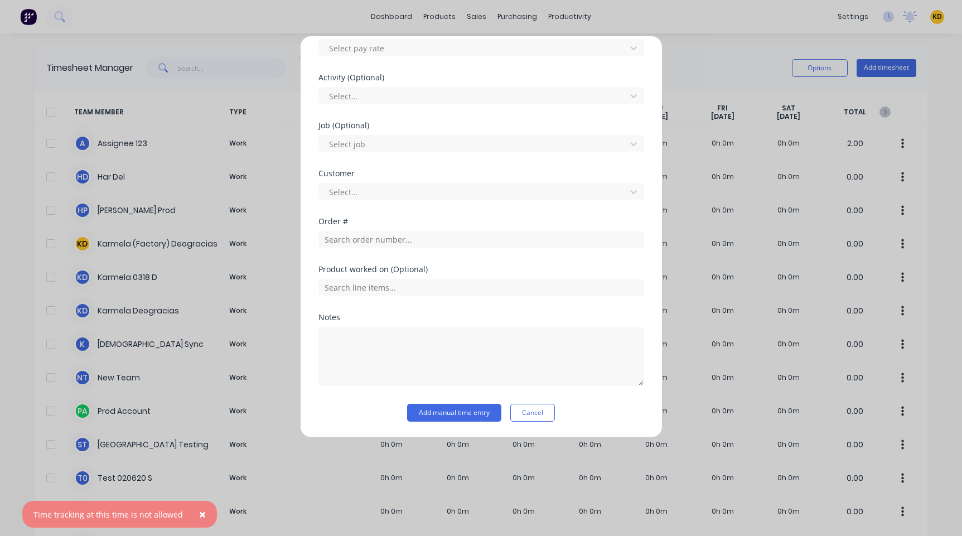
click at [199, 285] on span "×" at bounding box center [202, 515] width 7 height 16
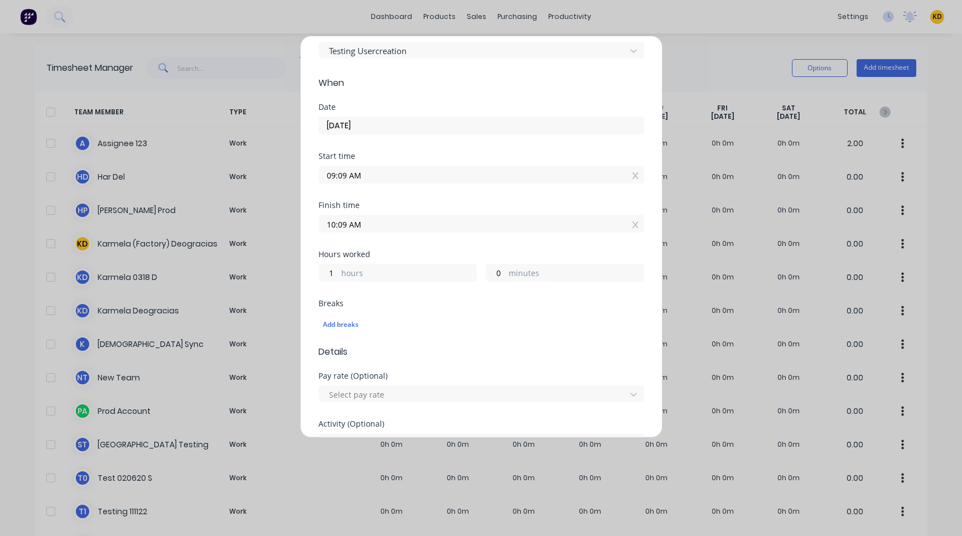
scroll to position [0, 0]
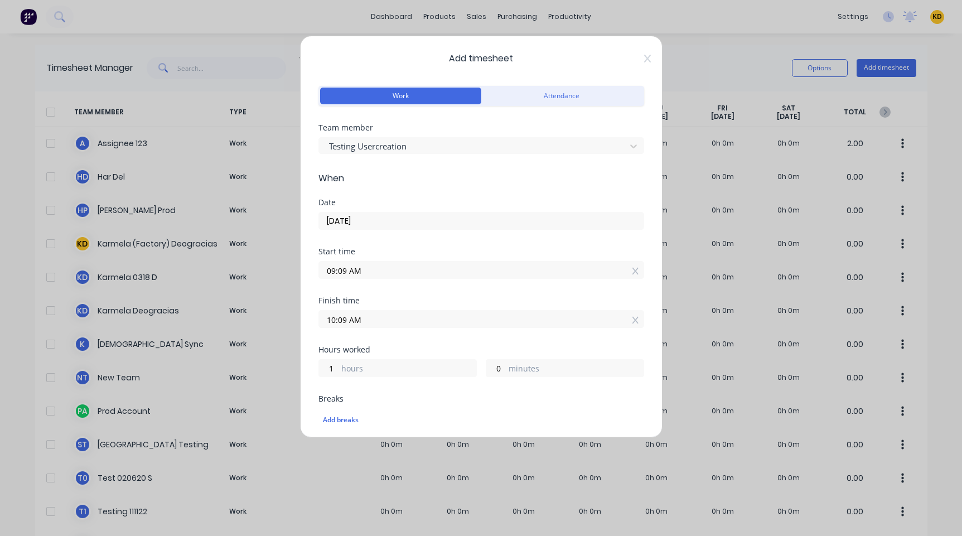
click at [460, 285] on input "10:09 AM" at bounding box center [481, 319] width 325 height 17
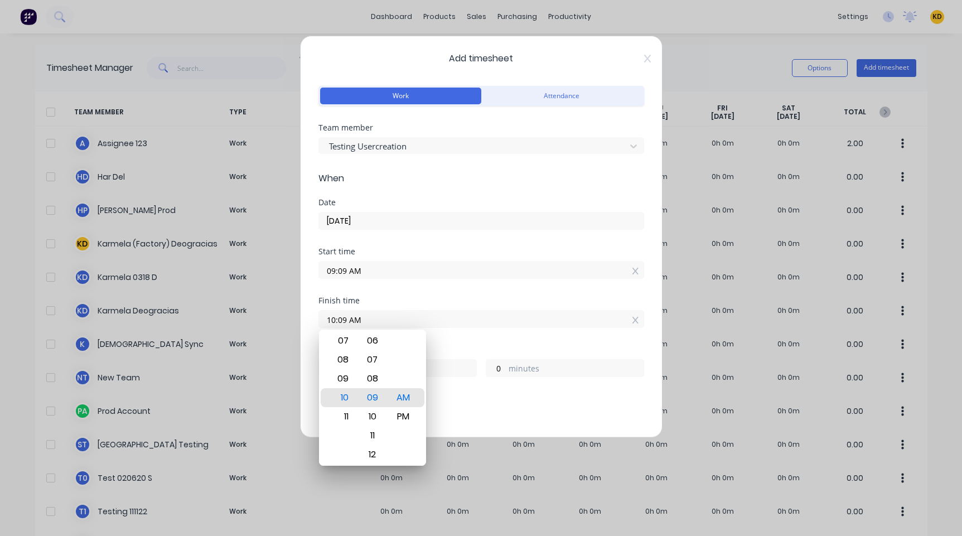
click at [455, 273] on input "09:09 AM" at bounding box center [481, 270] width 325 height 17
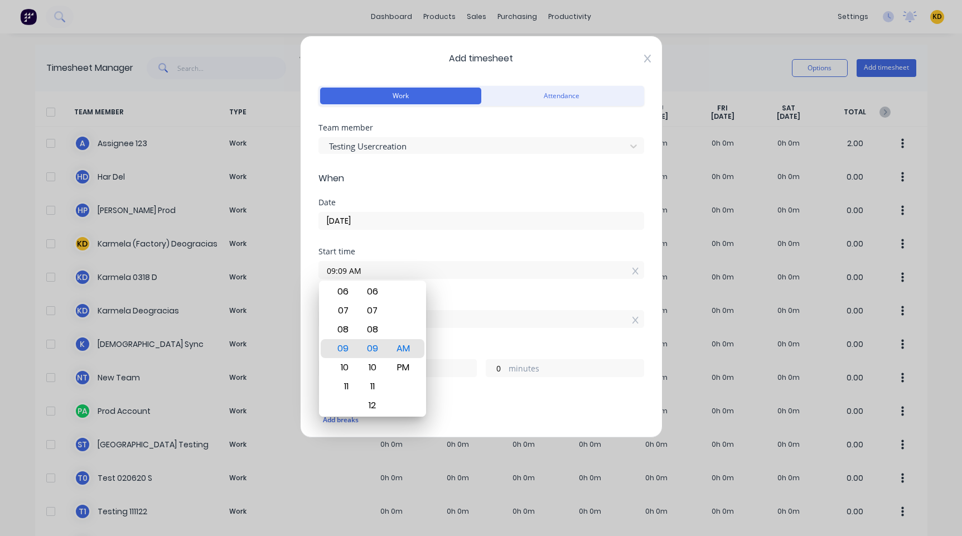
click at [644, 57] on icon at bounding box center [647, 59] width 7 height 8
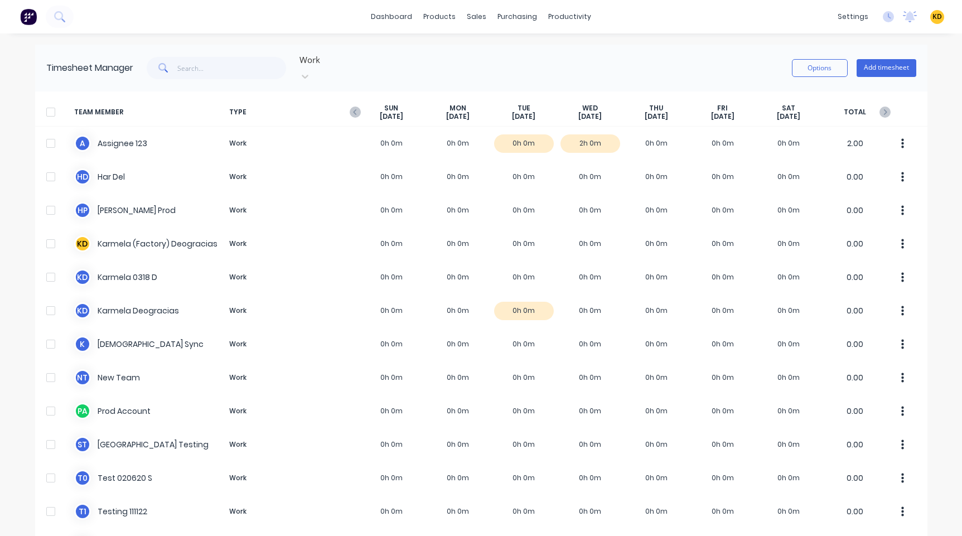
click at [653, 33] on div "dashboard products sales purchasing productivity dashboard products Product Cat…" at bounding box center [481, 268] width 962 height 536
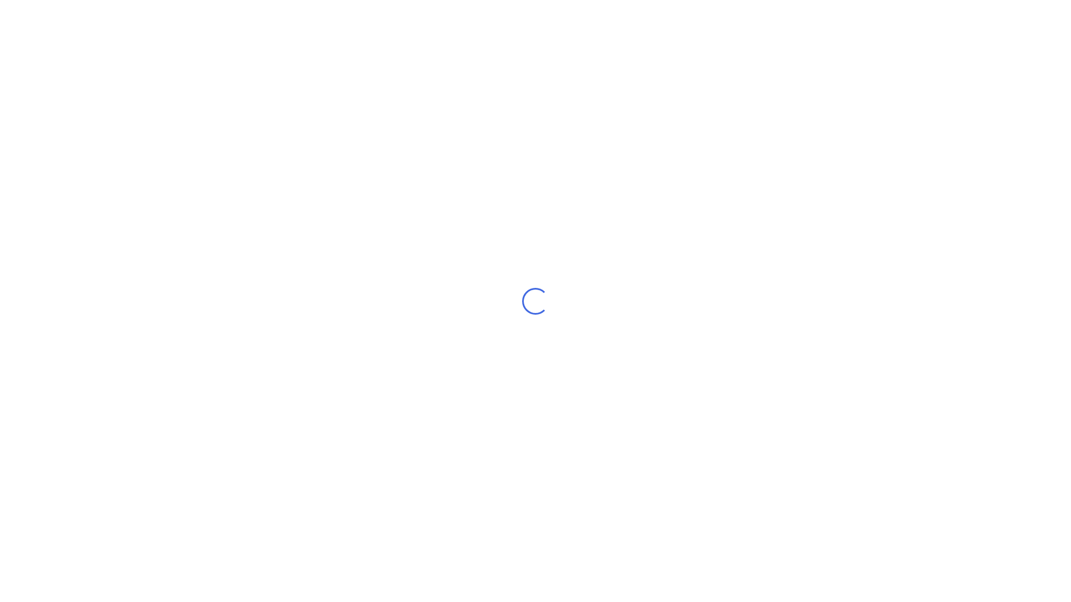
select select "AU"
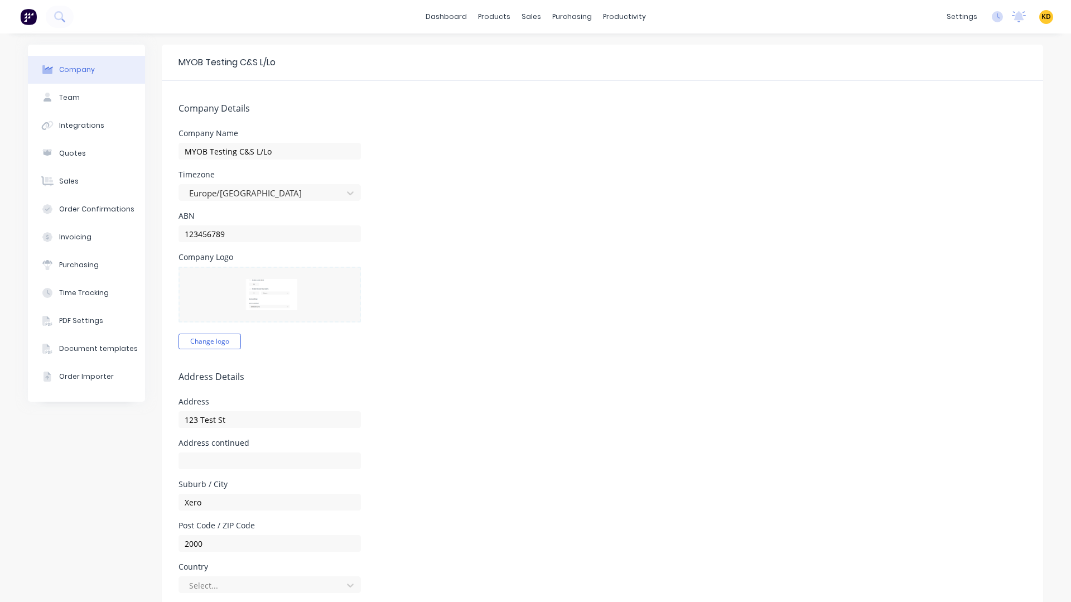
click at [1043, 15] on div "KD MYOB Testing C&S L/Lo Karmela (Factory) Deogracias Administrator Profile Sig…" at bounding box center [1046, 17] width 14 height 14
click at [1042, 17] on span "KD" at bounding box center [1046, 17] width 9 height 10
click at [937, 122] on div "Profile" at bounding box center [948, 118] width 22 height 10
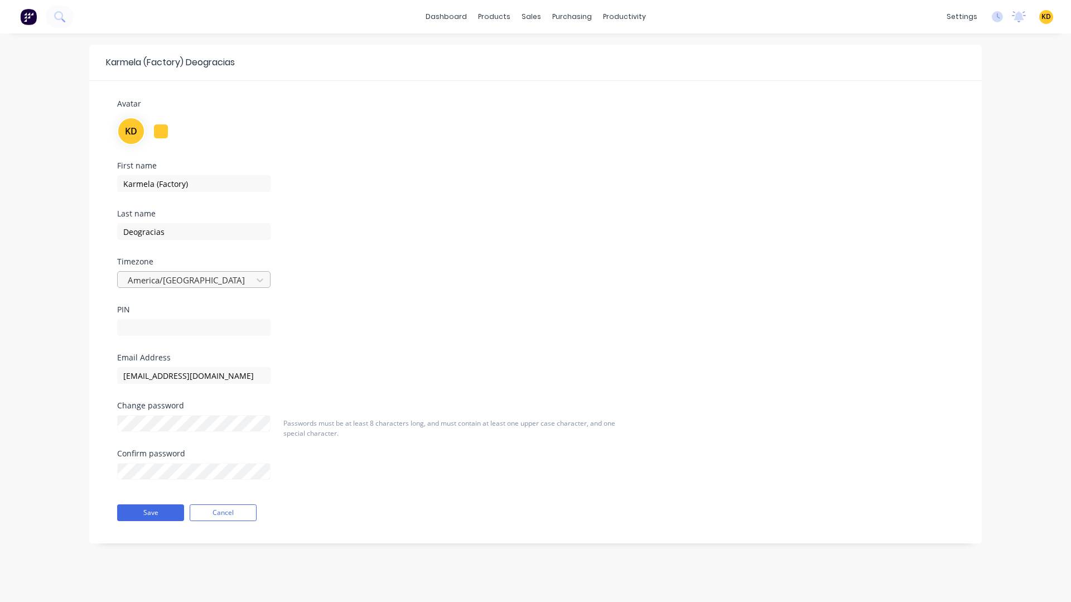
click at [192, 276] on div at bounding box center [187, 280] width 120 height 14
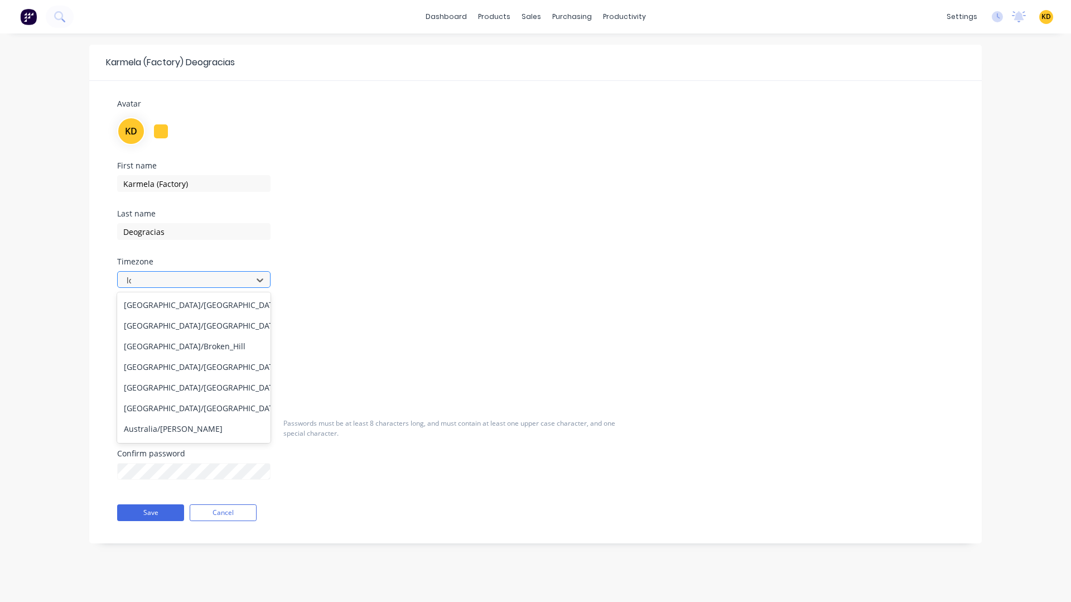
type input "lon"
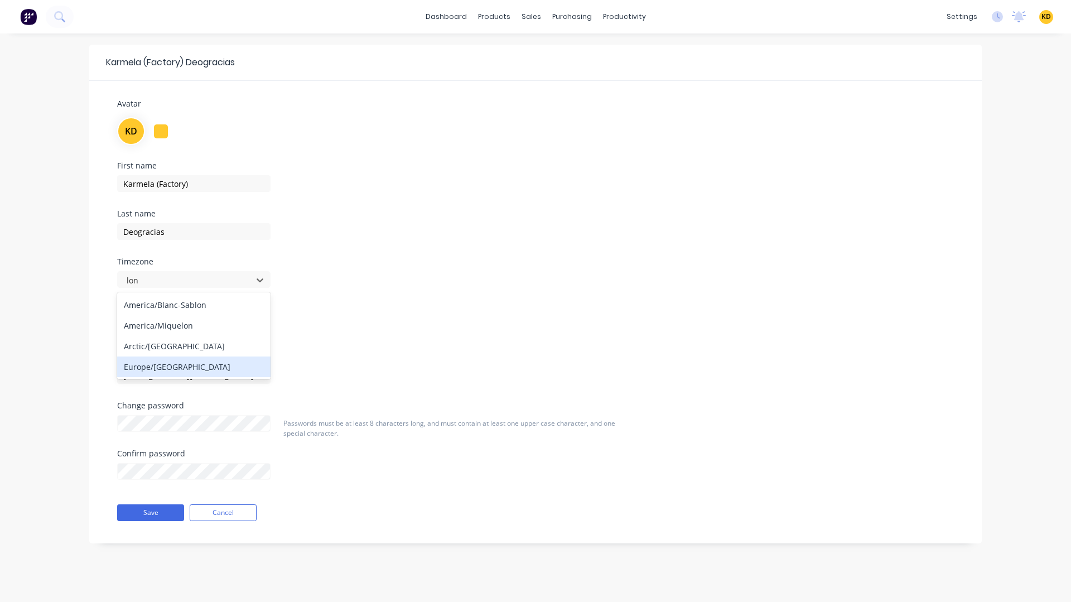
click at [194, 366] on div "Europe/[GEOGRAPHIC_DATA]" at bounding box center [193, 367] width 153 height 21
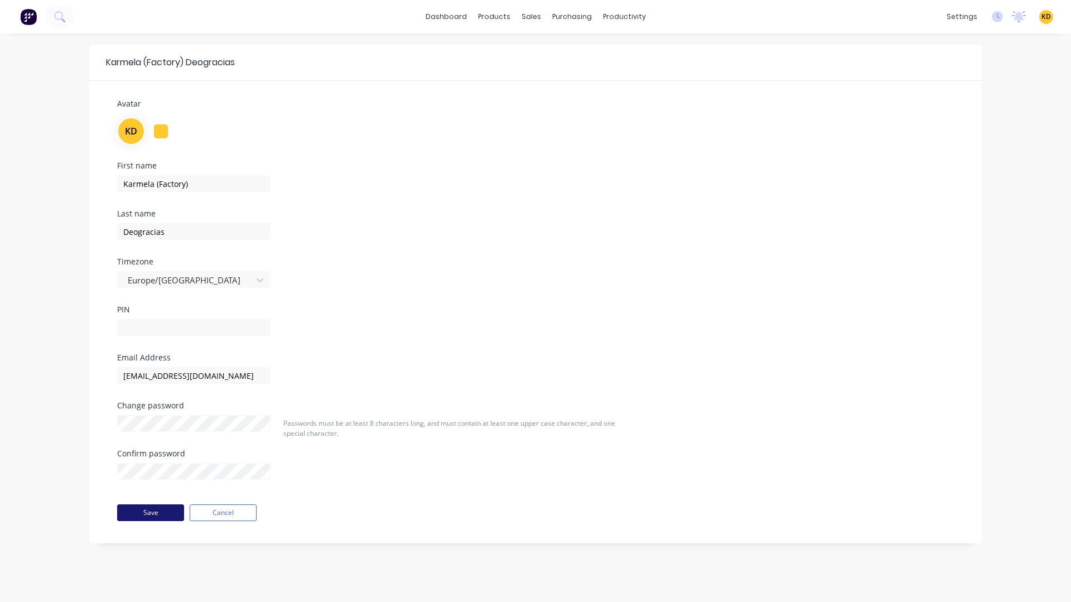
click at [160, 514] on button "Save" at bounding box center [150, 512] width 67 height 17
click at [822, 267] on div "First name [PERSON_NAME] (Factory) Last name [PERSON_NAME] Timezone [GEOGRAPHIC…" at bounding box center [536, 258] width 854 height 192
click at [589, 120] on div "KD" at bounding box center [535, 130] width 837 height 30
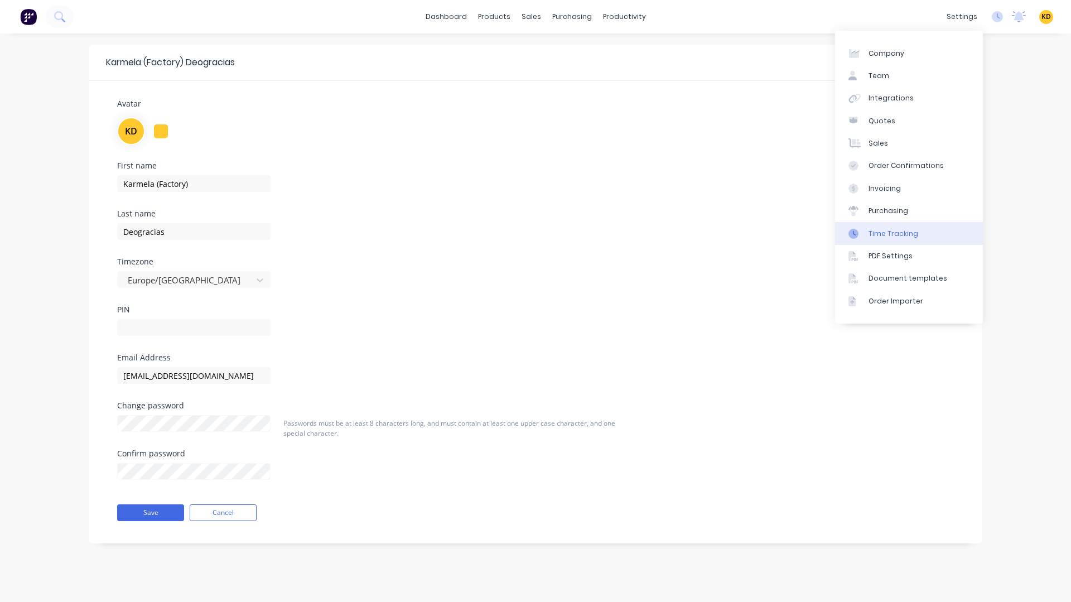
click at [938, 243] on link "Time Tracking" at bounding box center [909, 233] width 148 height 22
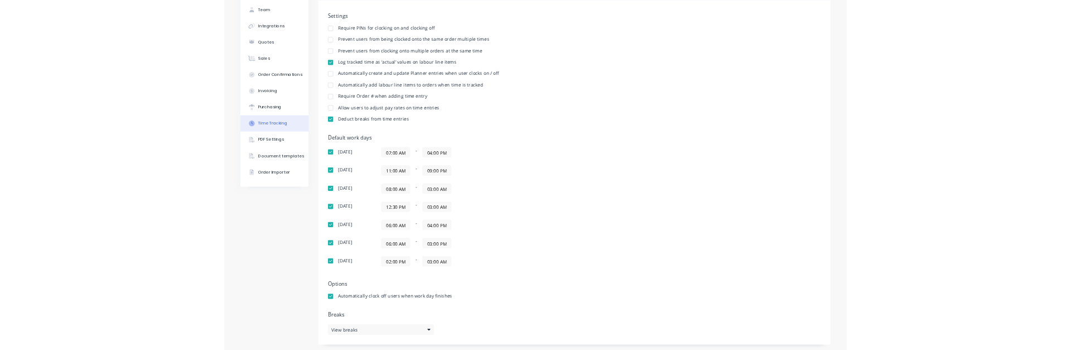
scroll to position [83, 0]
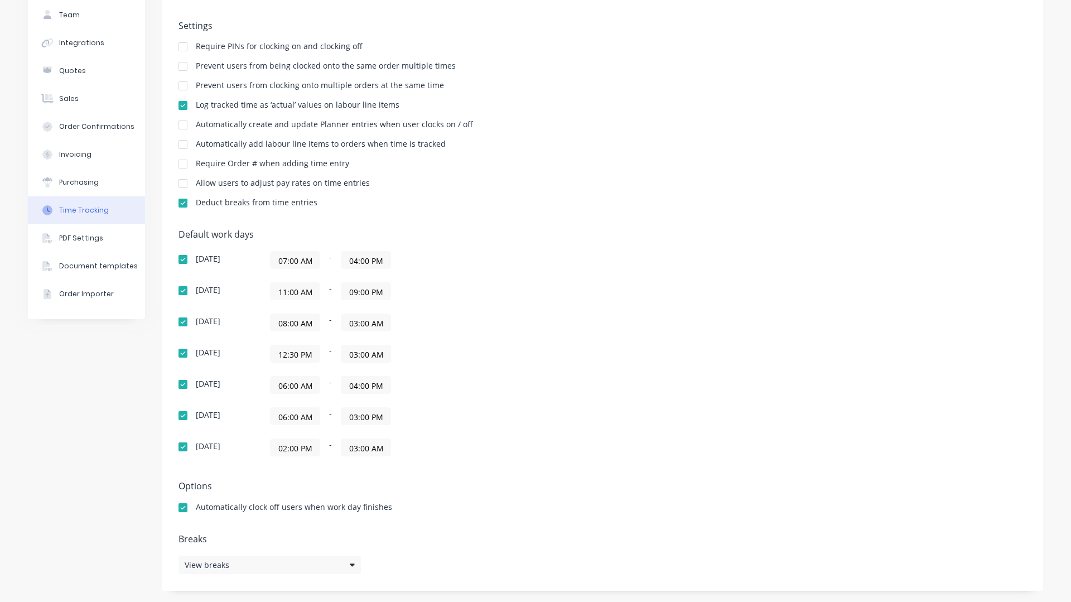
click at [285, 384] on input "06:00 AM" at bounding box center [295, 385] width 49 height 17
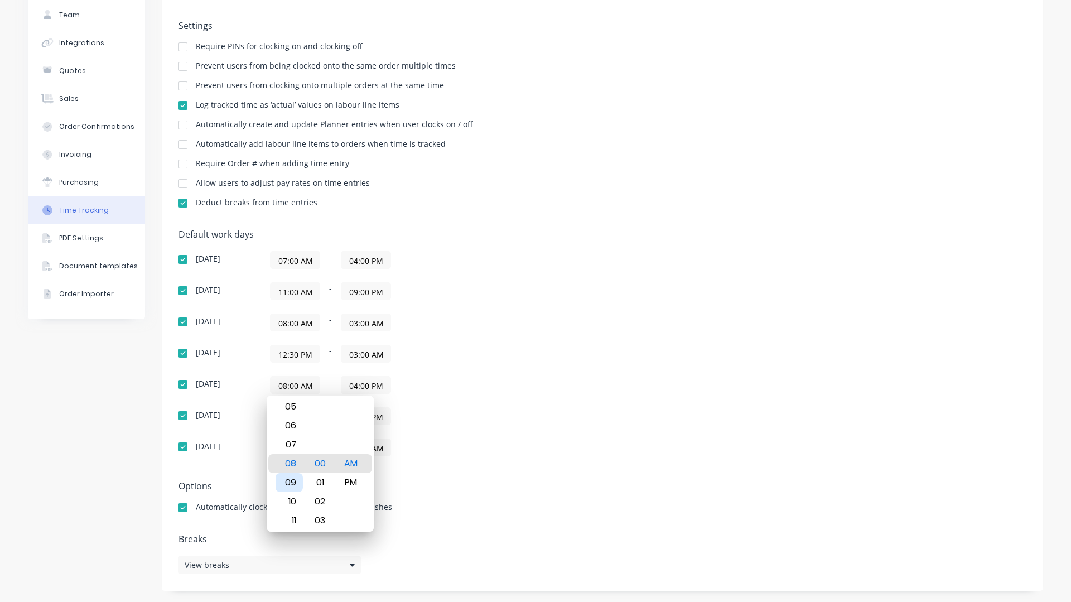
click at [293, 481] on div "09" at bounding box center [289, 482] width 27 height 19
type input "09:00 AM"
click at [354, 468] on div "AM" at bounding box center [350, 463] width 27 height 19
click at [565, 366] on div "Default work days Sunday 07:00 AM - 04:00 PM Monday 11:00 AM - 09:00 PM Tuesday…" at bounding box center [603, 349] width 848 height 240
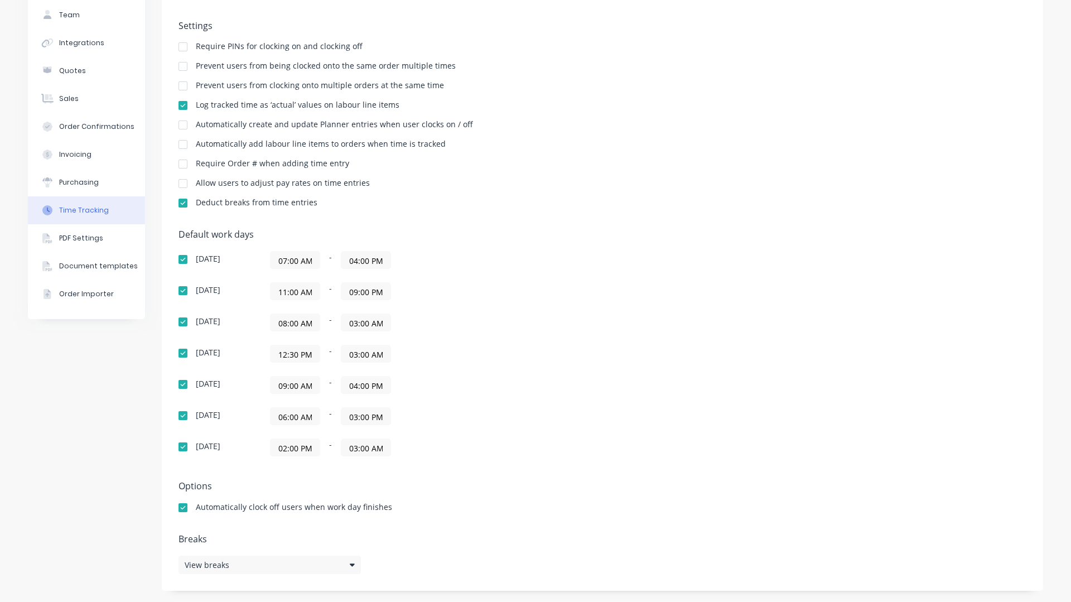
click at [368, 383] on input "04:00 PM" at bounding box center [365, 385] width 49 height 17
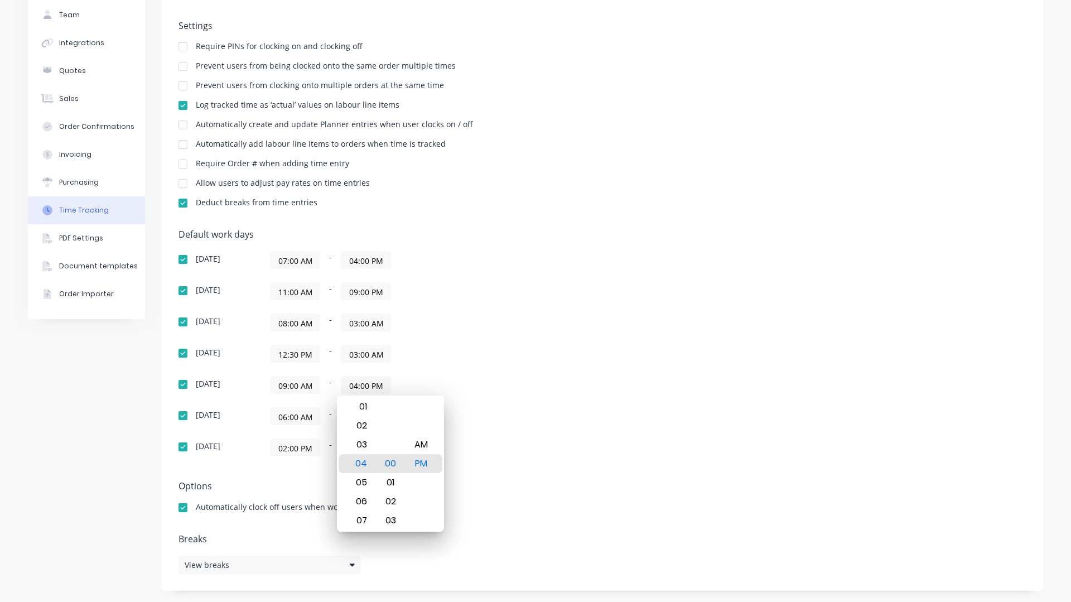
click at [689, 277] on div "Default work days Sunday 07:00 AM - 04:00 PM Monday 11:00 AM - 09:00 PM Tuesday…" at bounding box center [603, 349] width 848 height 240
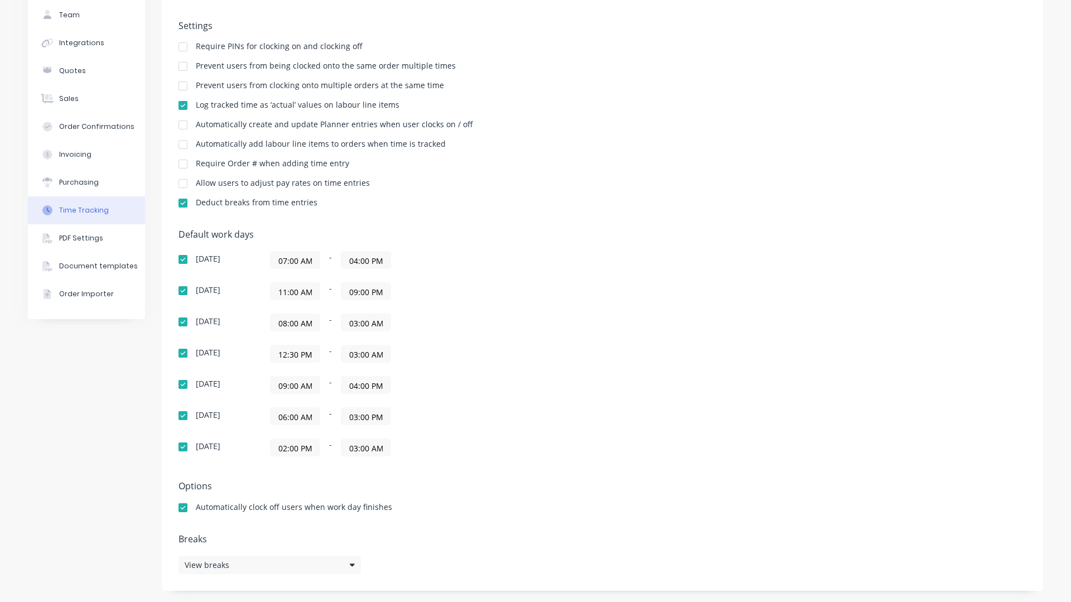
click at [701, 194] on div "Settings Require PINs for clocking on and clocking off Prevent users from being…" at bounding box center [603, 120] width 848 height 198
drag, startPoint x: 732, startPoint y: 342, endPoint x: 751, endPoint y: 393, distance: 54.2
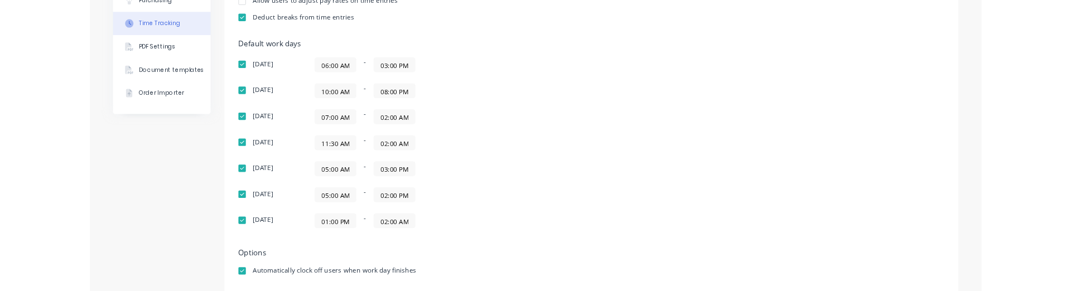
scroll to position [268, 0]
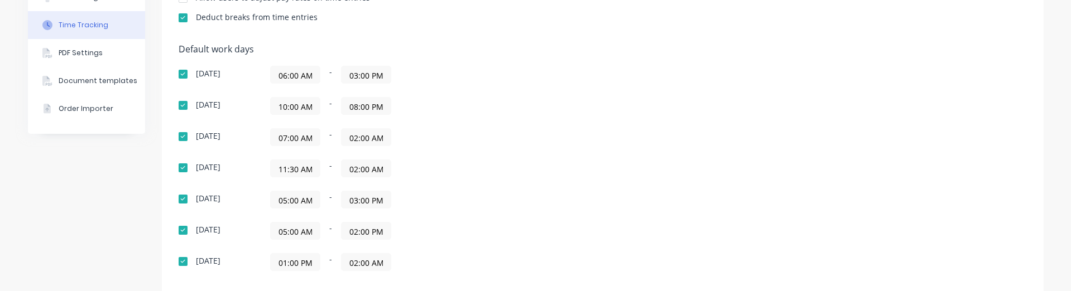
click at [297, 194] on input "05:00 AM" at bounding box center [295, 199] width 49 height 17
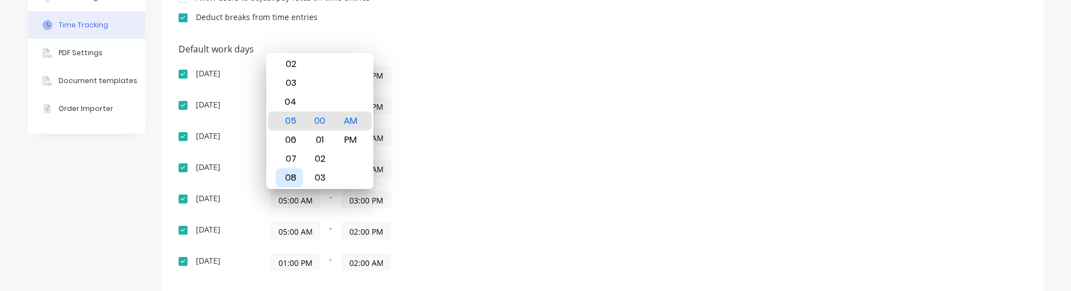
click at [292, 180] on div "08" at bounding box center [289, 177] width 27 height 19
type input "08:00 AM"
click at [581, 127] on div "Default work days Sunday 06:00 AM - 03:00 PM Monday 10:00 AM - 08:00 PM Tuesday…" at bounding box center [603, 164] width 848 height 240
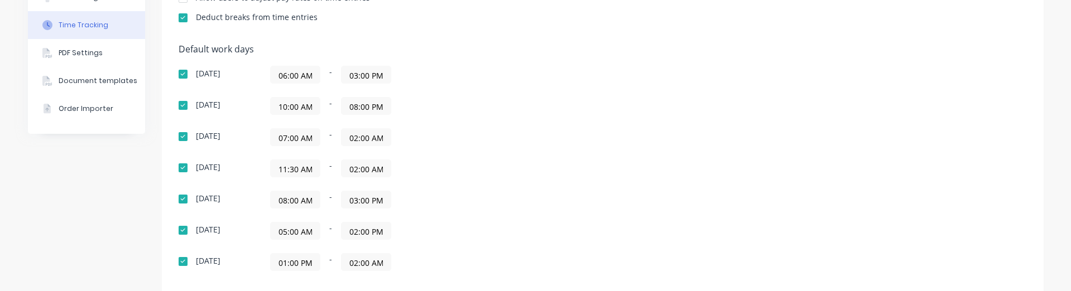
click at [369, 199] on input "03:00 PM" at bounding box center [365, 199] width 49 height 17
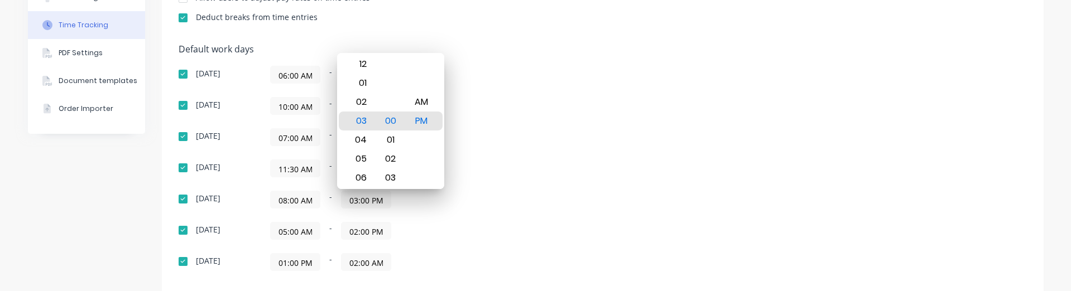
click at [601, 168] on div "Default work days Sunday 06:00 AM - 03:00 PM Monday 10:00 AM - 08:00 PM Tuesday…" at bounding box center [603, 164] width 848 height 240
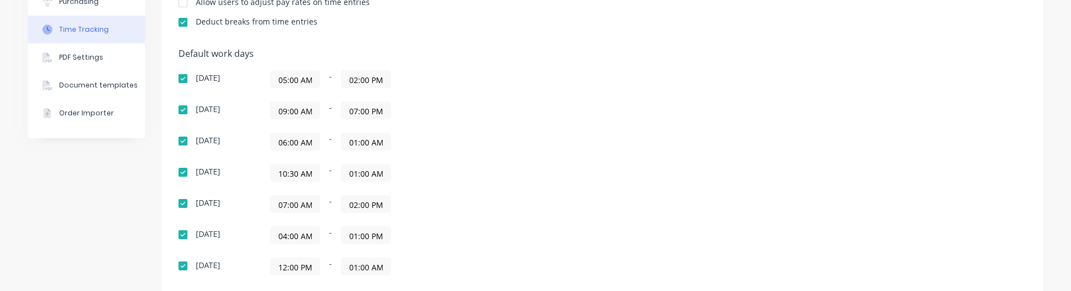
scroll to position [335, 0]
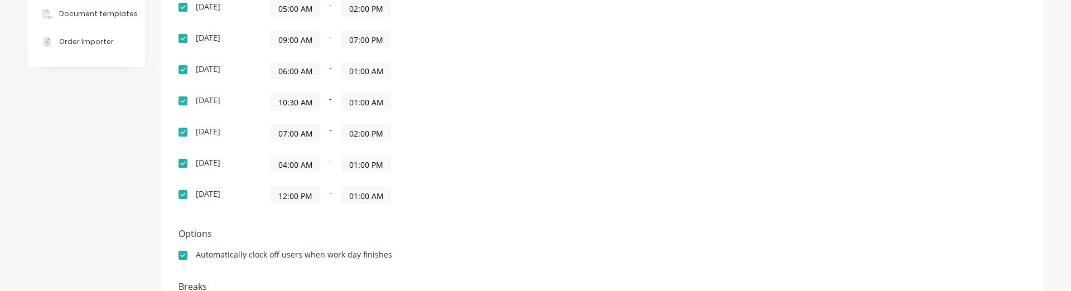
click at [284, 138] on input "07:00 AM" at bounding box center [295, 132] width 49 height 17
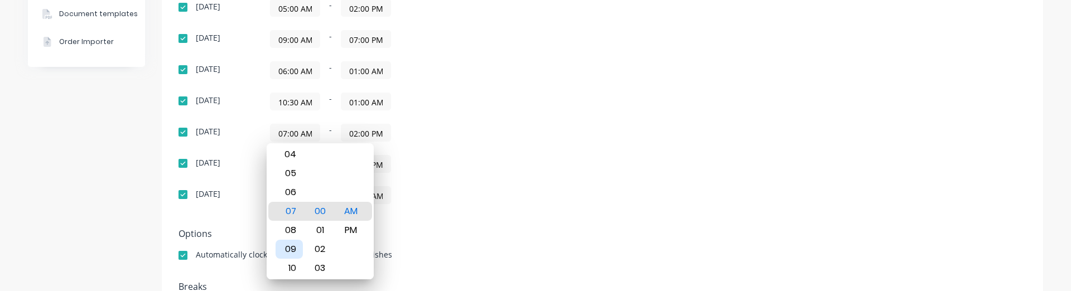
click at [291, 246] on div "09" at bounding box center [289, 249] width 27 height 19
type input "09:00 AM"
click at [638, 203] on div "Default work days [DATE] 05:00 AM - 02:00 PM [DATE] 09:00 AM - 07:00 PM [DATE] …" at bounding box center [603, 97] width 848 height 240
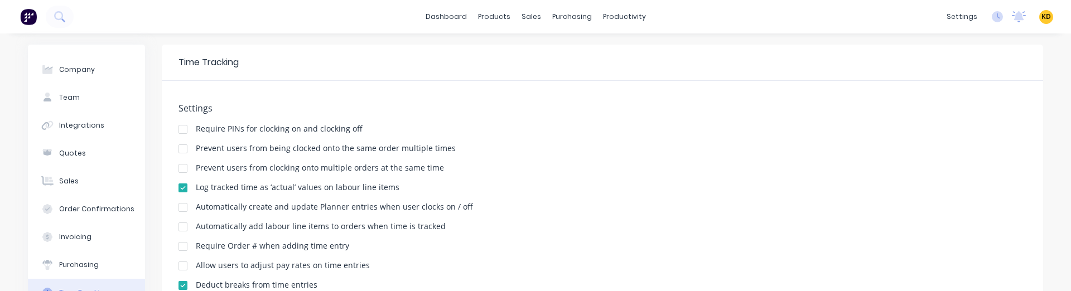
click at [70, 55] on div "Company Team Integrations Quotes Sales Order Confirmations Invoicing Purchasing…" at bounding box center [86, 223] width 117 height 357
click at [71, 66] on div "Company" at bounding box center [77, 70] width 36 height 10
select select "AU"
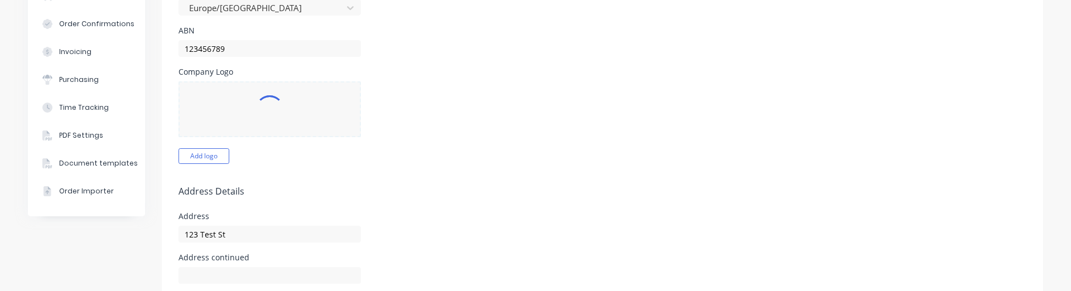
scroll to position [201, 0]
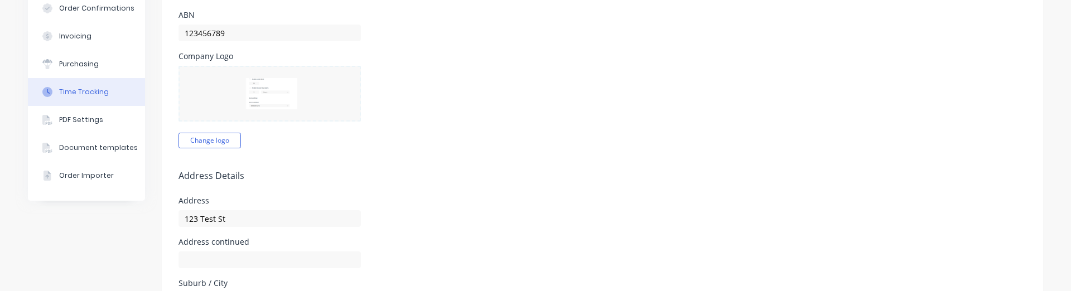
drag, startPoint x: 74, startPoint y: 92, endPoint x: 79, endPoint y: 93, distance: 5.6
click at [74, 92] on div "Time Tracking" at bounding box center [84, 92] width 50 height 10
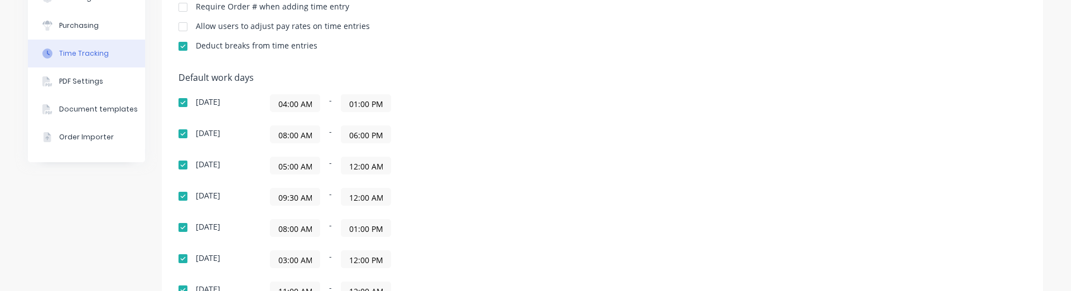
scroll to position [268, 0]
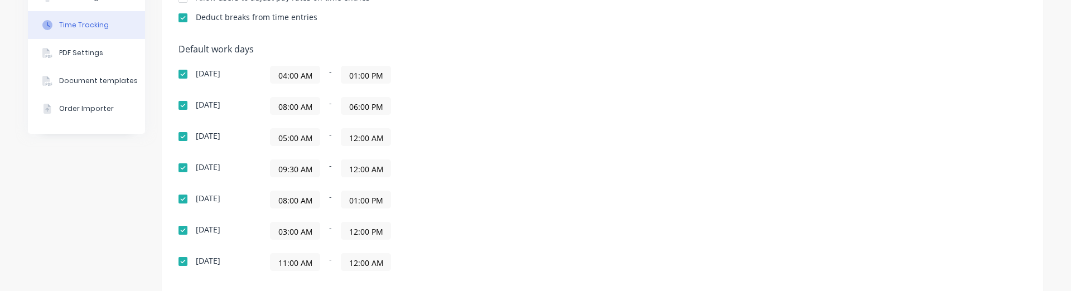
click at [451, 112] on div "08:00 AM - 06:00 PM" at bounding box center [409, 106] width 279 height 18
click at [46, 218] on div "Company Team Integrations Quotes Sales Order Confirmations Invoicing Purchasing…" at bounding box center [86, 91] width 117 height 629
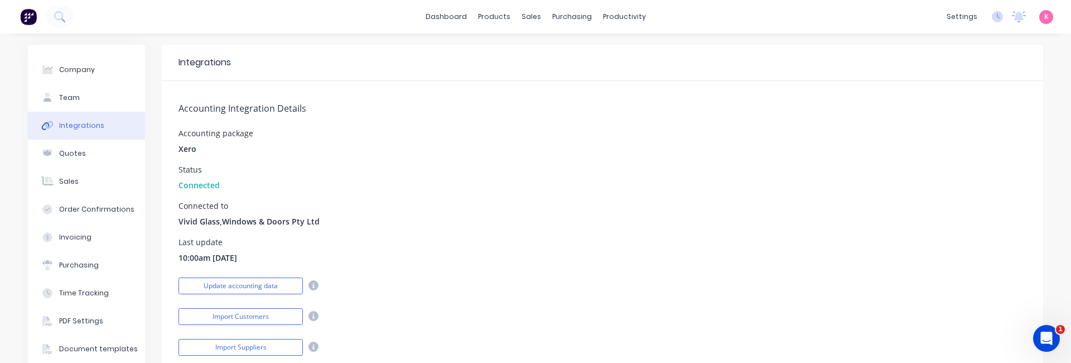
click at [1042, 16] on div "K Vivid Glass Mildura Karmela Administrator Profile Sign out" at bounding box center [1046, 17] width 14 height 14
click at [1044, 17] on span "K" at bounding box center [1046, 17] width 4 height 10
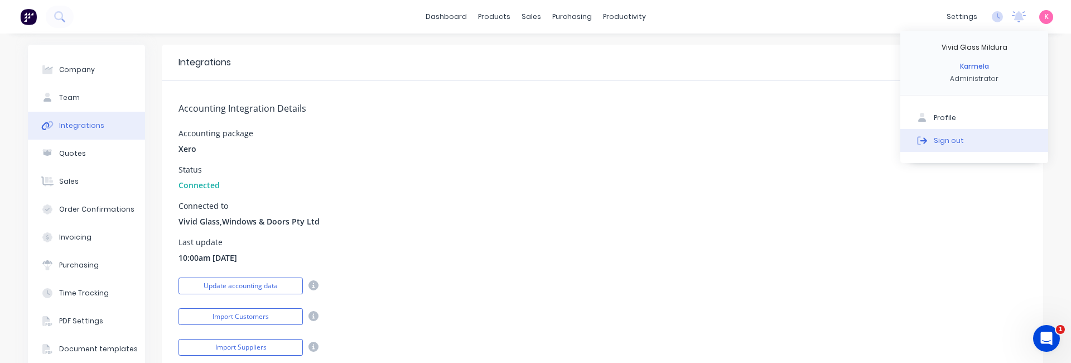
click at [937, 144] on div "Sign out" at bounding box center [949, 140] width 30 height 10
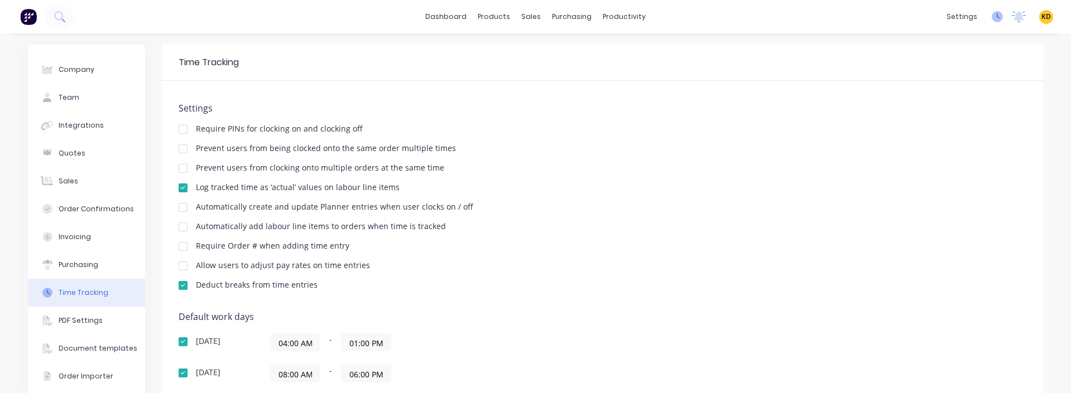
click at [996, 17] on icon at bounding box center [997, 16] width 3 height 6
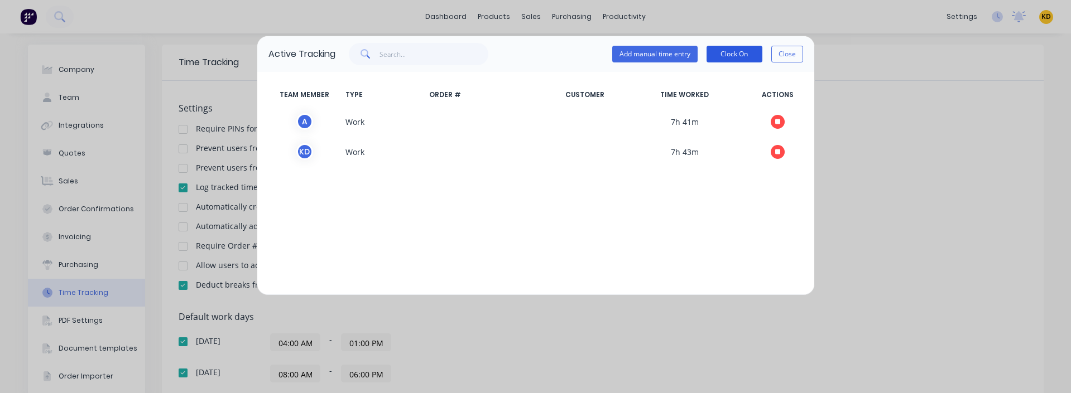
click at [743, 61] on button "Clock On" at bounding box center [734, 54] width 56 height 17
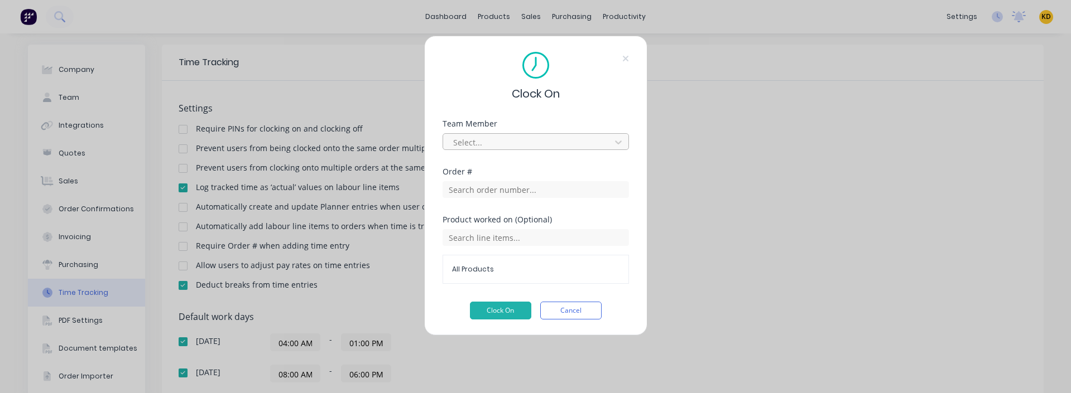
click at [495, 143] on div at bounding box center [528, 143] width 153 height 14
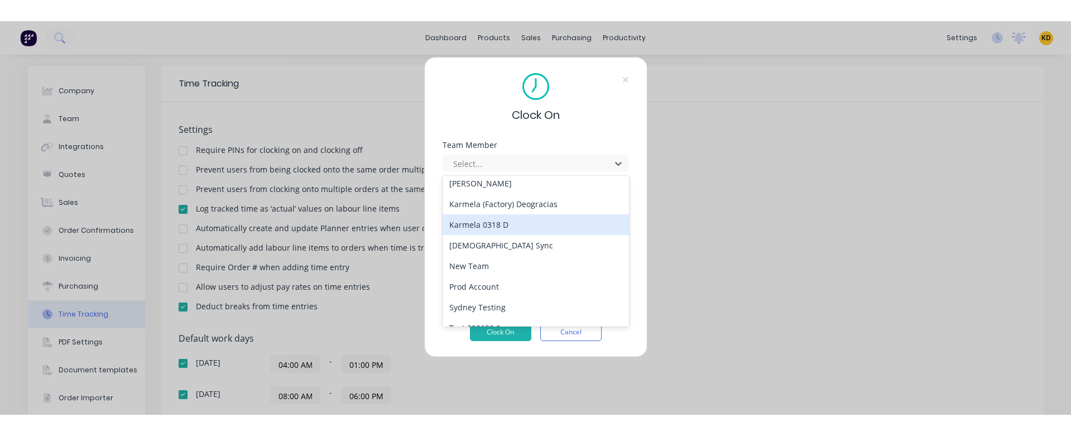
scroll to position [122, 0]
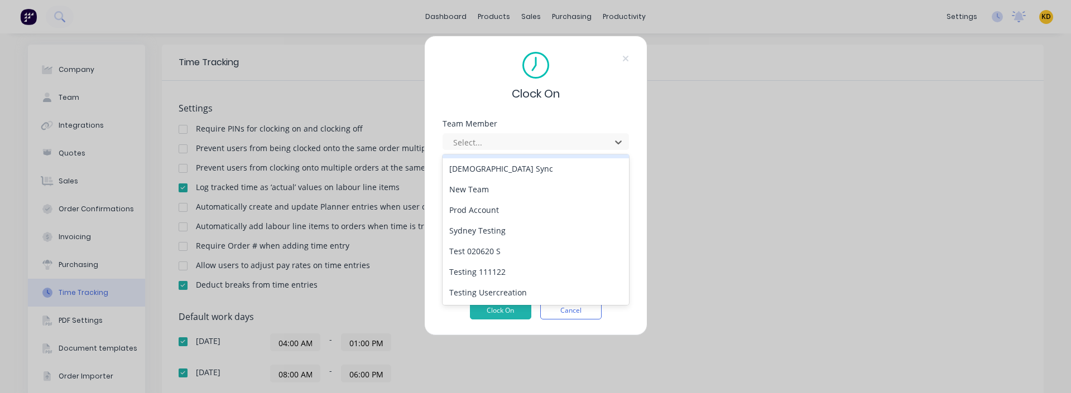
click at [501, 267] on div "Testing 111122" at bounding box center [535, 272] width 186 height 21
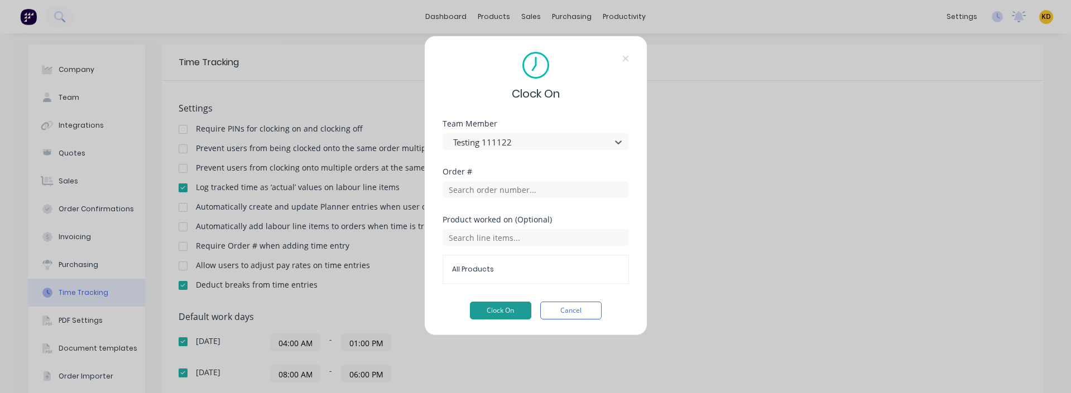
click at [500, 291] on button "Clock On" at bounding box center [500, 311] width 61 height 18
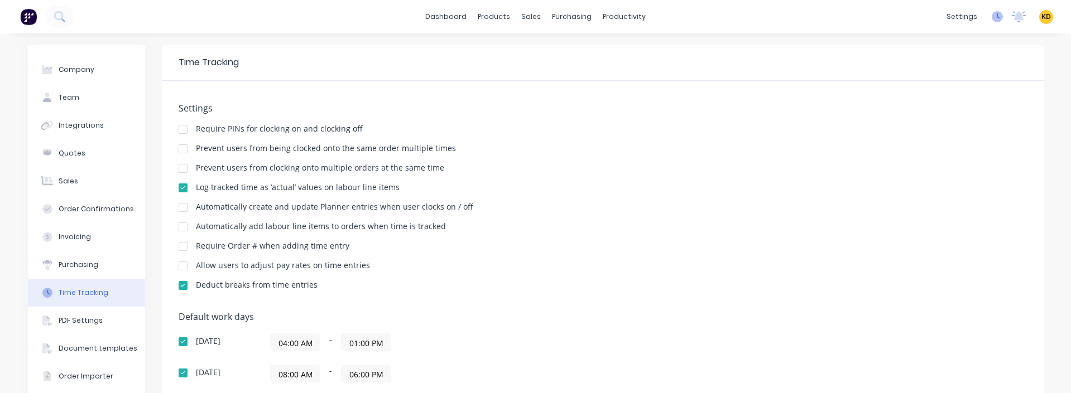
click at [991, 12] on icon at bounding box center [996, 16] width 11 height 11
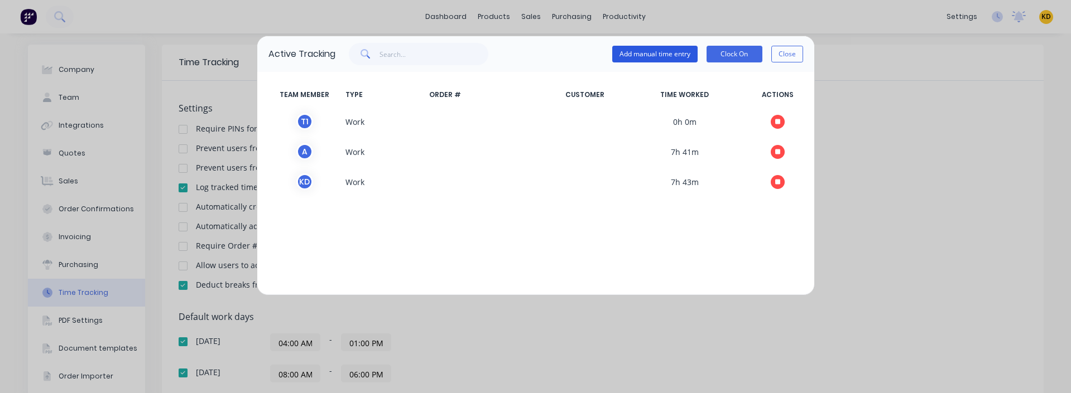
click at [657, 55] on button "Add manual time entry" at bounding box center [654, 54] width 85 height 17
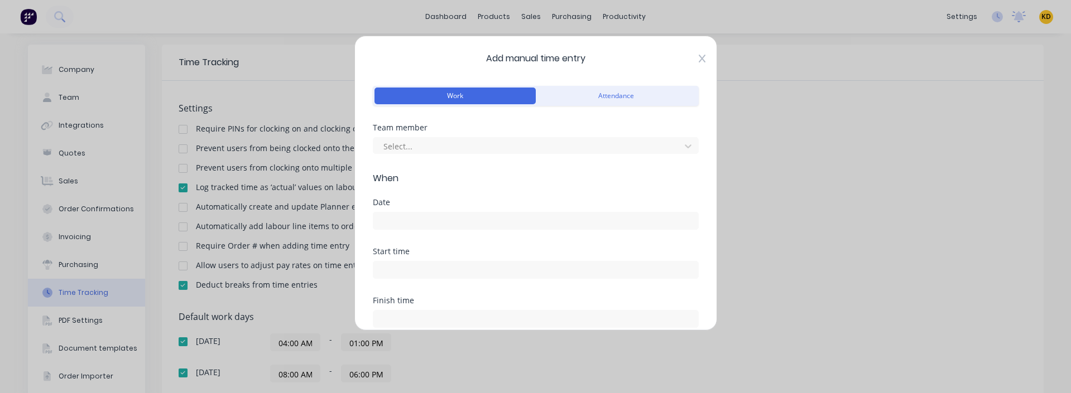
click at [698, 59] on icon at bounding box center [701, 59] width 7 height 8
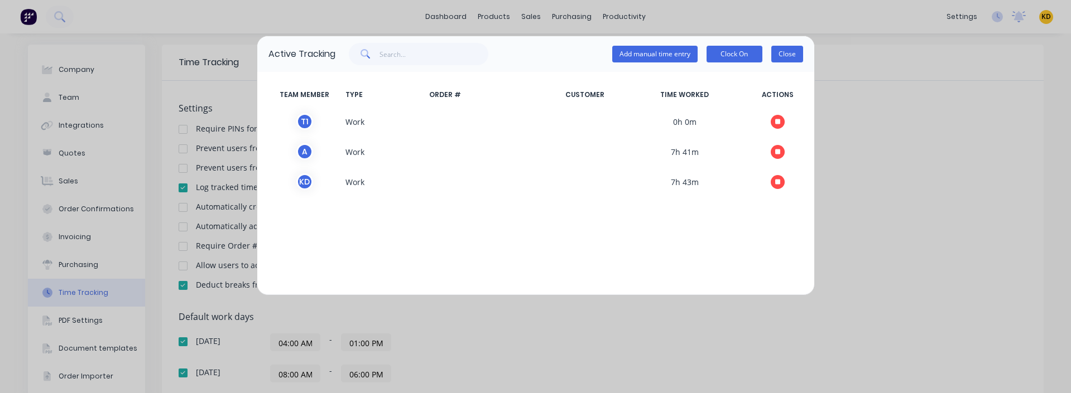
click at [793, 60] on button "Close" at bounding box center [787, 54] width 32 height 17
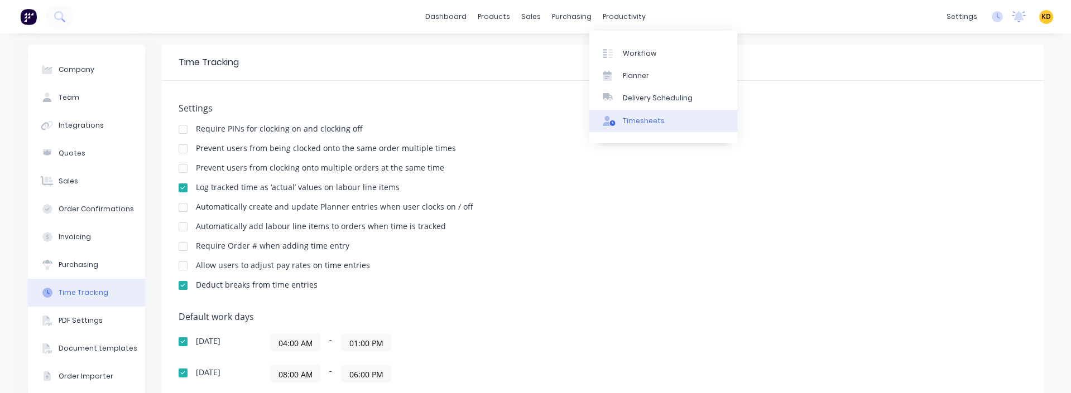
click at [629, 121] on div "Timesheets" at bounding box center [644, 121] width 42 height 10
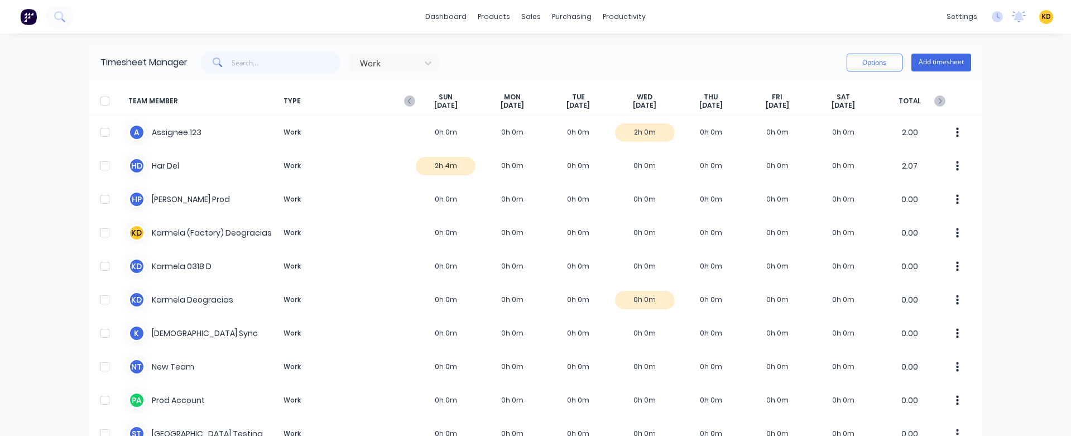
click at [990, 223] on div "dashboard products sales purchasing productivity dashboard products Product Cat…" at bounding box center [535, 218] width 1071 height 436
click at [1037, 98] on div "dashboard products sales purchasing productivity dashboard products Product Cat…" at bounding box center [535, 218] width 1071 height 436
click at [991, 15] on icon at bounding box center [996, 16] width 11 height 11
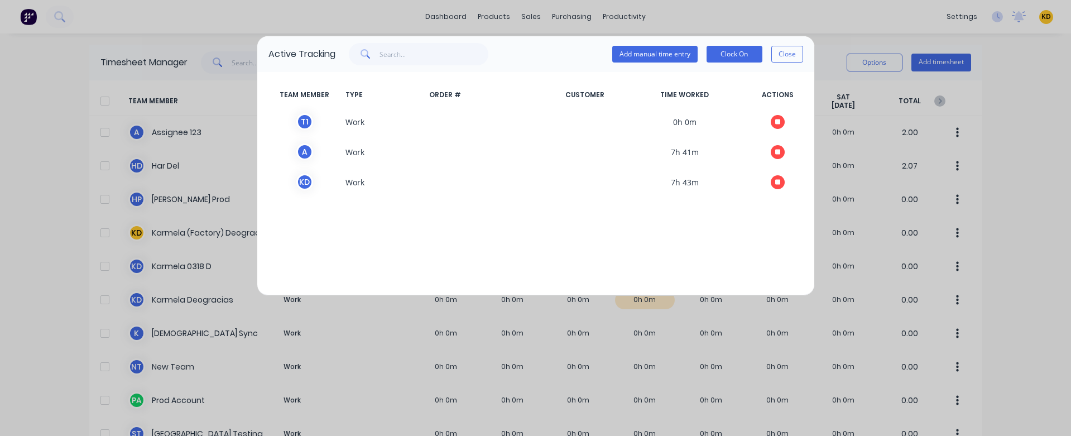
drag, startPoint x: 751, startPoint y: 52, endPoint x: 672, endPoint y: 232, distance: 195.6
click at [674, 231] on div "Active Tracking Add manual time entry Clock On Close TEAM MEMBER TYPE ORDER # C…" at bounding box center [536, 166] width 558 height 260
click at [672, 232] on div "TEAM MEMBER TYPE ORDER # CUSTOMER TIME WORKED ACTIONS T 1 Work 0h 0m A Work 7h …" at bounding box center [535, 183] width 557 height 223
click at [798, 56] on button "Close" at bounding box center [787, 54] width 32 height 17
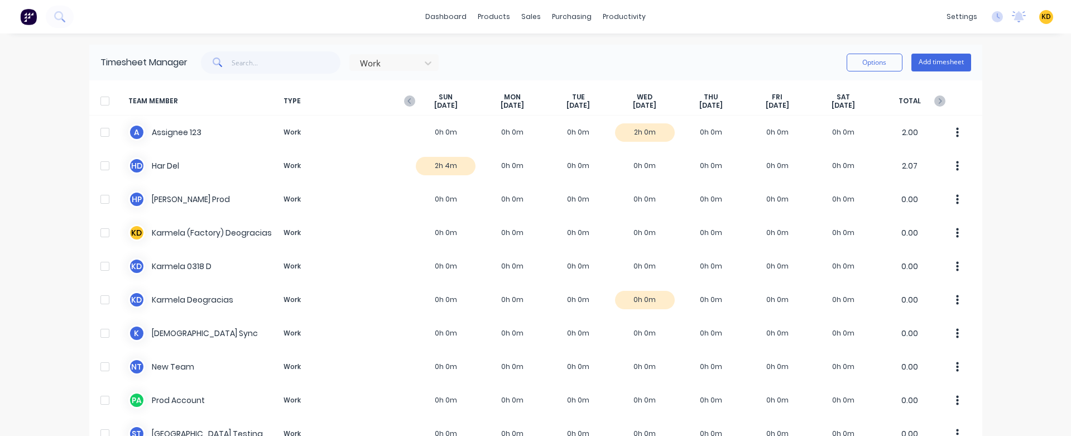
click at [961, 103] on div "TEAM MEMBER TYPE SUN Oct 5th MON Oct 6th TUE Oct 7th WED Oct 8th THU Oct 9th FR…" at bounding box center [535, 101] width 893 height 28
click at [1019, 180] on div "dashboard products sales purchasing productivity dashboard products Product Cat…" at bounding box center [535, 218] width 1071 height 436
click at [936, 59] on button "Add timesheet" at bounding box center [941, 63] width 60 height 18
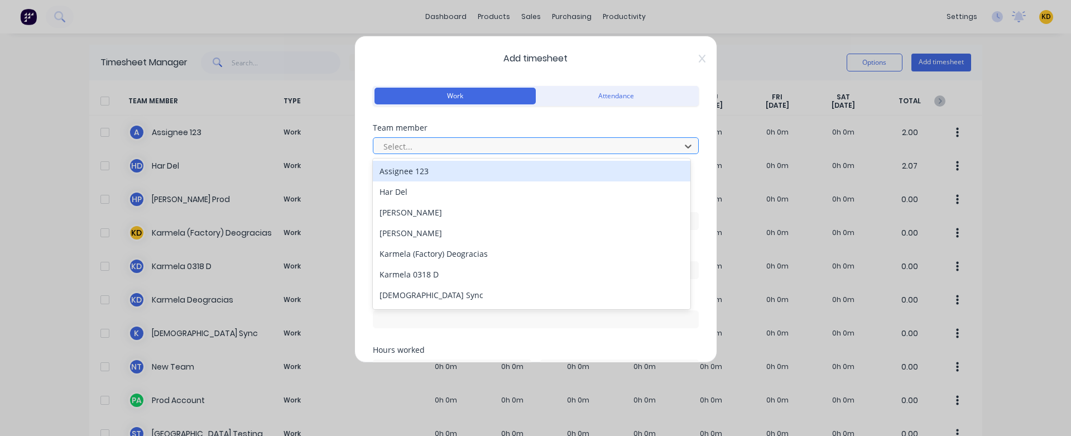
click at [437, 138] on div "Select..." at bounding box center [528, 146] width 299 height 17
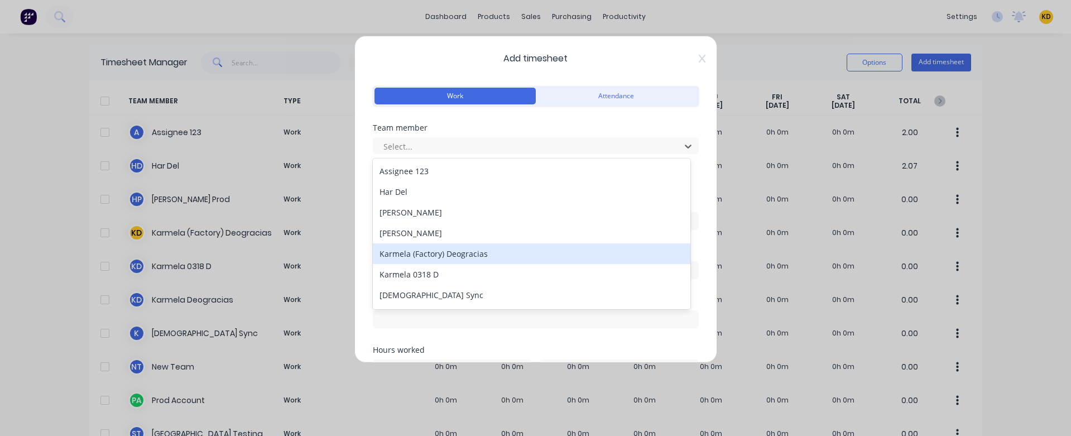
scroll to position [122, 0]
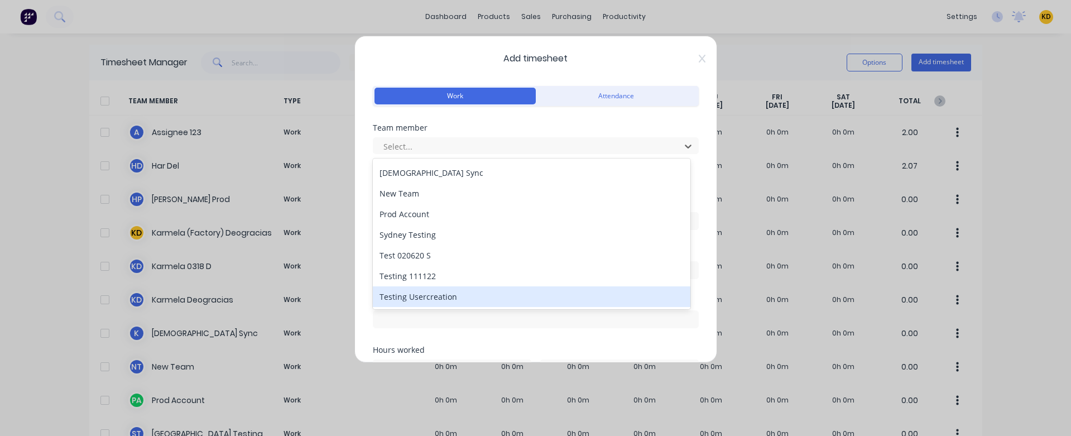
click at [449, 291] on div "Testing Usercreation" at bounding box center [531, 296] width 317 height 21
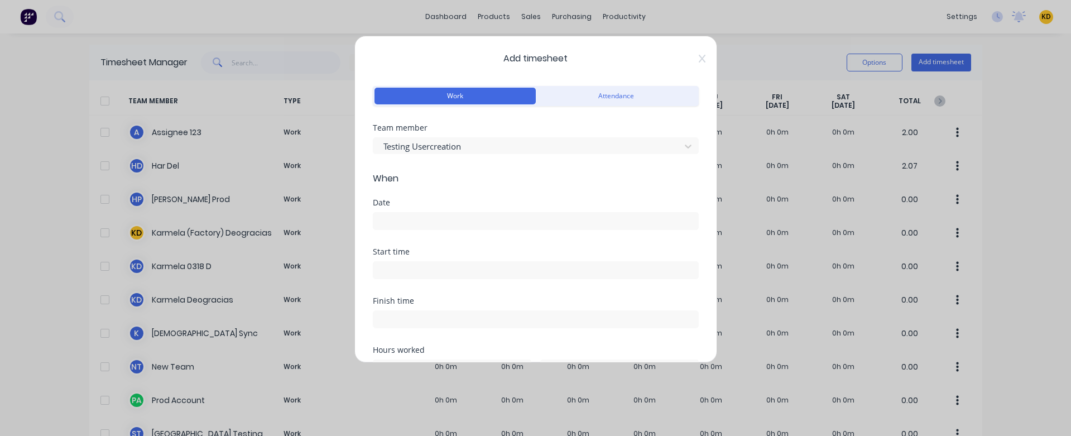
click at [433, 219] on input at bounding box center [535, 221] width 325 height 17
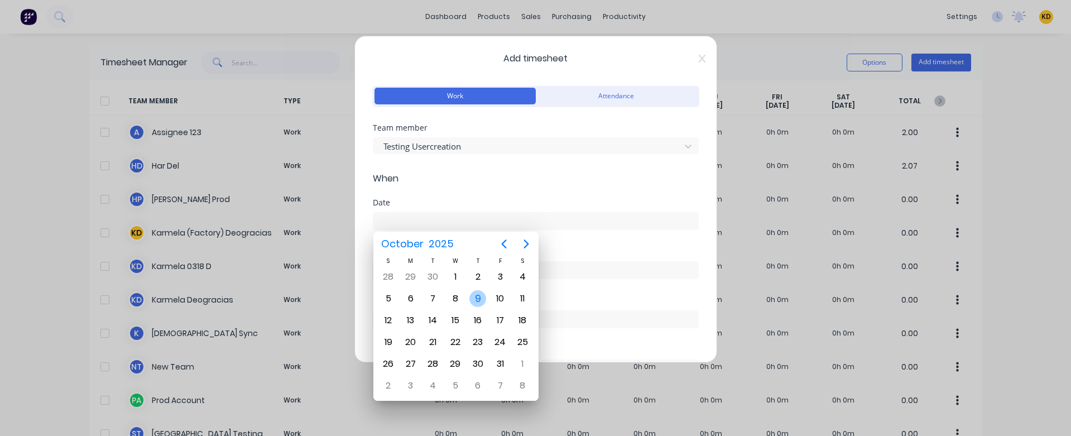
click at [478, 291] on div "9" at bounding box center [477, 298] width 17 height 17
type input "[DATE]"
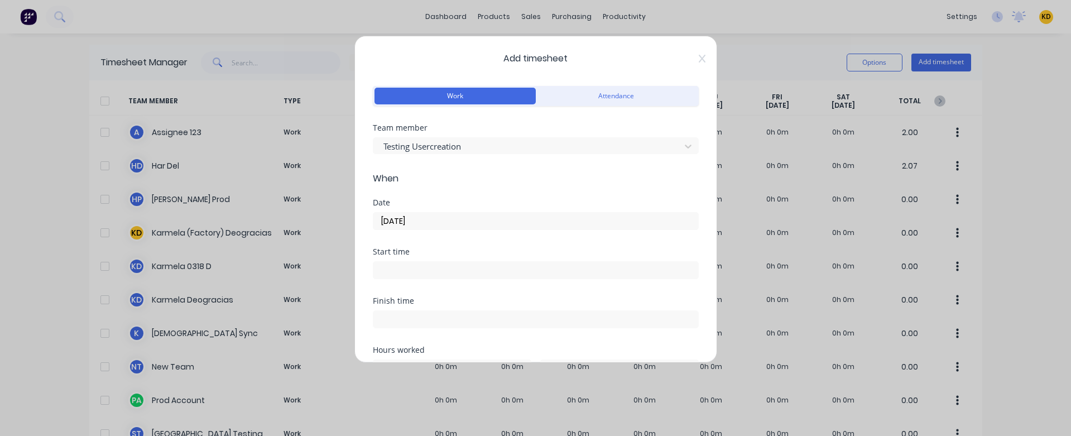
click at [697, 61] on div "Add timesheet Work Attendance Team member Testing Usercreation When Date 09/10/…" at bounding box center [535, 199] width 363 height 327
click at [698, 60] on icon at bounding box center [701, 59] width 7 height 8
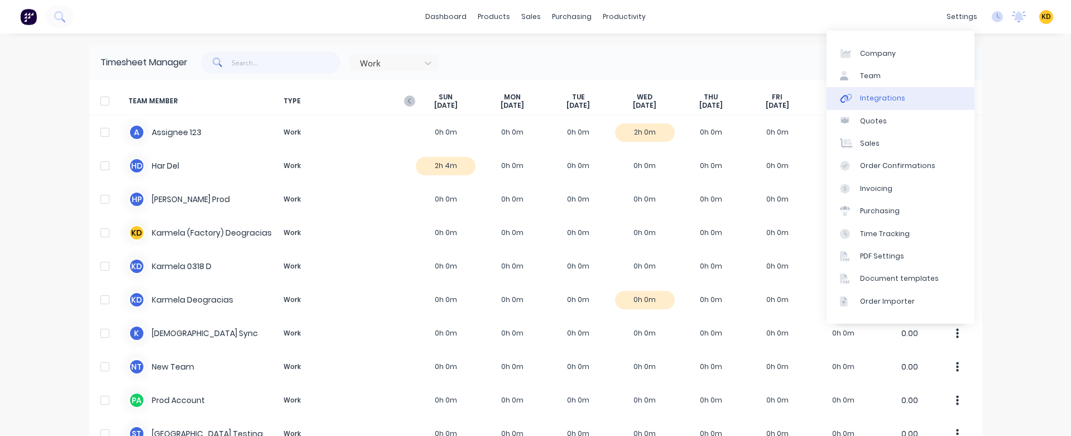
click at [945, 102] on link "Integrations" at bounding box center [900, 98] width 148 height 22
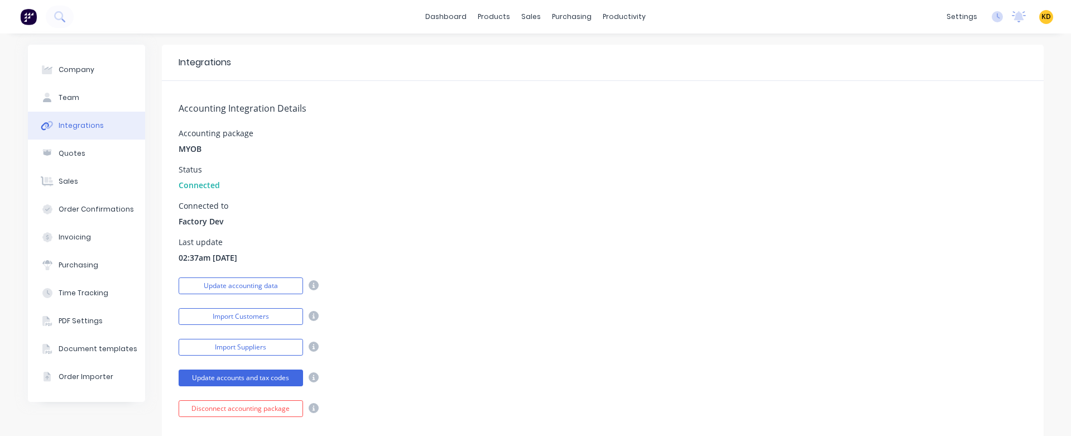
scroll to position [201, 0]
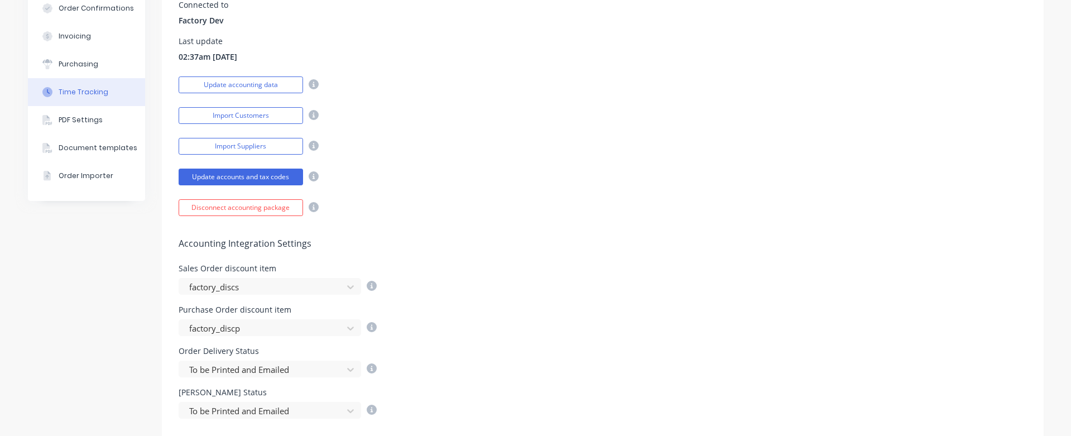
click at [82, 93] on div "Time Tracking" at bounding box center [84, 92] width 50 height 10
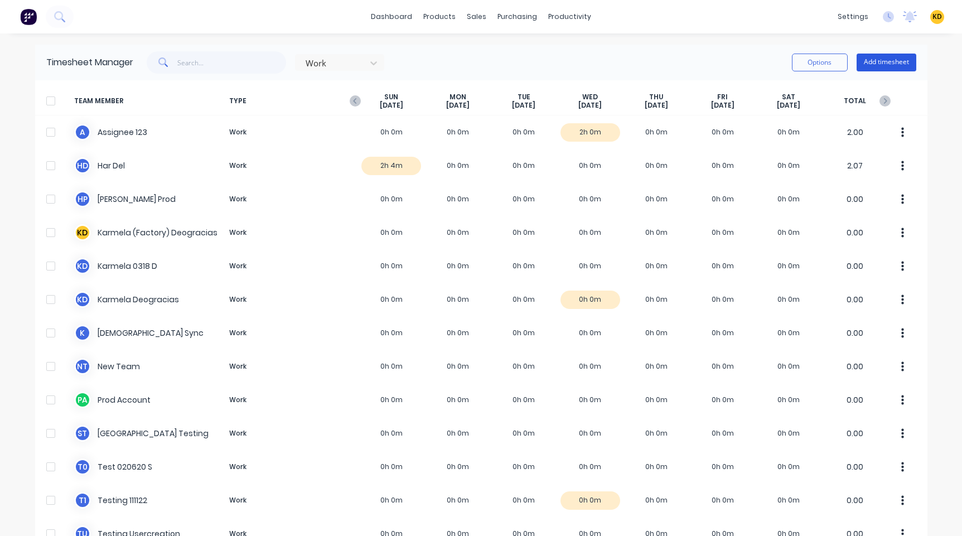
click at [897, 62] on button "Add timesheet" at bounding box center [887, 63] width 60 height 18
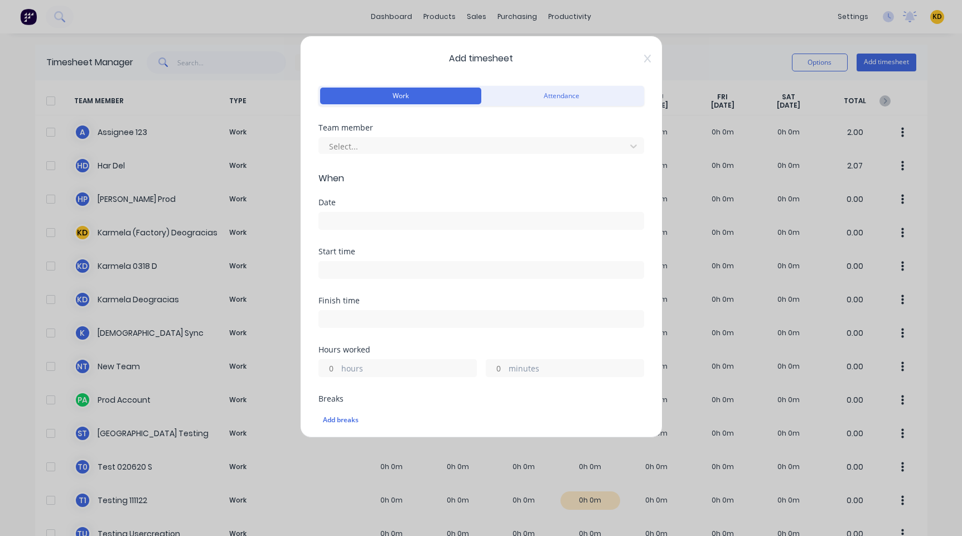
click at [401, 134] on div "Select..." at bounding box center [482, 144] width 326 height 20
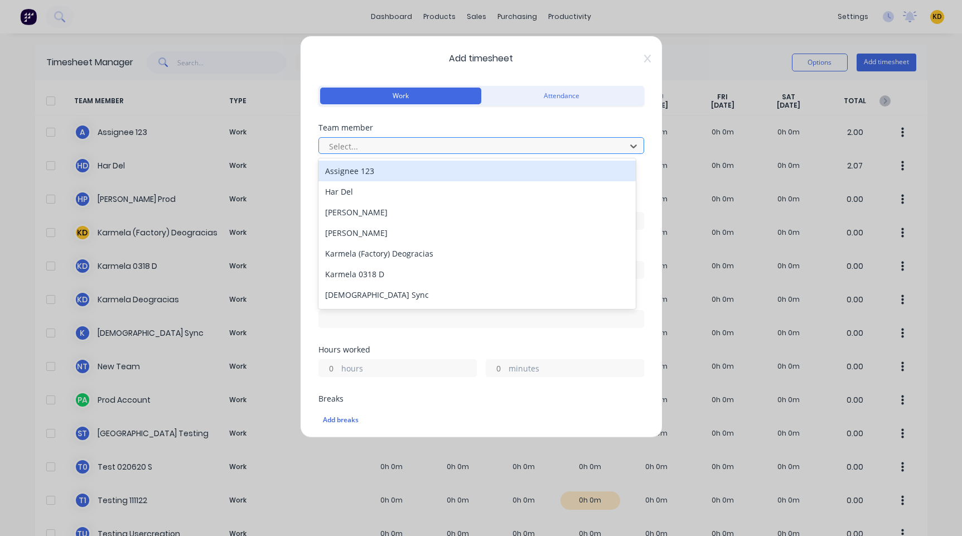
click at [401, 146] on div at bounding box center [474, 146] width 292 height 14
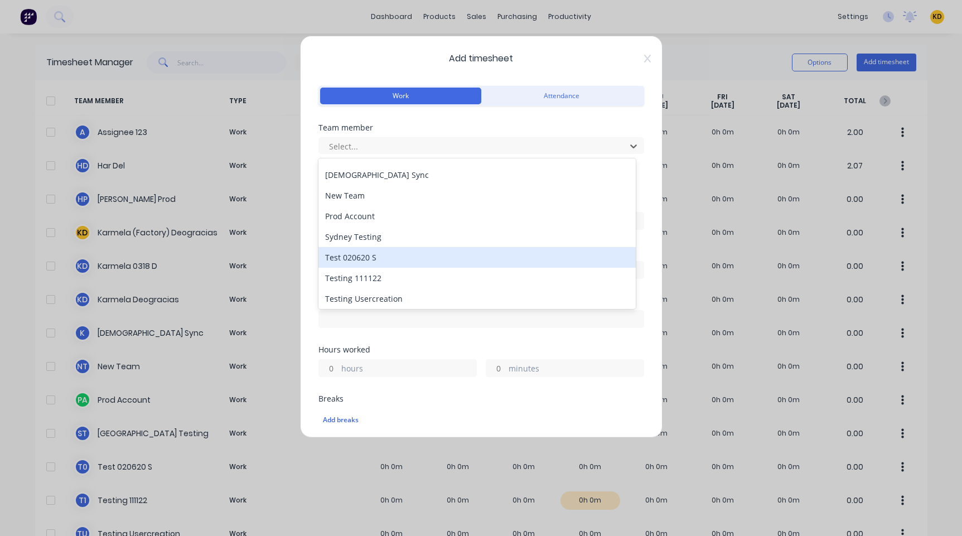
scroll to position [122, 0]
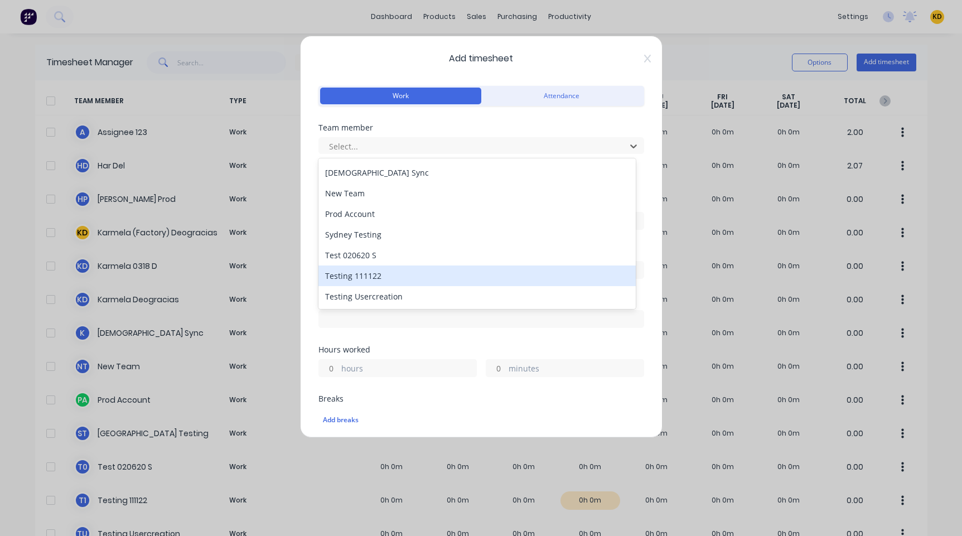
click at [425, 267] on div "Testing 111122" at bounding box center [477, 276] width 317 height 21
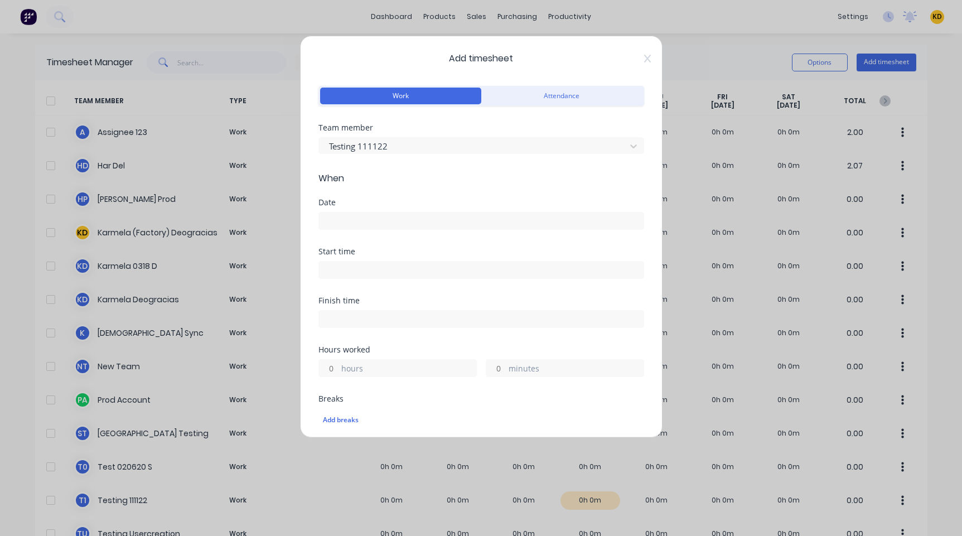
click at [370, 224] on input at bounding box center [481, 221] width 325 height 17
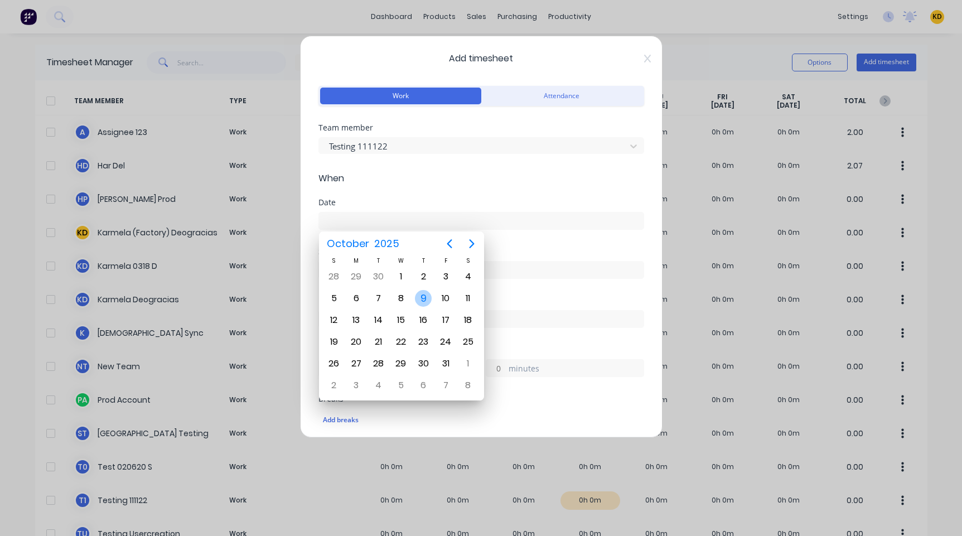
click at [425, 301] on div "9" at bounding box center [423, 298] width 17 height 17
type input "[DATE]"
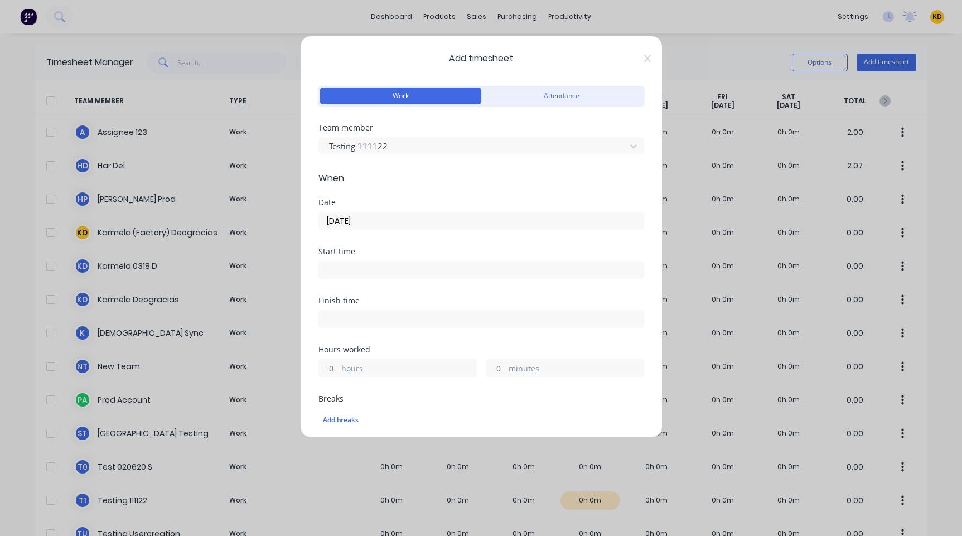
click at [469, 250] on div "Start time" at bounding box center [482, 252] width 326 height 8
click at [338, 272] on input at bounding box center [481, 270] width 325 height 17
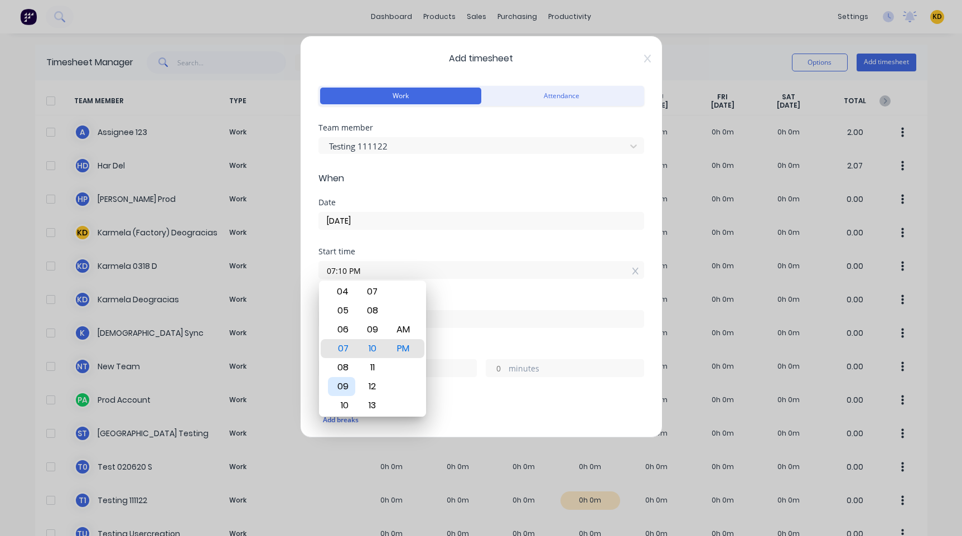
click at [342, 383] on div "09" at bounding box center [341, 386] width 27 height 19
type input "09:00 AM"
click at [373, 342] on div "00" at bounding box center [372, 348] width 27 height 19
click at [398, 349] on div "AM" at bounding box center [402, 348] width 27 height 19
click at [471, 306] on div "Finish time" at bounding box center [482, 312] width 326 height 31
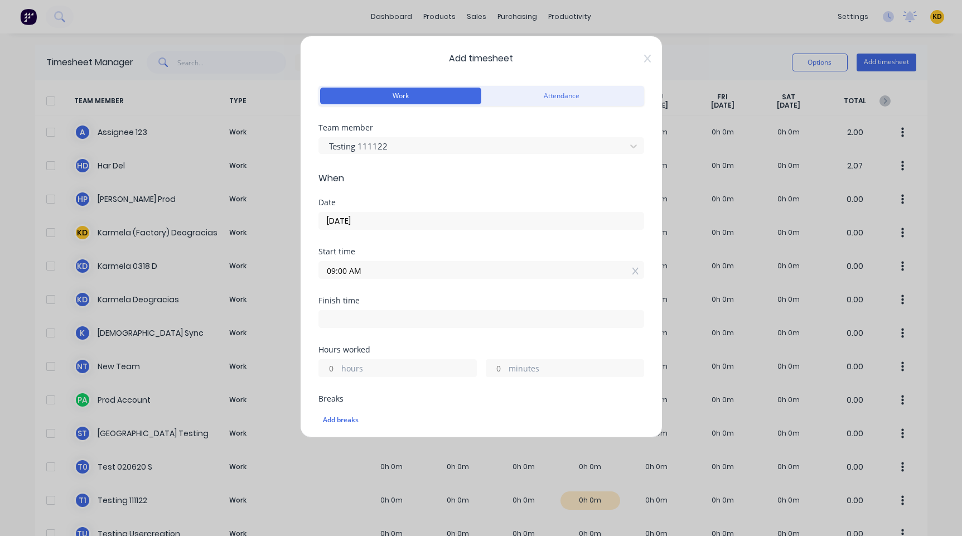
click at [333, 374] on input "hours" at bounding box center [329, 368] width 20 height 17
type input "1"
type input "10:00 AM"
type input "0"
click at [412, 349] on div "Hours worked" at bounding box center [482, 350] width 326 height 8
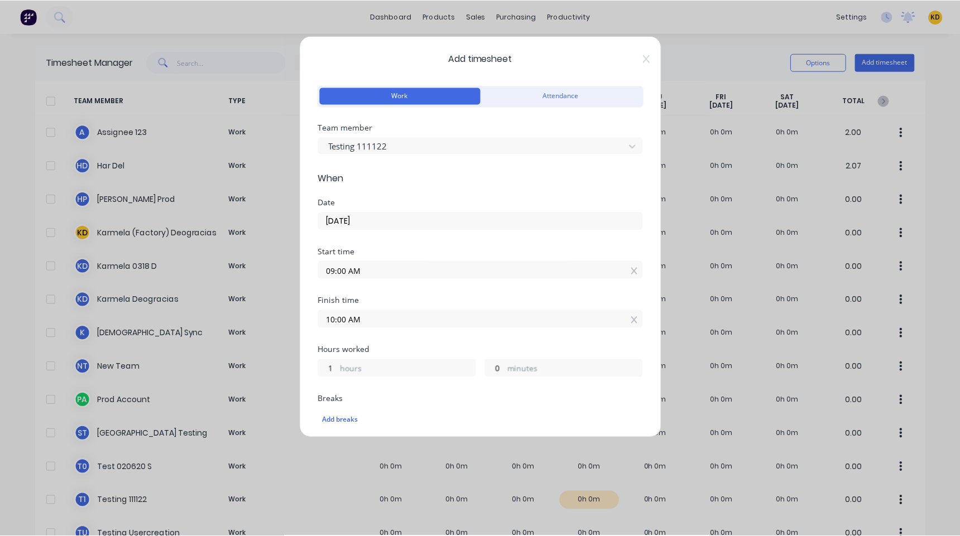
scroll to position [442, 0]
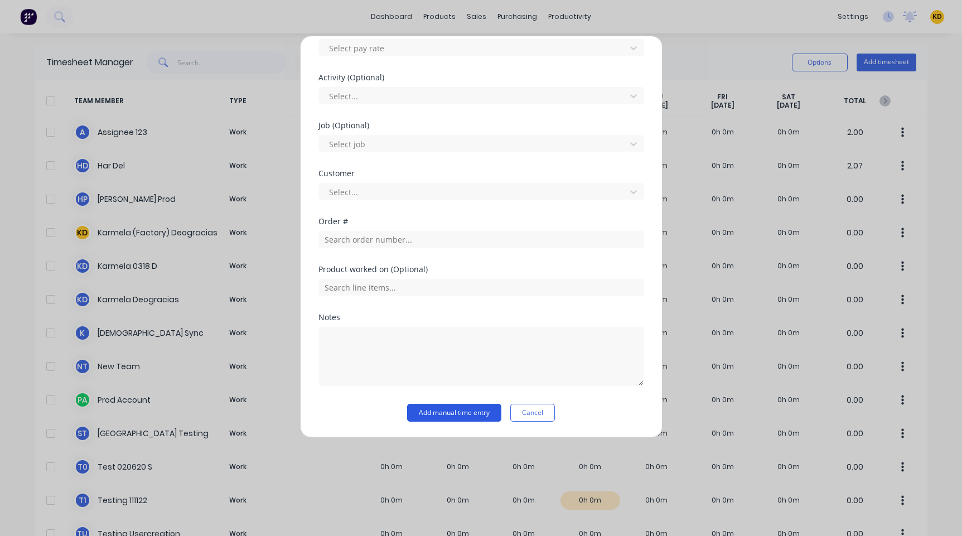
click at [426, 415] on button "Add manual time entry" at bounding box center [454, 413] width 94 height 18
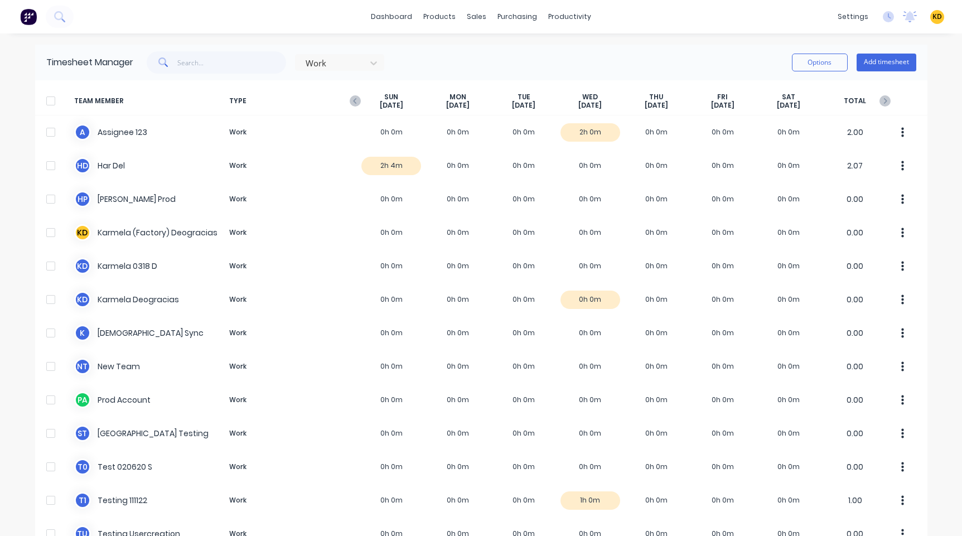
click at [947, 163] on div "dashboard products sales purchasing productivity dashboard products Product Cat…" at bounding box center [481, 268] width 962 height 536
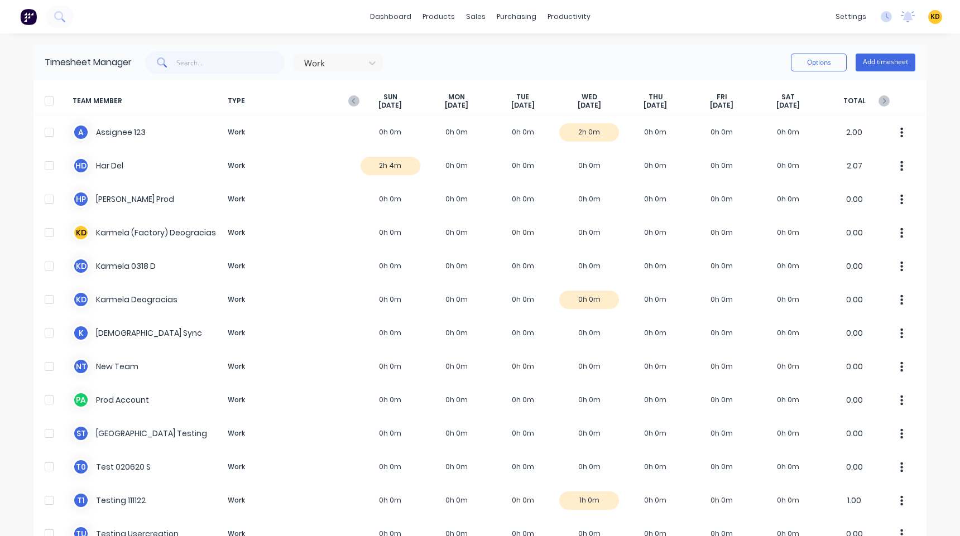
click at [949, 173] on div "dashboard products sales purchasing productivity dashboard products Product Cat…" at bounding box center [480, 268] width 960 height 536
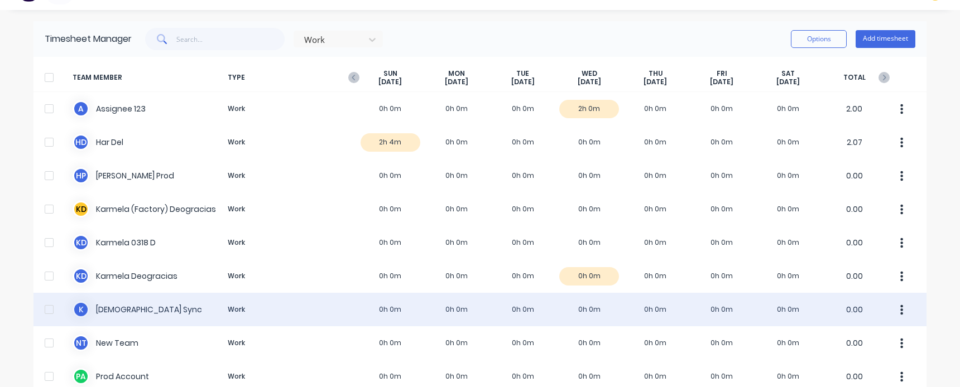
scroll to position [0, 0]
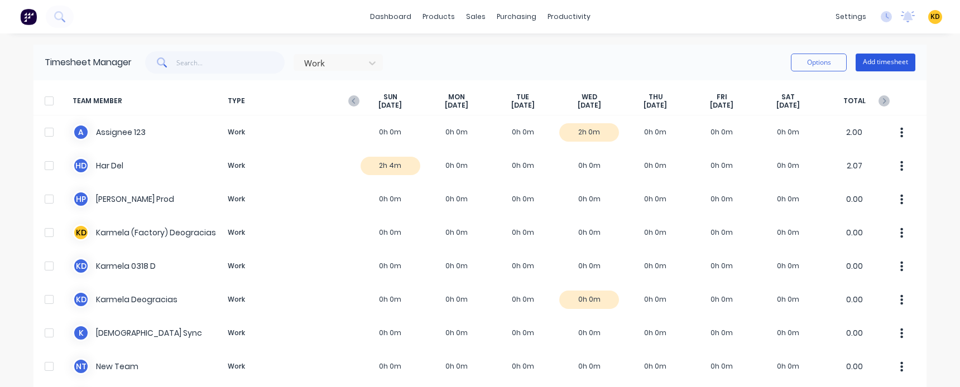
click at [882, 65] on button "Add timesheet" at bounding box center [885, 63] width 60 height 18
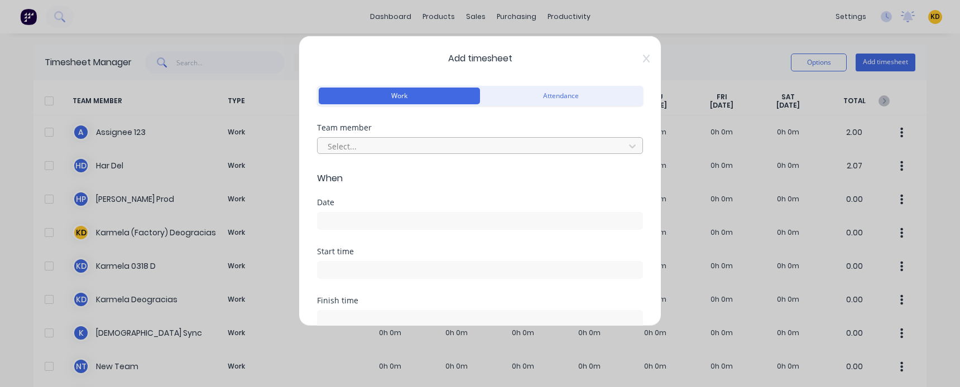
click at [403, 145] on div at bounding box center [472, 146] width 292 height 14
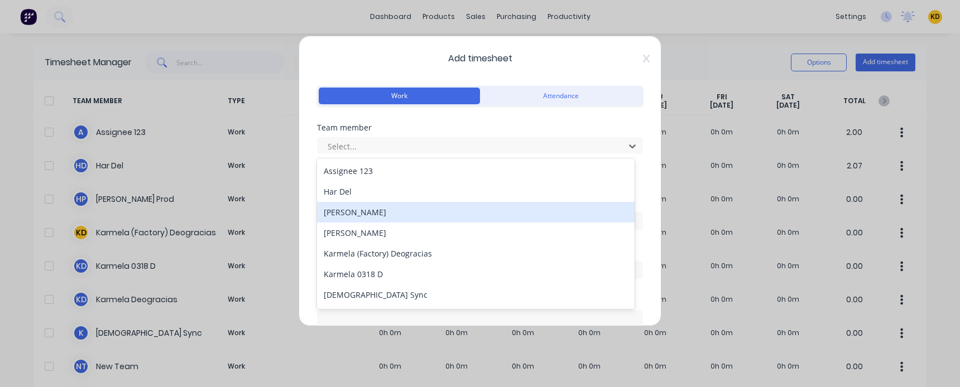
click at [384, 235] on div "[PERSON_NAME]" at bounding box center [475, 233] width 317 height 21
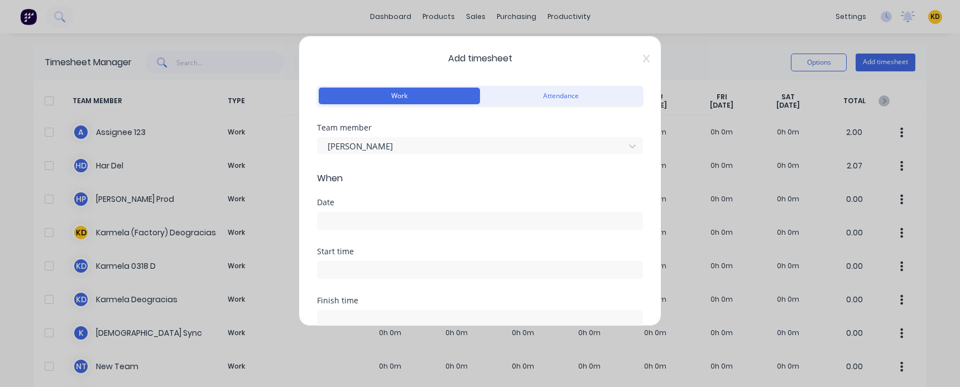
scroll to position [134, 0]
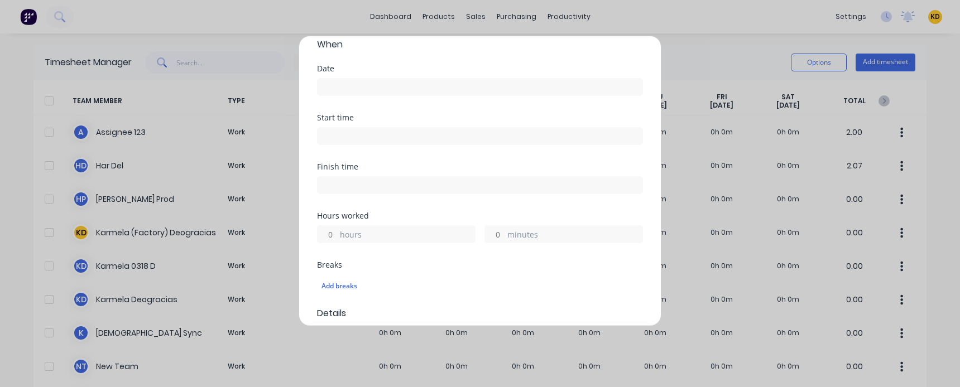
click at [330, 227] on input "hours" at bounding box center [327, 234] width 20 height 17
click at [341, 129] on input at bounding box center [479, 136] width 325 height 17
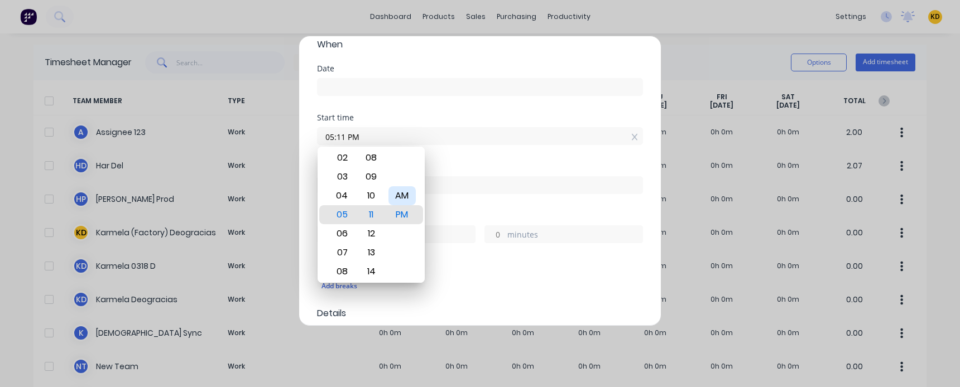
click at [401, 191] on div "AM" at bounding box center [401, 195] width 27 height 19
type input "05:11 AM"
click at [524, 145] on label "05:11 AM" at bounding box center [480, 136] width 326 height 18
click at [524, 145] on input "05:11 AM" at bounding box center [479, 136] width 325 height 17
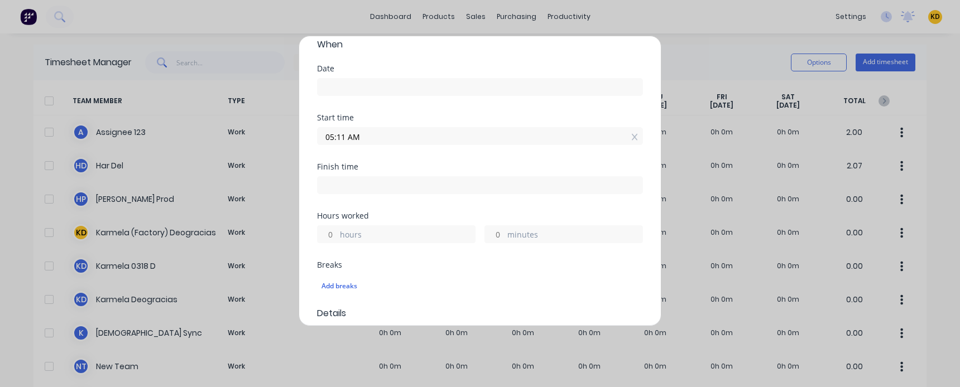
click at [325, 239] on input "hours" at bounding box center [327, 234] width 20 height 17
type input "2"
type input "07:11 AM"
type input "0"
click at [426, 207] on div "Finish time 07:11 AM" at bounding box center [480, 187] width 326 height 49
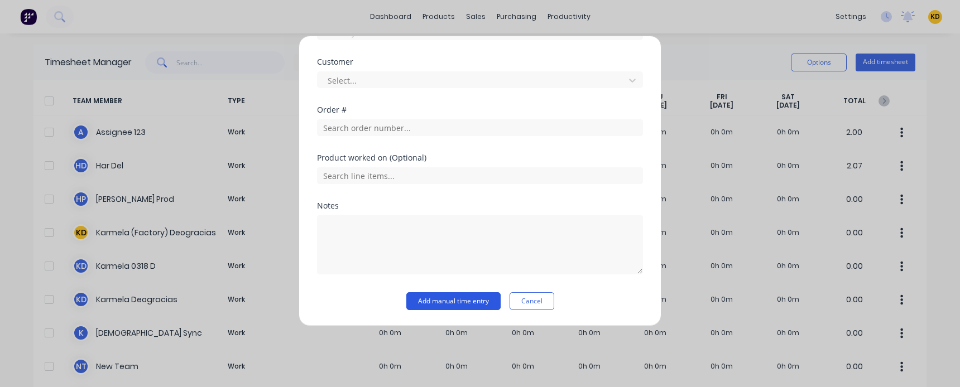
click at [422, 298] on button "Add manual time entry" at bounding box center [453, 301] width 94 height 18
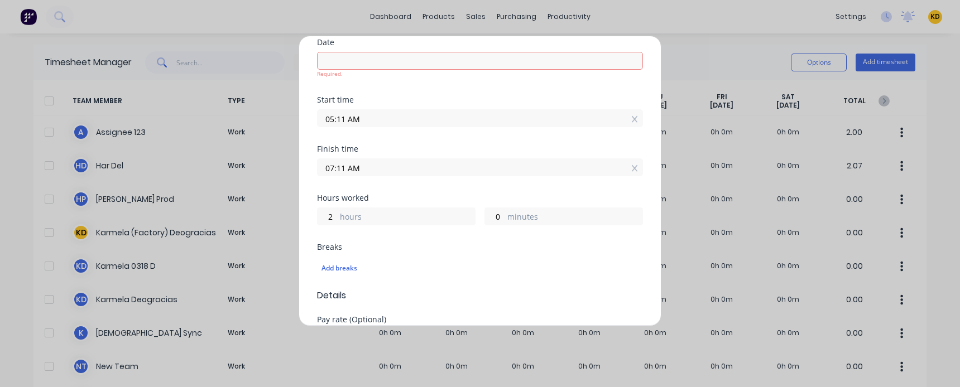
scroll to position [0, 0]
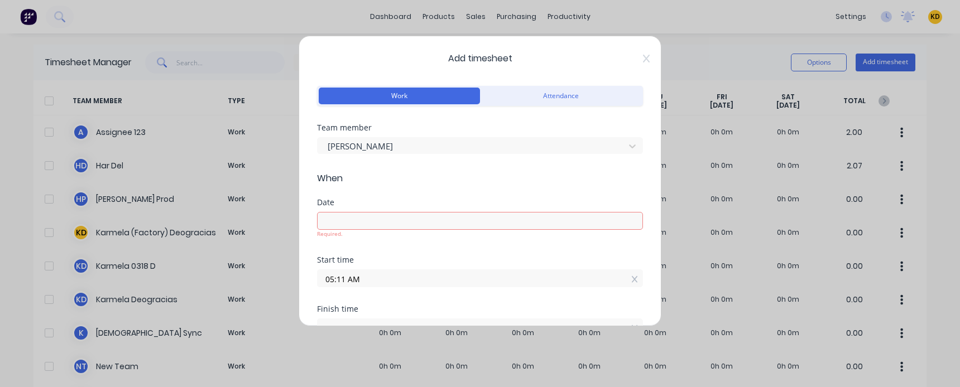
click at [364, 219] on input at bounding box center [479, 221] width 325 height 17
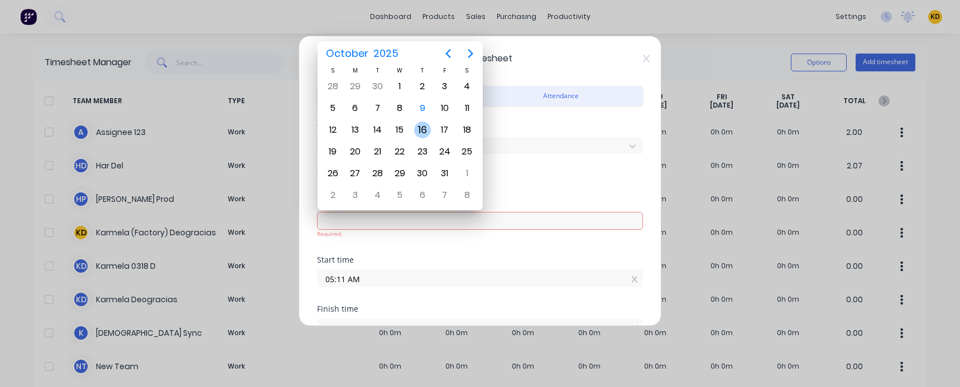
click at [426, 108] on div "9" at bounding box center [422, 108] width 17 height 17
type input "[DATE]"
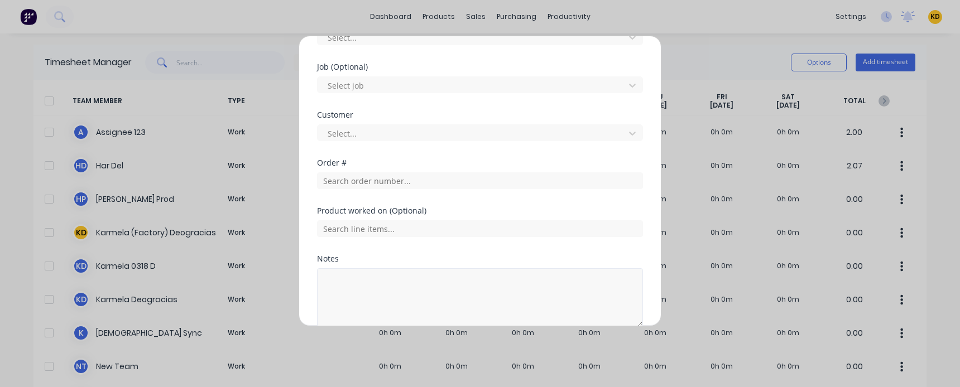
scroll to position [536, 0]
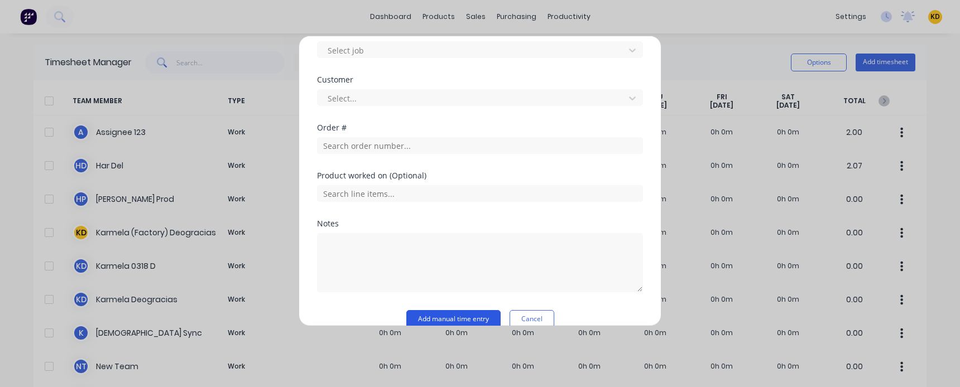
click at [459, 316] on button "Add manual time entry" at bounding box center [453, 319] width 94 height 18
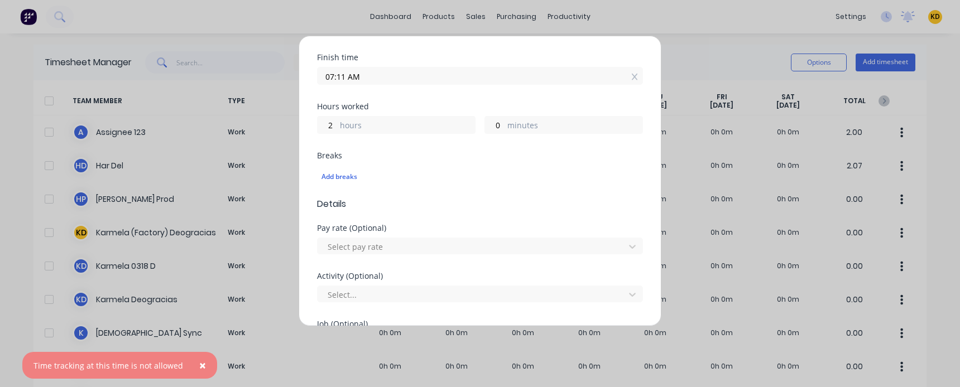
scroll to position [201, 0]
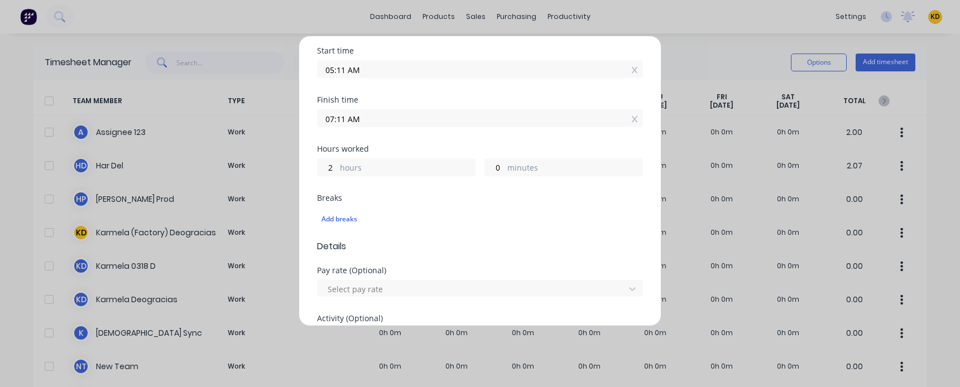
click at [377, 75] on input "05:11 AM" at bounding box center [479, 69] width 325 height 17
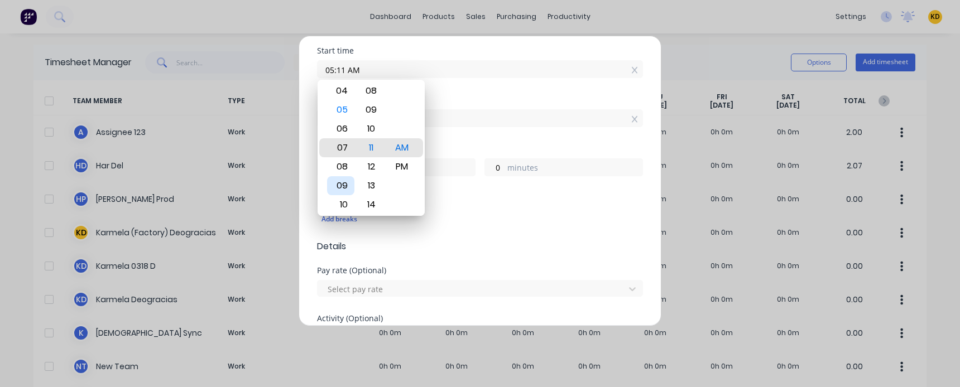
type input "07:11 AM"
type input "0"
click at [339, 183] on div "09" at bounding box center [340, 185] width 27 height 19
type input "09:11 AM"
type input "22"
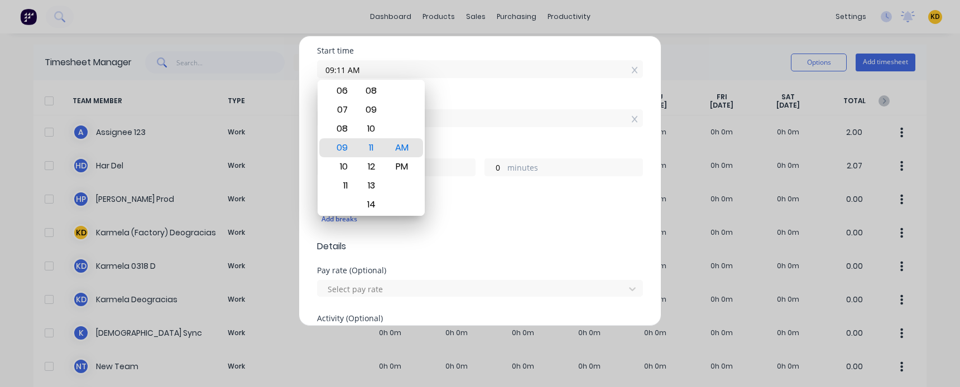
click at [496, 88] on div "Start time 09:11 AM" at bounding box center [480, 71] width 326 height 49
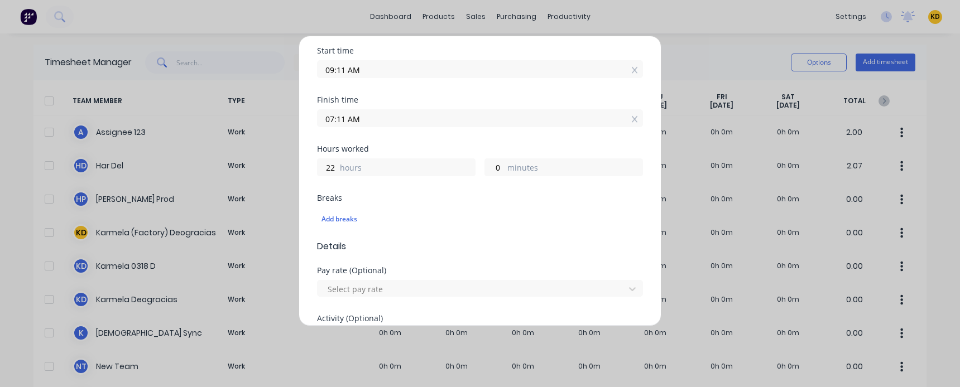
click at [341, 123] on input "07:11 AM" at bounding box center [479, 118] width 325 height 17
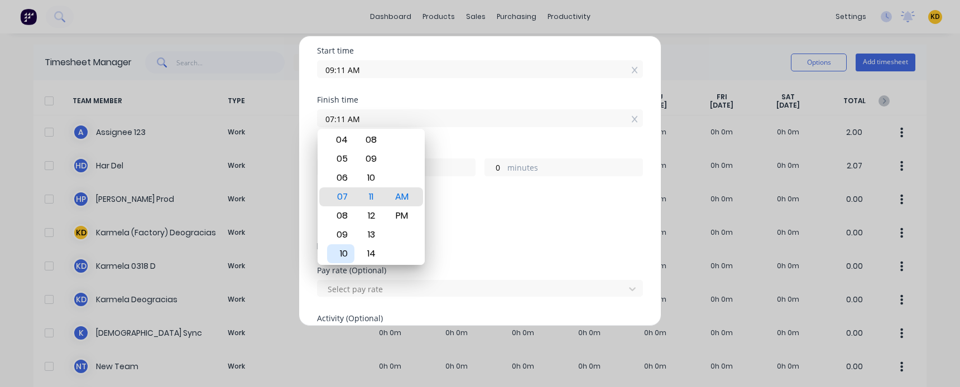
click at [343, 252] on div "10" at bounding box center [340, 253] width 27 height 19
type input "10:11 AM"
type input "1"
type input "10:00 AM"
type input "0"
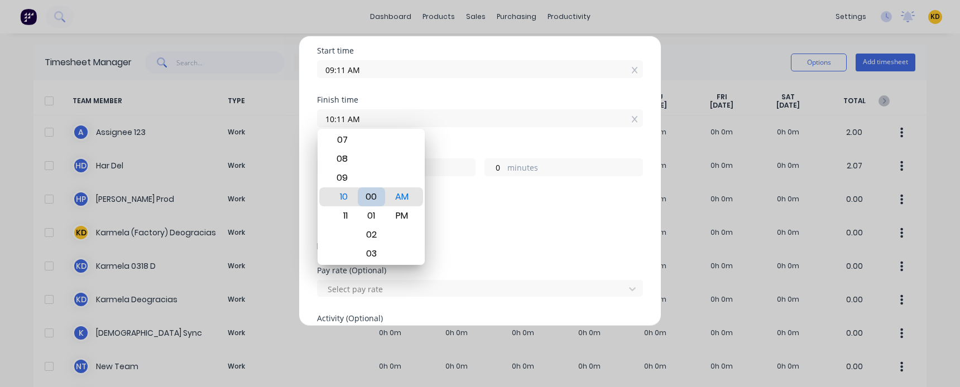
type input "49"
click at [377, 203] on div "00" at bounding box center [371, 196] width 27 height 19
click at [540, 223] on div "Add breaks" at bounding box center [479, 219] width 317 height 15
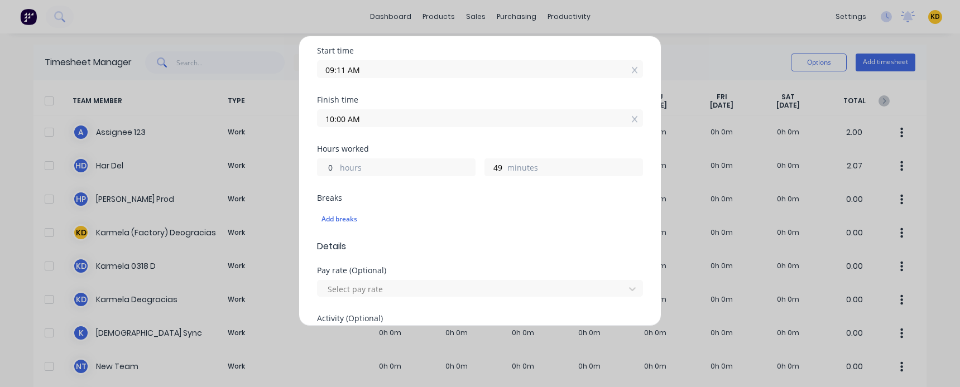
click at [329, 167] on input "0" at bounding box center [327, 167] width 20 height 17
click at [632, 121] on icon at bounding box center [635, 119] width 6 height 8
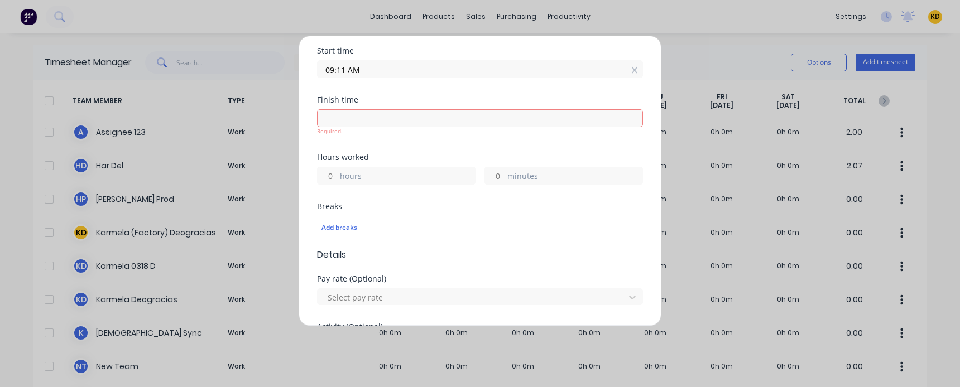
click at [481, 88] on div "Start time 09:11 AM" at bounding box center [480, 71] width 326 height 49
click at [333, 179] on input "hours" at bounding box center [327, 175] width 20 height 17
type input "5"
type input "02:11 PM"
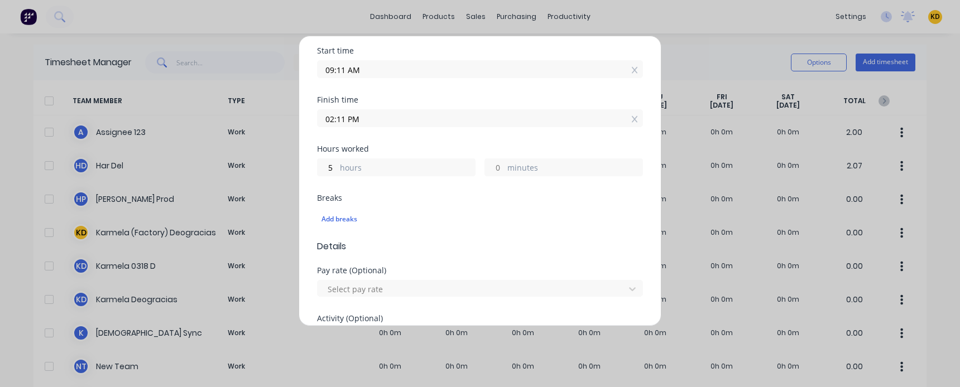
type input "0"
click at [449, 143] on div "Finish time 02:11 PM" at bounding box center [480, 120] width 326 height 49
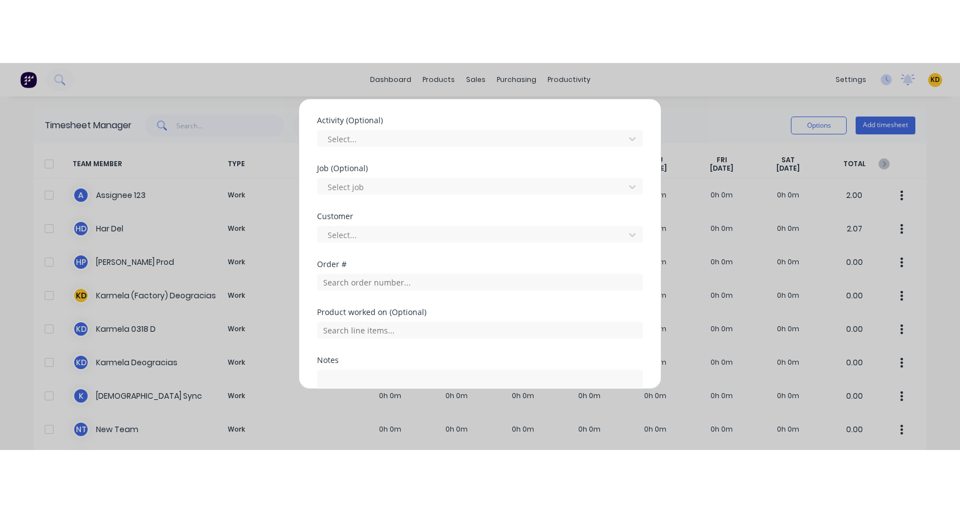
scroll to position [553, 0]
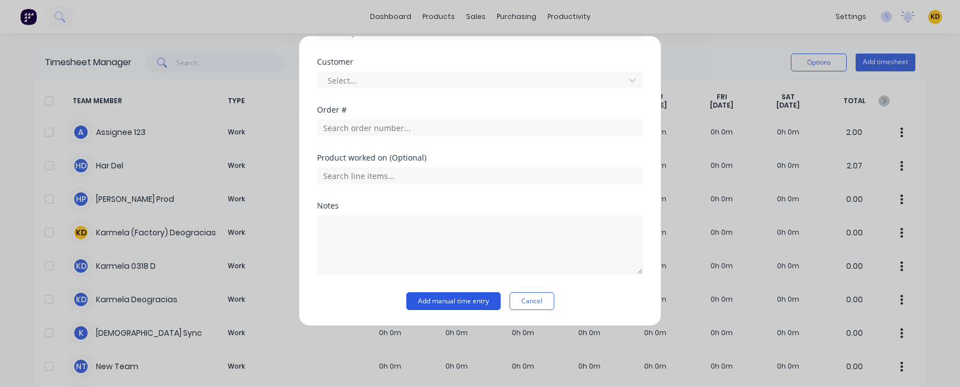
click at [433, 300] on button "Add manual time entry" at bounding box center [453, 301] width 94 height 18
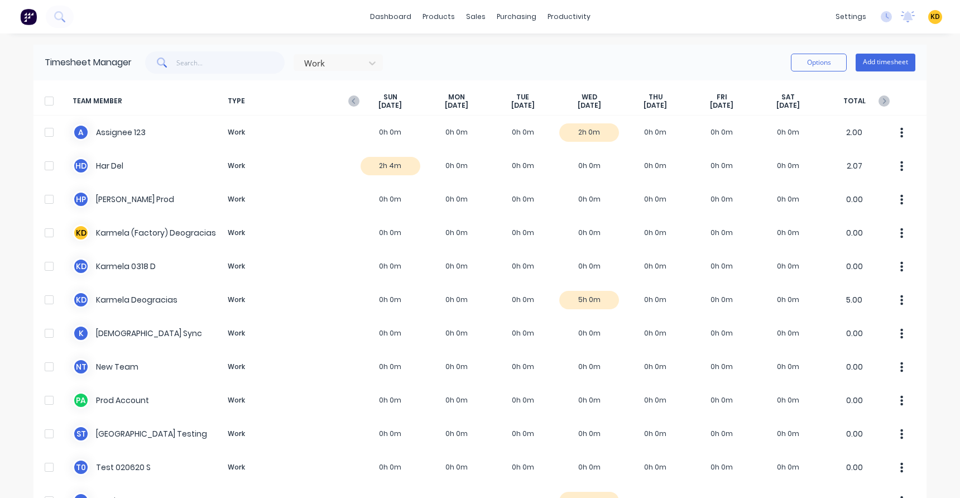
click at [947, 296] on div "dashboard products sales purchasing productivity dashboard products Product Cat…" at bounding box center [480, 249] width 960 height 498
